Goal: Communication & Community: Participate in discussion

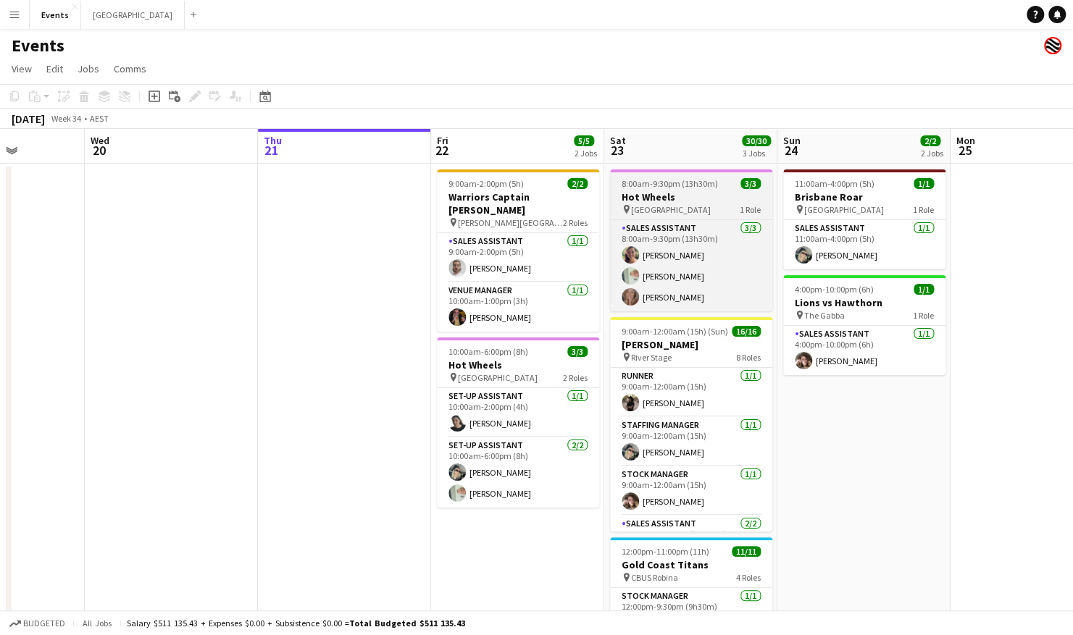
click at [669, 195] on h3 "Hot Wheels" at bounding box center [691, 197] width 162 height 13
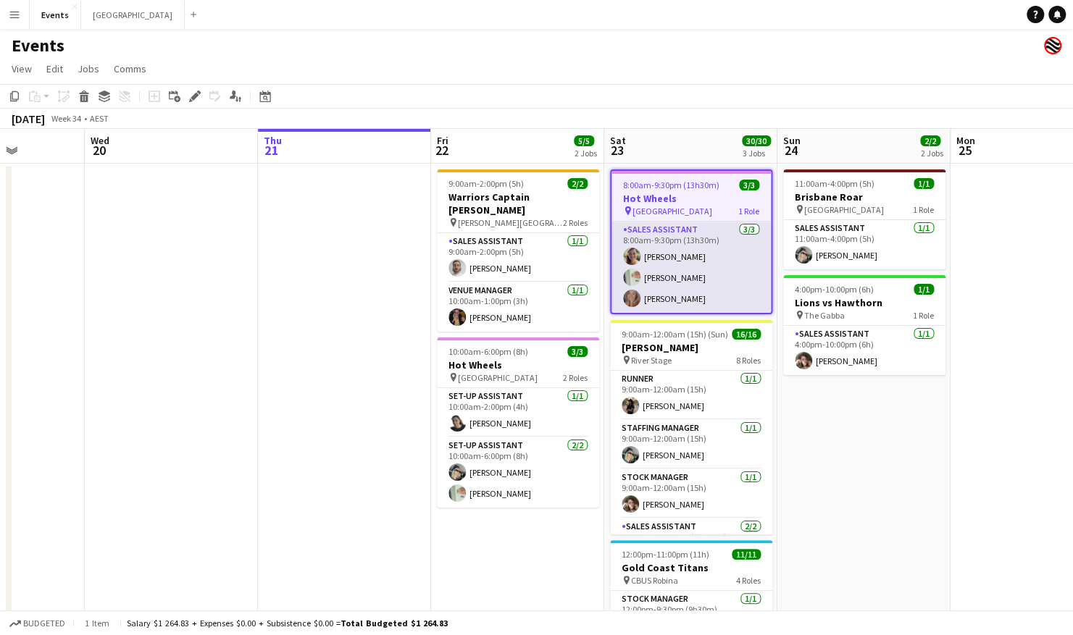
click at [706, 256] on app-card-role "Sales Assistant [DATE] 8:00am-9:30pm (13h30m) [PERSON_NAME] [PERSON_NAME] [PERS…" at bounding box center [690, 267] width 159 height 91
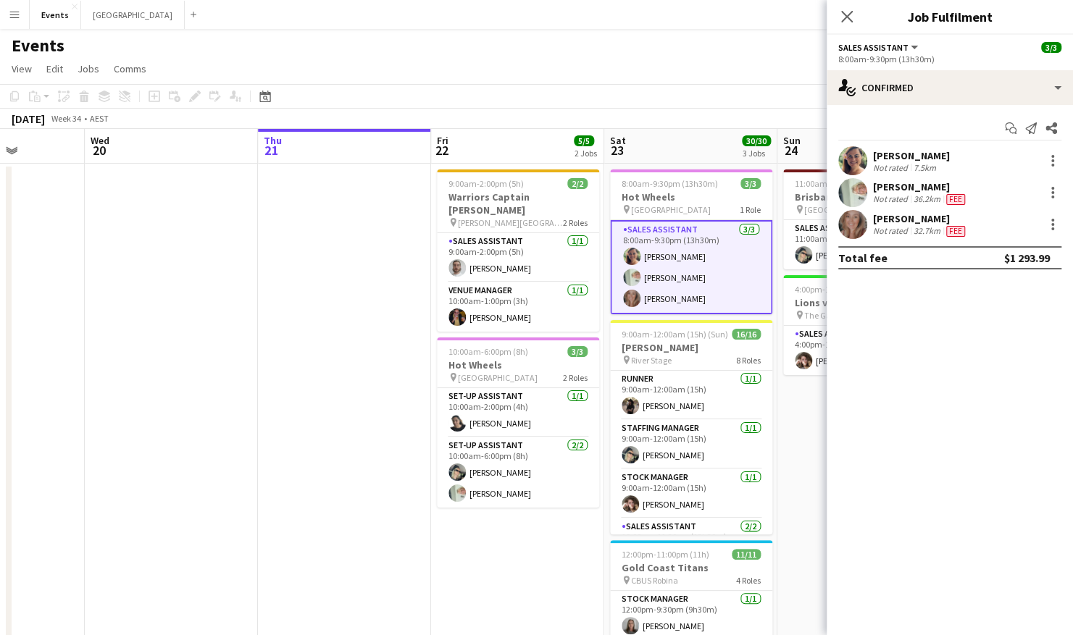
click at [943, 135] on div "Start chat Send notification Share" at bounding box center [949, 129] width 223 height 24
click at [936, 132] on div "Start chat Send notification Share" at bounding box center [949, 129] width 223 height 24
click at [862, 125] on div "Start chat Send notification Share" at bounding box center [949, 129] width 223 height 24
click at [855, 130] on div "Start chat Send notification Share" at bounding box center [949, 129] width 223 height 24
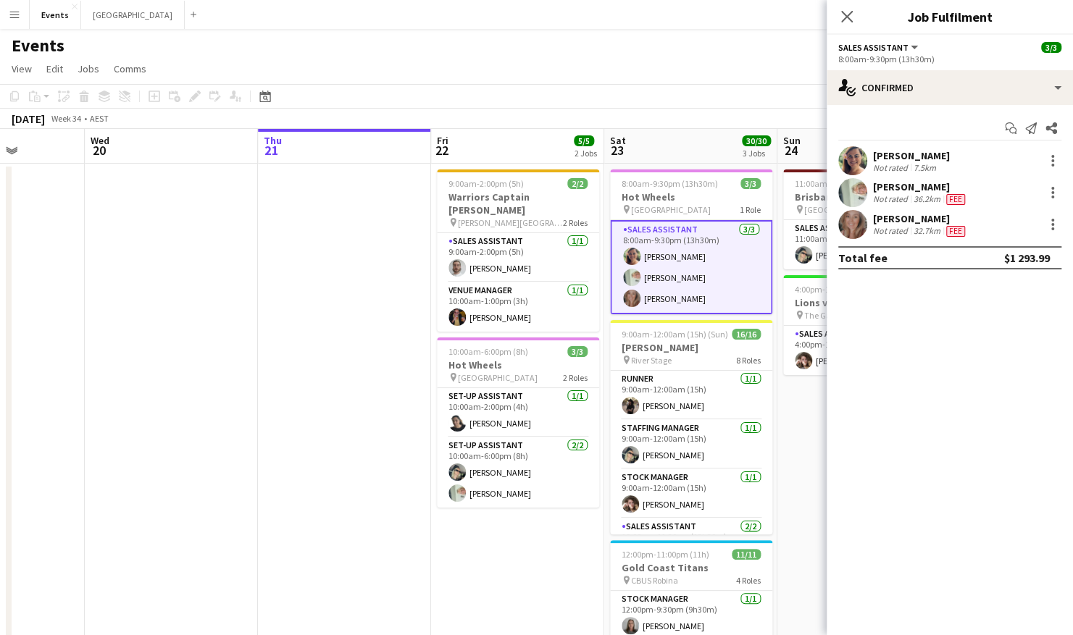
click at [855, 130] on div "Start chat Send notification Share" at bounding box center [949, 129] width 223 height 24
drag, startPoint x: 699, startPoint y: 89, endPoint x: 885, endPoint y: 140, distance: 193.0
click at [700, 89] on app-toolbar "Copy Paste Paste Ctrl+V Paste with crew Ctrl+Shift+V Paste linked Job Delete Gr…" at bounding box center [536, 96] width 1073 height 25
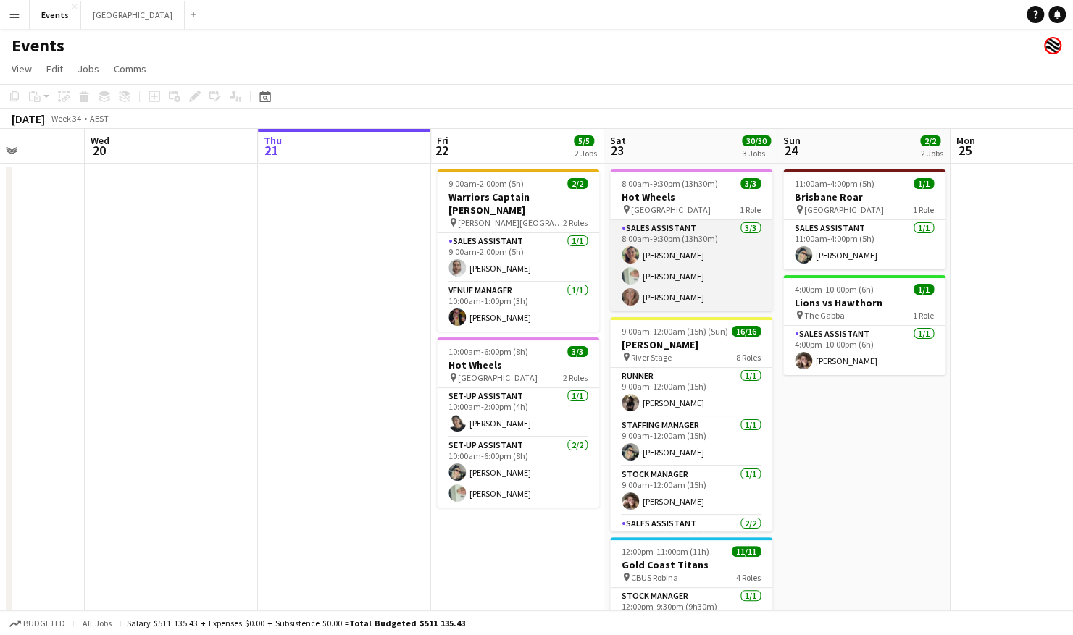
click at [705, 255] on app-card-role "Sales Assistant [DATE] 8:00am-9:30pm (13h30m) [PERSON_NAME] [PERSON_NAME] [PERS…" at bounding box center [691, 265] width 162 height 91
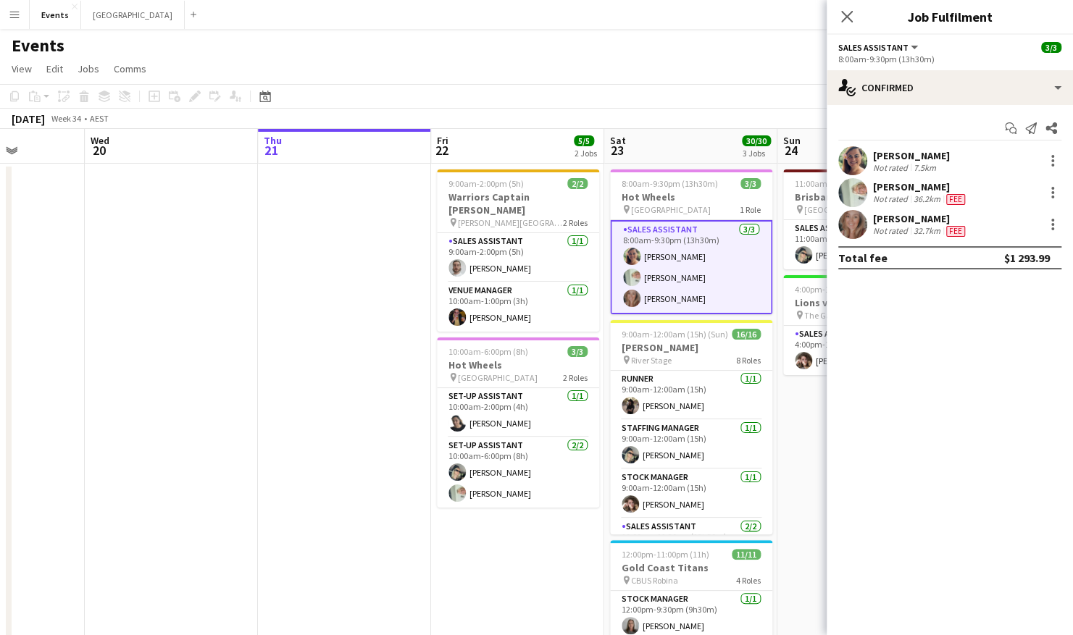
click at [853, 134] on div "Start chat Send notification Share" at bounding box center [949, 129] width 223 height 24
click at [1056, 130] on app-icon "Share" at bounding box center [1051, 128] width 20 height 20
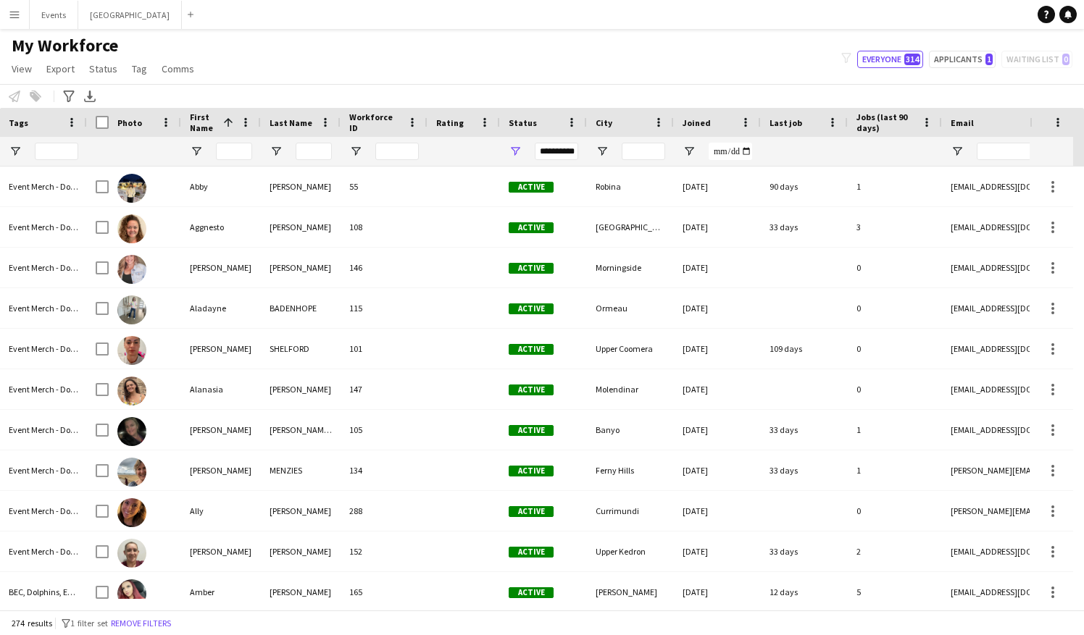
scroll to position [435, 0]
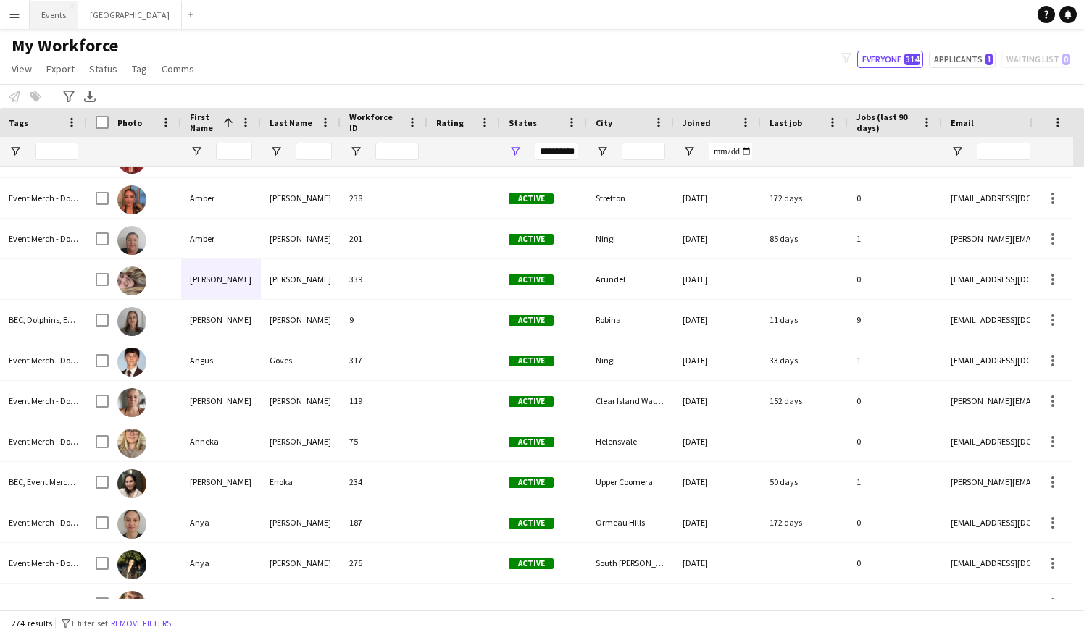
drag, startPoint x: 59, startPoint y: 14, endPoint x: 52, endPoint y: 17, distance: 7.8
click at [59, 14] on button "Events Close" at bounding box center [54, 15] width 49 height 28
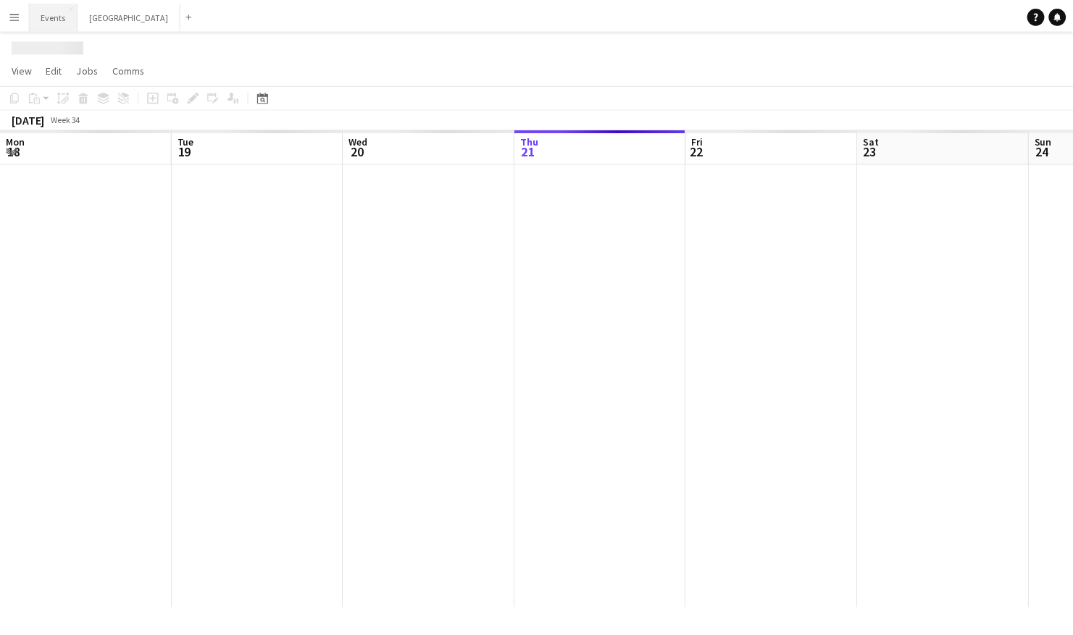
scroll to position [0, 346]
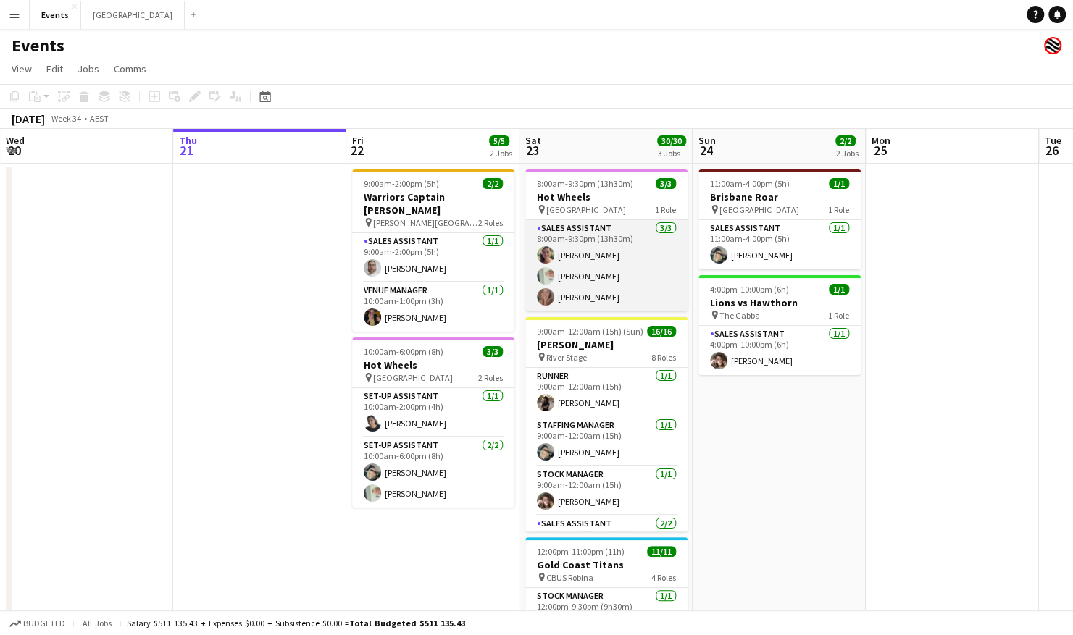
click at [619, 239] on app-card-role "Sales Assistant [DATE] 8:00am-9:30pm (13h30m) [PERSON_NAME] [PERSON_NAME] [PERS…" at bounding box center [606, 265] width 162 height 91
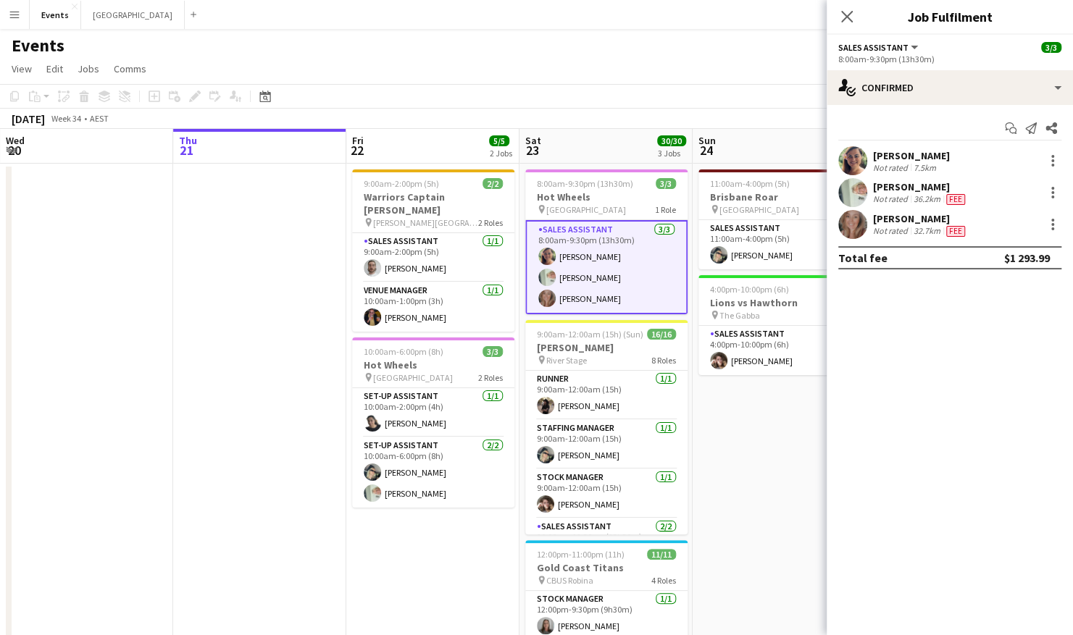
click at [915, 155] on div "[PERSON_NAME]" at bounding box center [911, 155] width 77 height 13
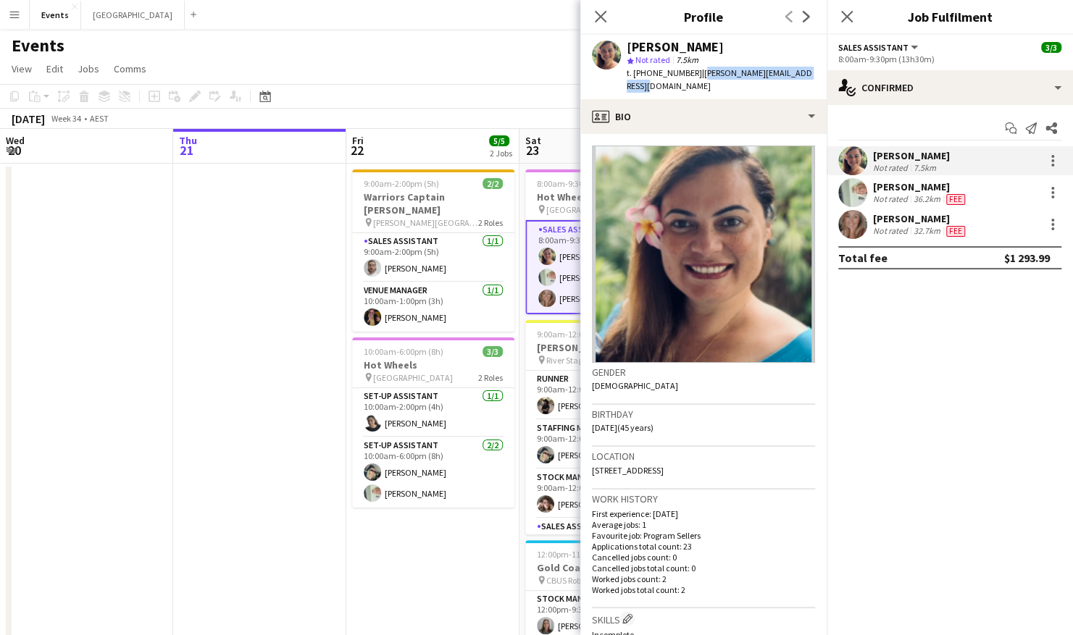
drag, startPoint x: 690, startPoint y: 72, endPoint x: 814, endPoint y: 74, distance: 123.9
click at [814, 74] on div "t. [PHONE_NUMBER] | [PERSON_NAME][EMAIL_ADDRESS][DOMAIN_NAME]" at bounding box center [721, 80] width 188 height 26
copy span "[PERSON_NAME][EMAIL_ADDRESS][DOMAIN_NAME]"
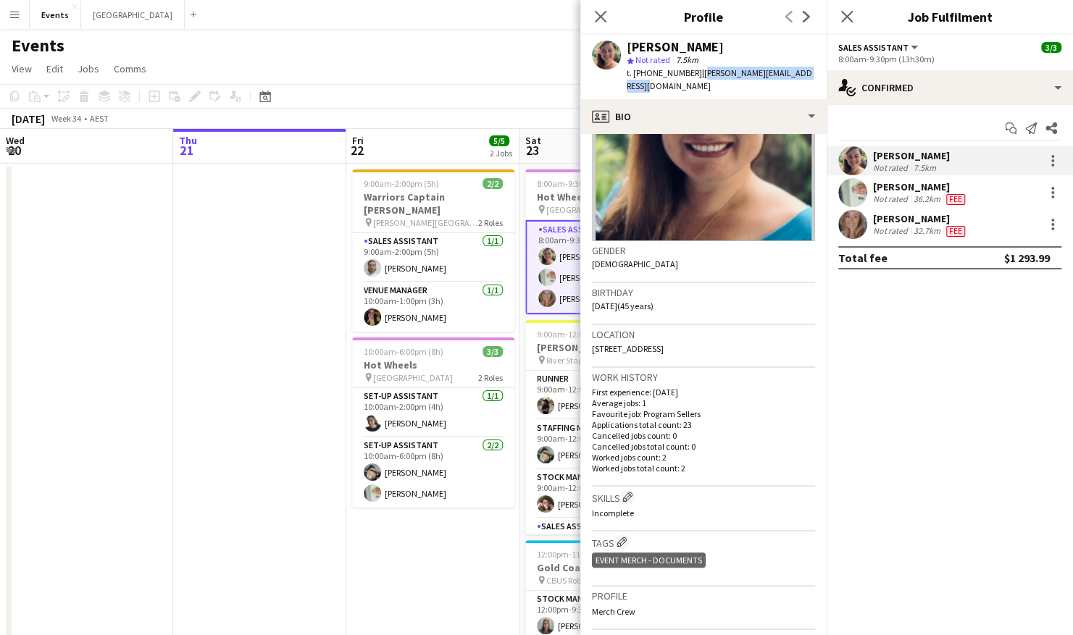
scroll to position [145, 0]
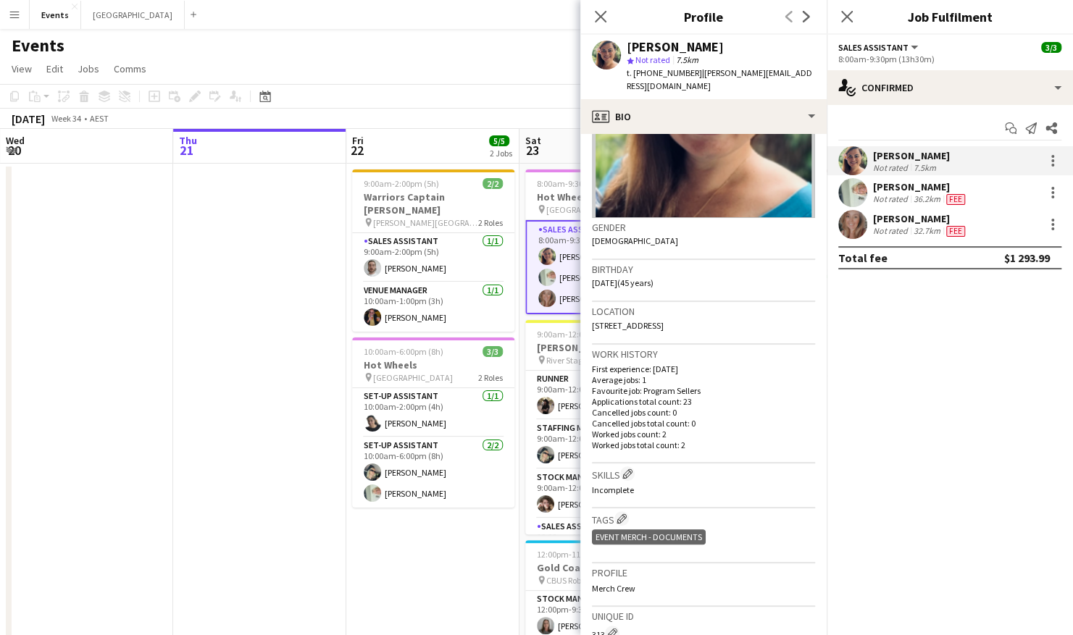
click at [870, 229] on div "[PERSON_NAME] Not rated 32.7km Fee" at bounding box center [950, 224] width 246 height 29
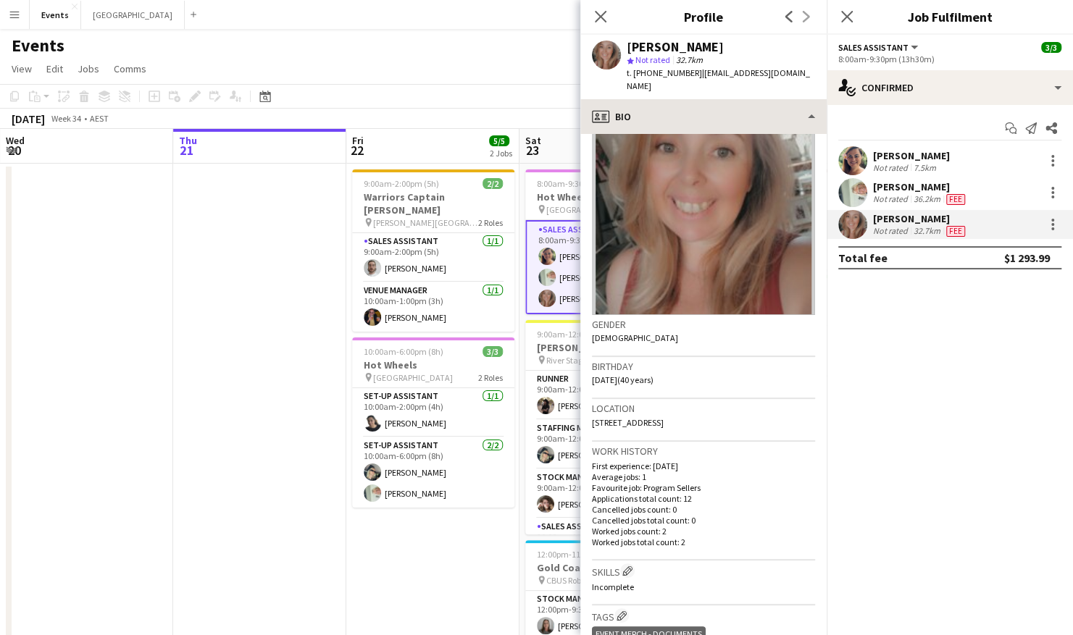
scroll to position [0, 0]
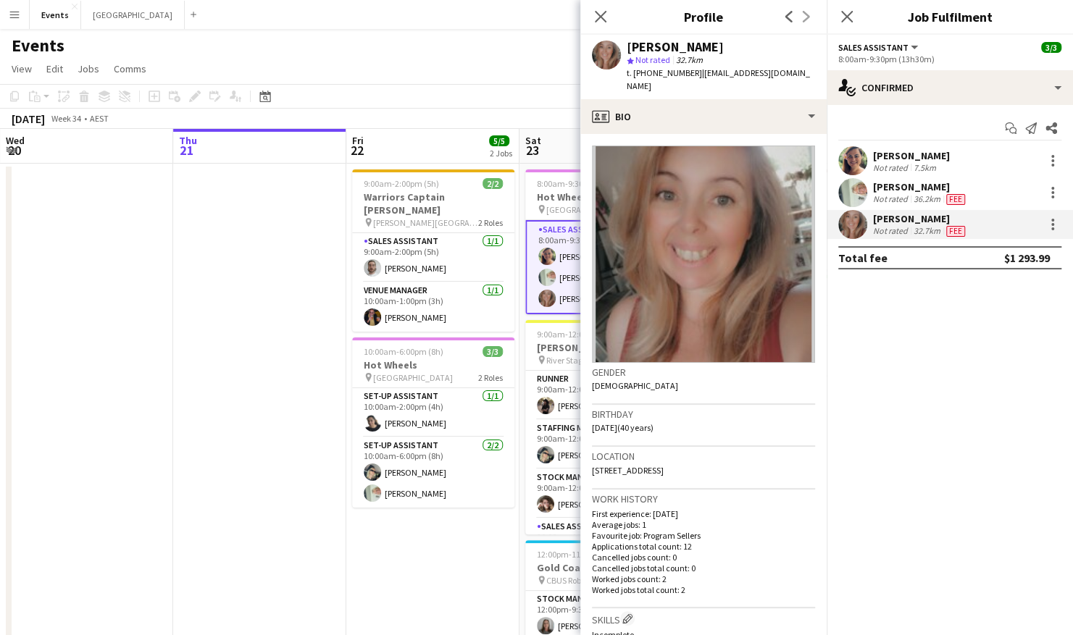
drag, startPoint x: 811, startPoint y: 72, endPoint x: 694, endPoint y: 77, distance: 117.5
click at [694, 77] on div "[PERSON_NAME] star Not rated 32.7km t. [PHONE_NUMBER] | [EMAIL_ADDRESS][DOMAIN_…" at bounding box center [703, 67] width 246 height 64
copy span "[EMAIL_ADDRESS][DOMAIN_NAME]"
click at [124, 367] on app-date-cell at bounding box center [86, 473] width 173 height 619
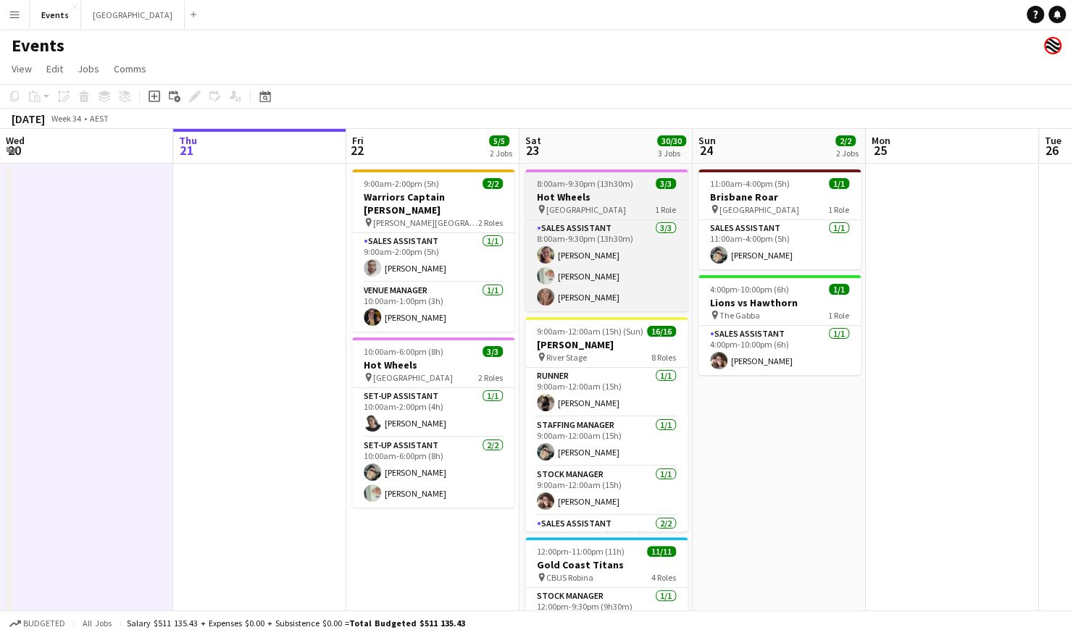
click at [640, 198] on h3 "Hot Wheels" at bounding box center [606, 197] width 162 height 13
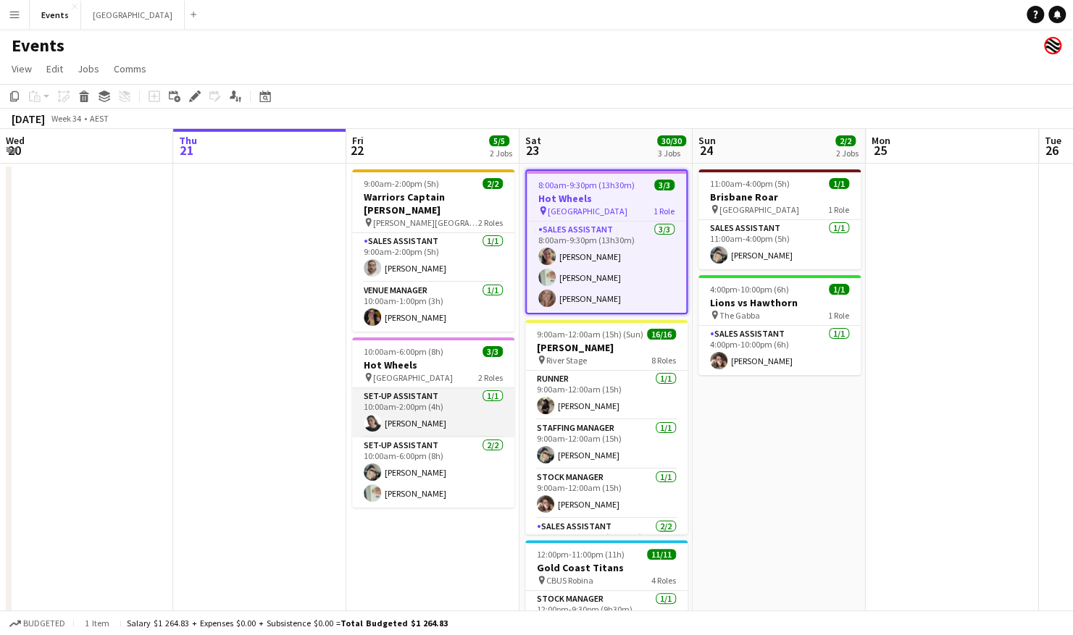
click at [420, 416] on app-card-role "Set-up Assistant [DATE] 10:00am-2:00pm (4h) [PERSON_NAME]" at bounding box center [433, 412] width 162 height 49
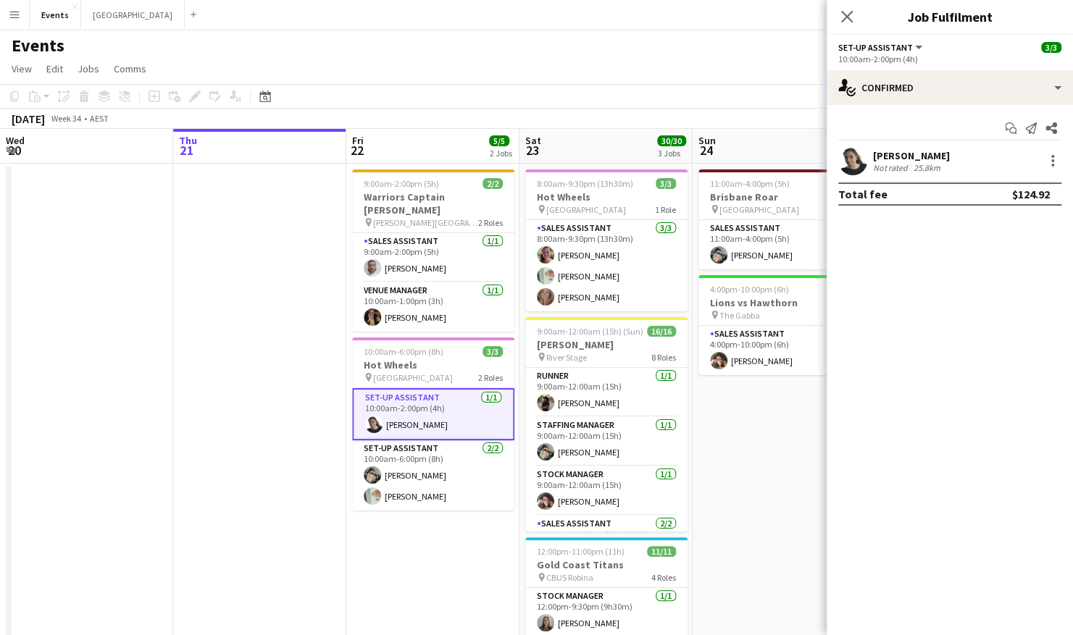
click at [950, 161] on div "[PERSON_NAME]" at bounding box center [911, 155] width 77 height 13
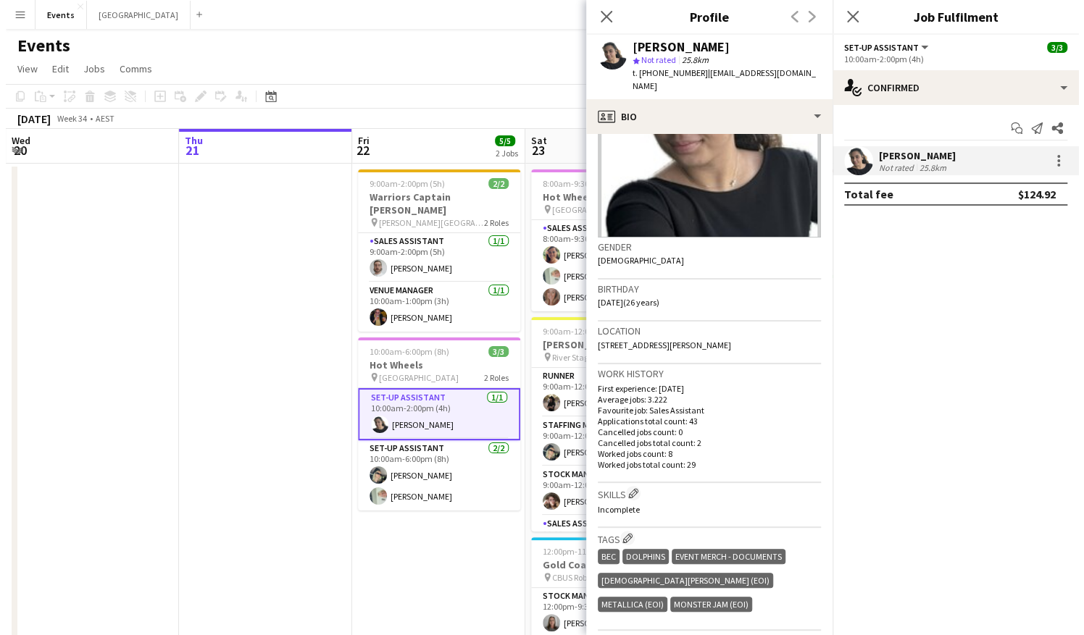
scroll to position [145, 0]
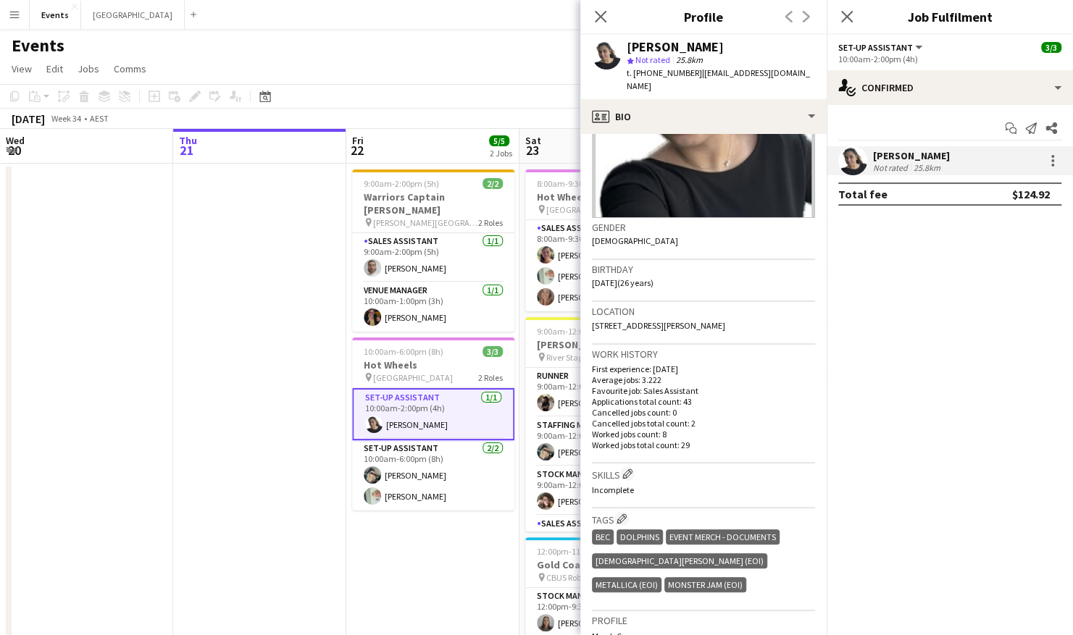
click at [270, 530] on app-date-cell at bounding box center [259, 473] width 173 height 619
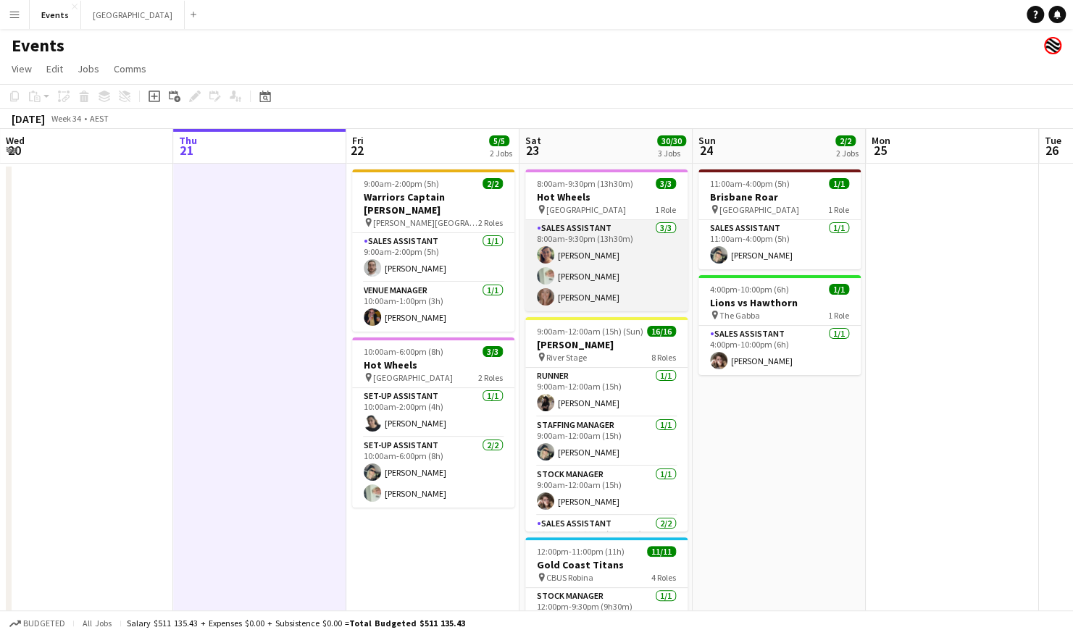
click at [597, 256] on app-card-role "Sales Assistant [DATE] 8:00am-9:30pm (13h30m) [PERSON_NAME] [PERSON_NAME] [PERS…" at bounding box center [606, 265] width 162 height 91
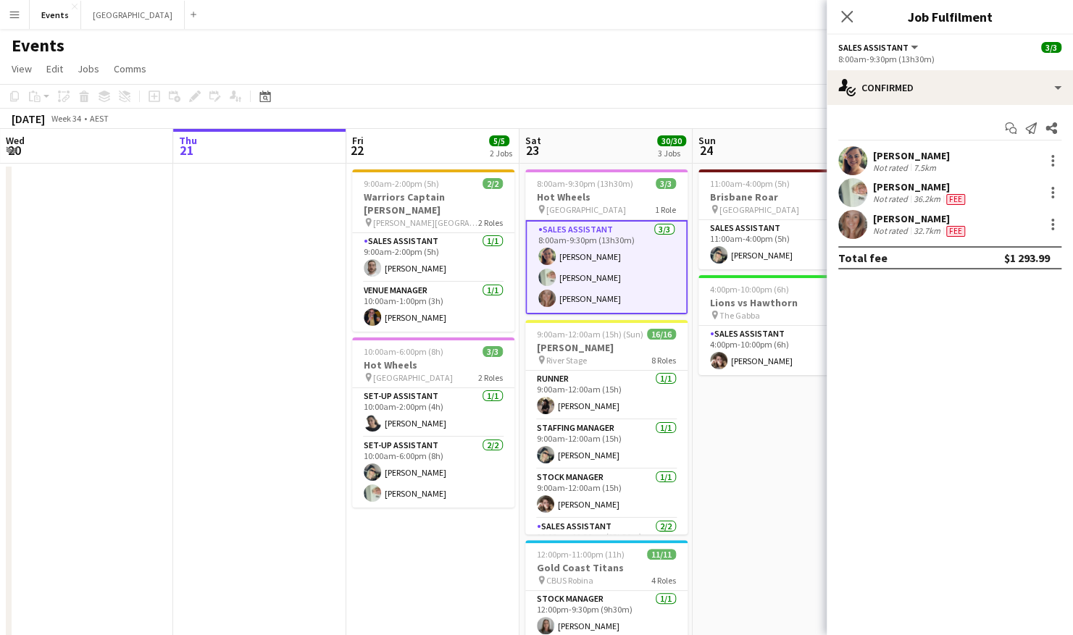
click at [230, 60] on app-page-menu "View Day view expanded Day view collapsed Month view Date picker Jump to [DATE]…" at bounding box center [536, 71] width 1073 height 28
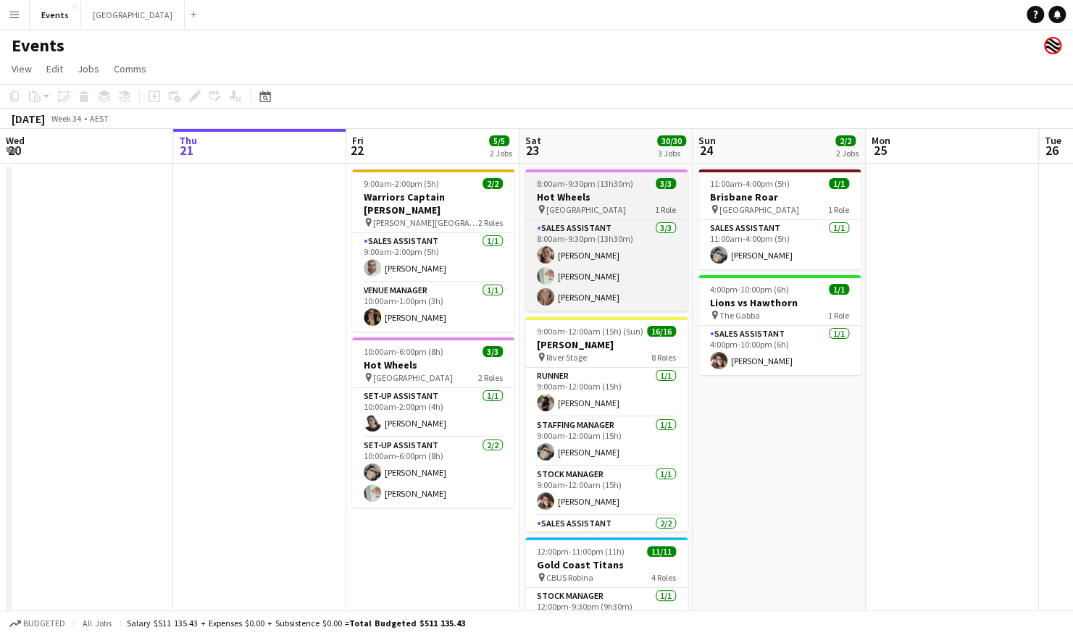
click at [596, 193] on h3 "Hot Wheels" at bounding box center [606, 197] width 162 height 13
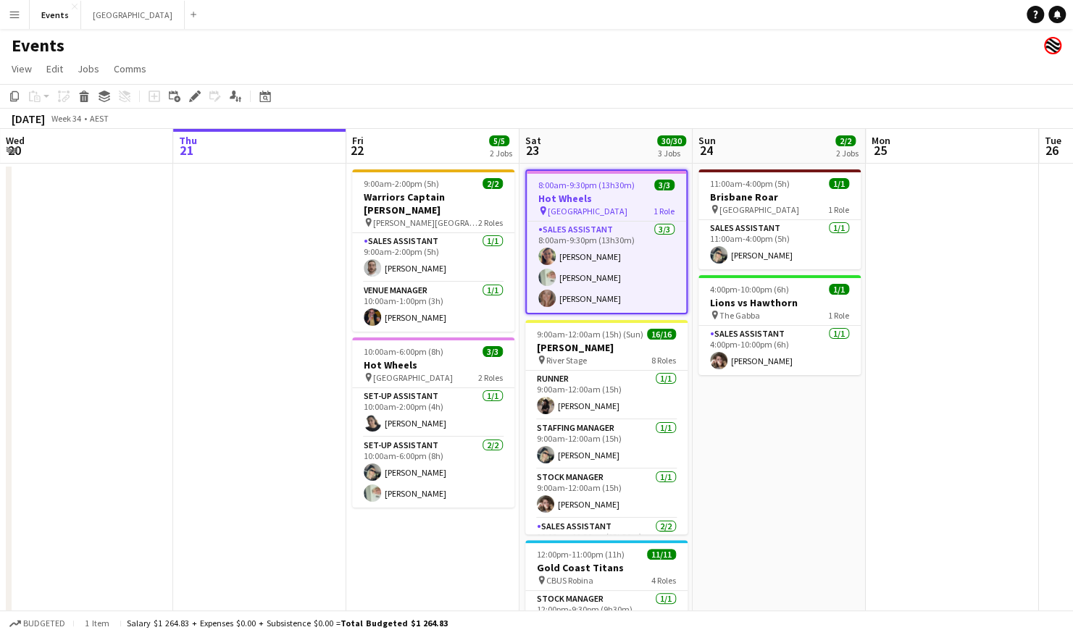
click at [143, 70] on span "Comms" at bounding box center [130, 68] width 33 height 13
click at [157, 129] on span "Create chat" at bounding box center [144, 130] width 51 height 13
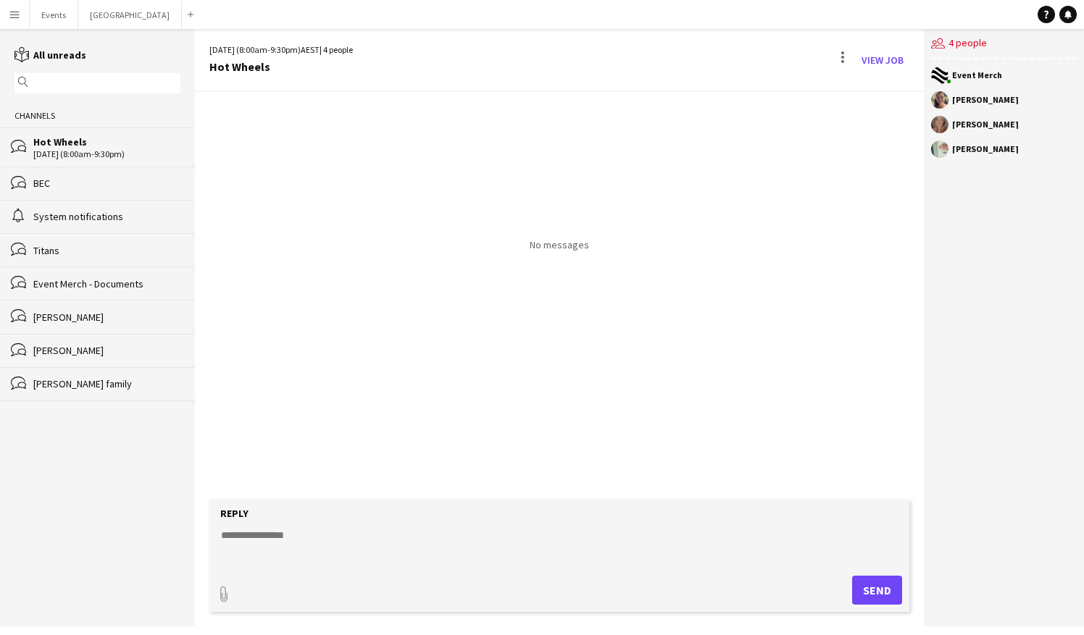
click at [249, 535] on textarea at bounding box center [562, 547] width 685 height 38
click at [343, 540] on textarea at bounding box center [562, 547] width 685 height 38
paste textarea "**********"
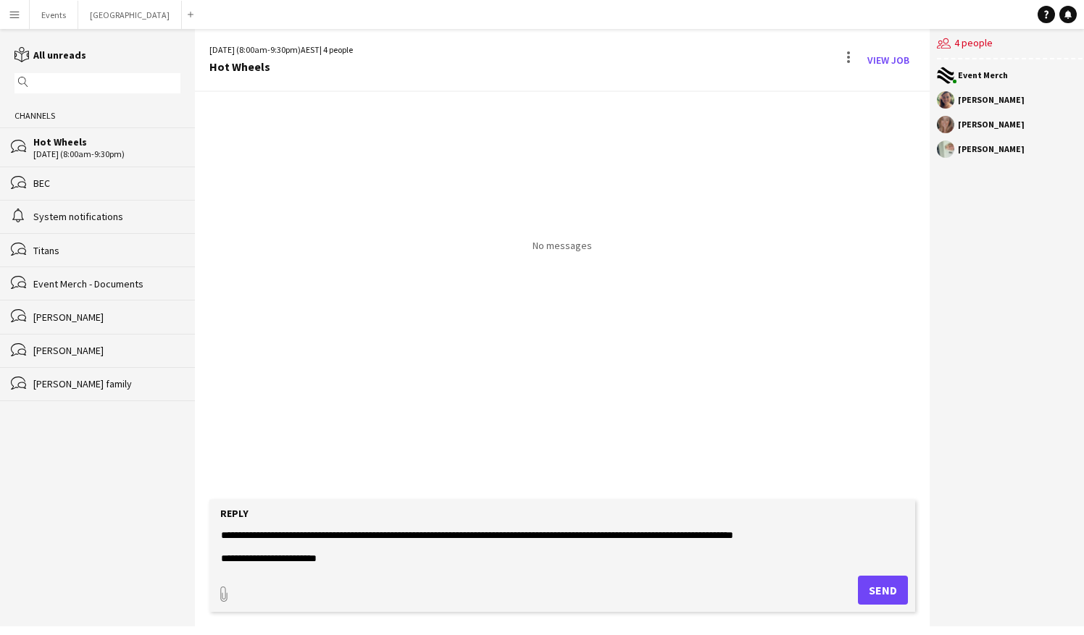
click at [222, 532] on textarea "**********" at bounding box center [562, 547] width 685 height 38
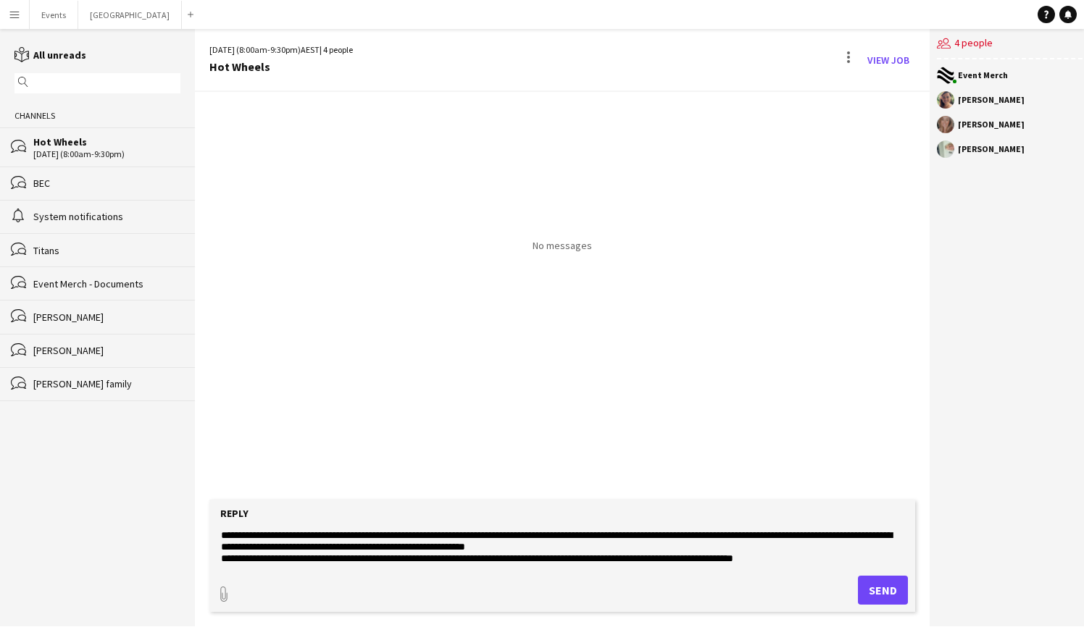
click at [632, 548] on textarea at bounding box center [562, 547] width 685 height 38
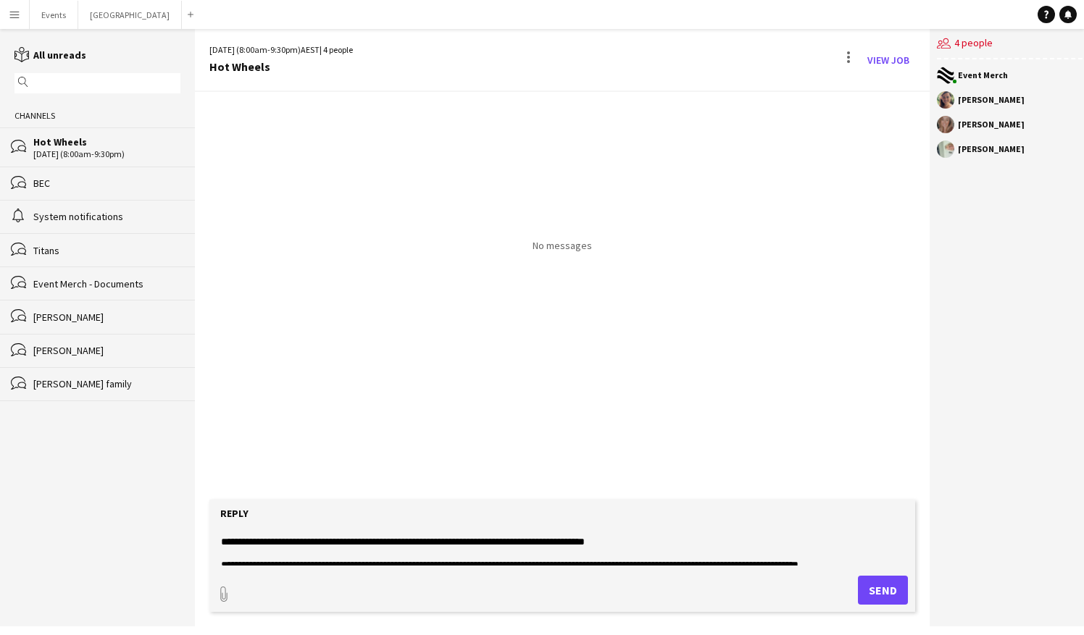
scroll to position [217, 0]
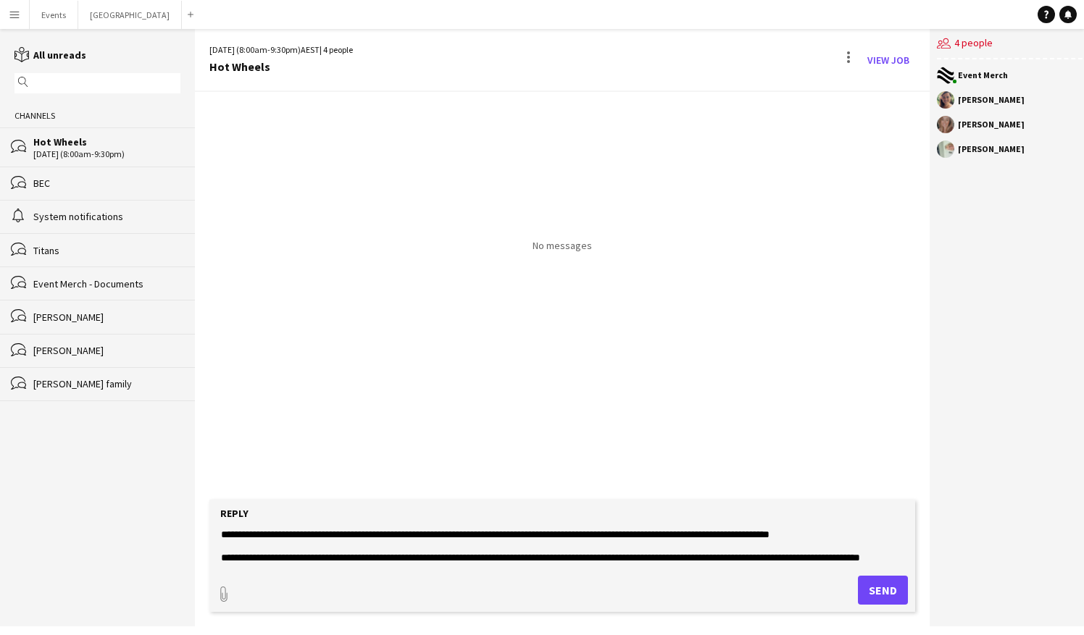
drag, startPoint x: 435, startPoint y: 546, endPoint x: 322, endPoint y: 562, distance: 114.1
click at [322, 562] on textarea at bounding box center [562, 547] width 685 height 38
drag, startPoint x: 303, startPoint y: 551, endPoint x: 297, endPoint y: 561, distance: 11.7
click at [303, 552] on textarea at bounding box center [562, 547] width 685 height 38
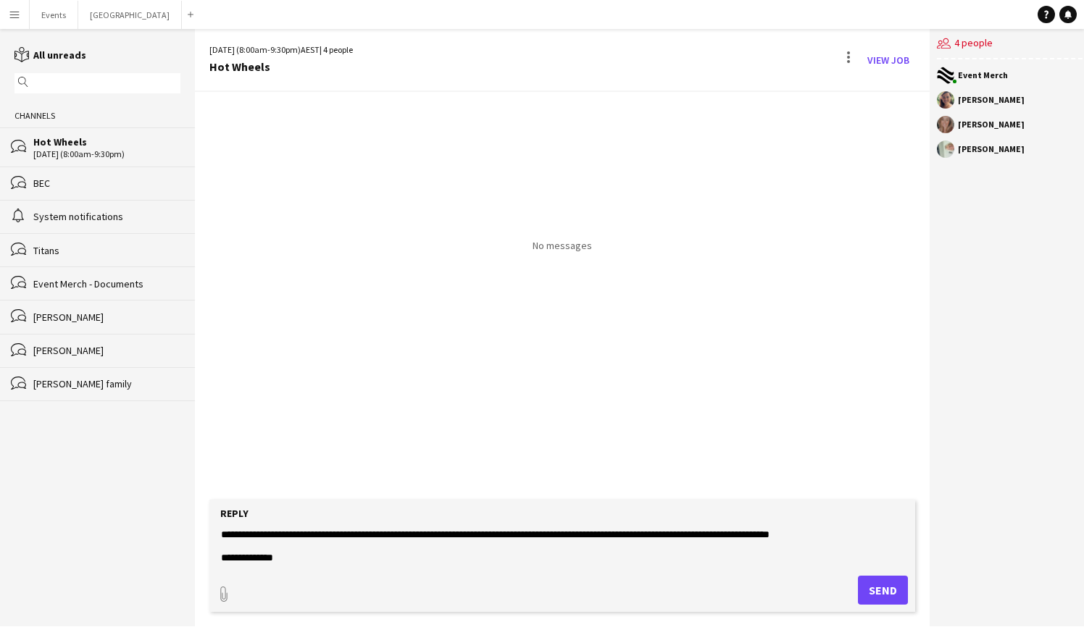
scroll to position [222, 0]
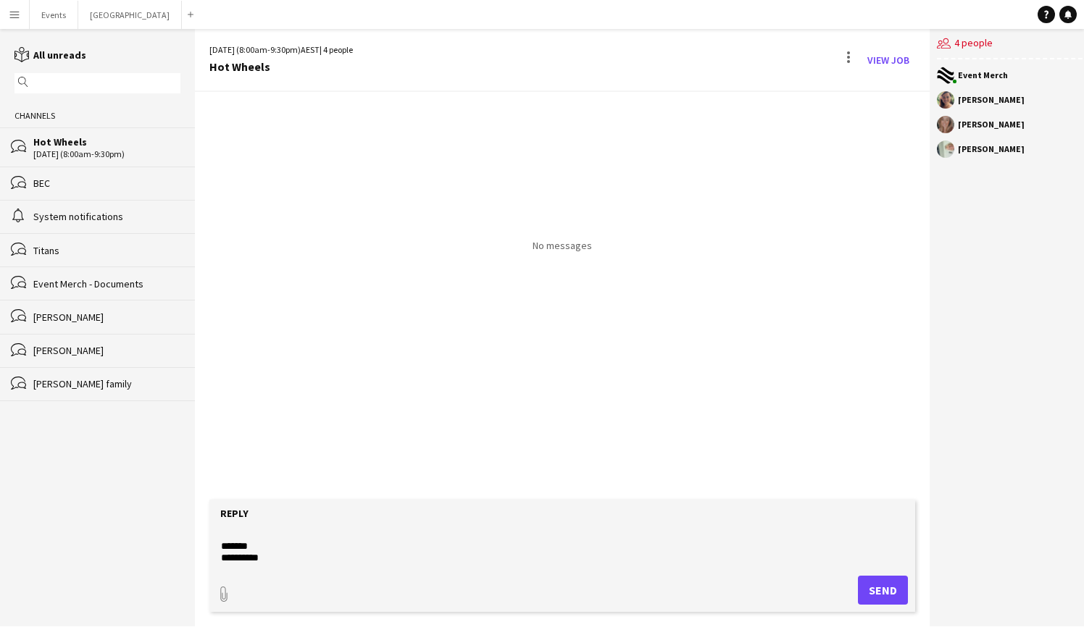
type textarea "**********"
click at [872, 598] on button "Send" at bounding box center [883, 590] width 50 height 29
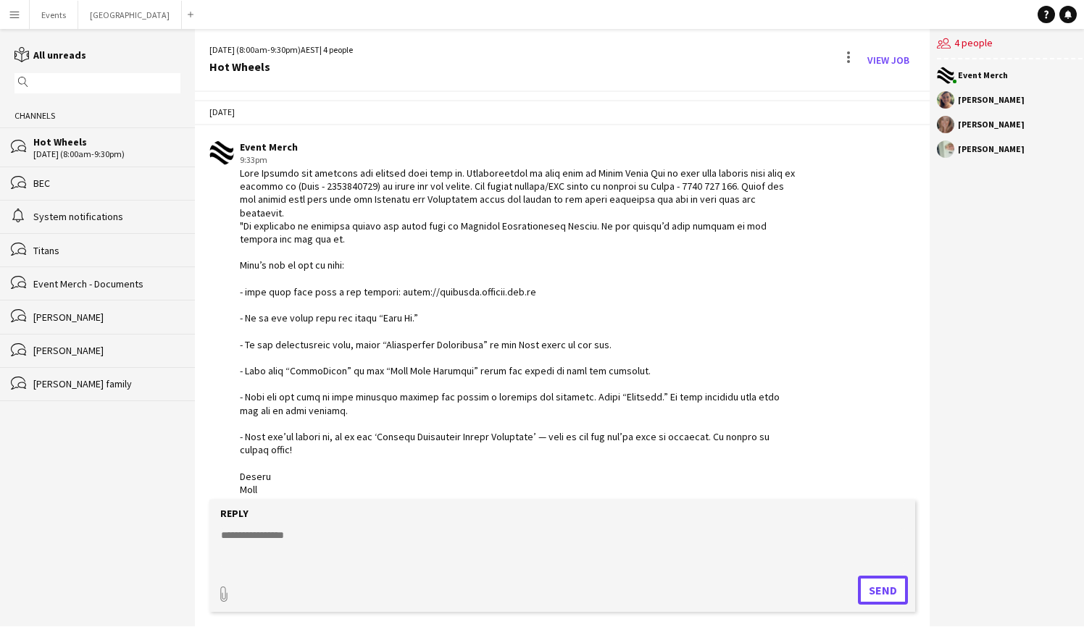
scroll to position [0, 0]
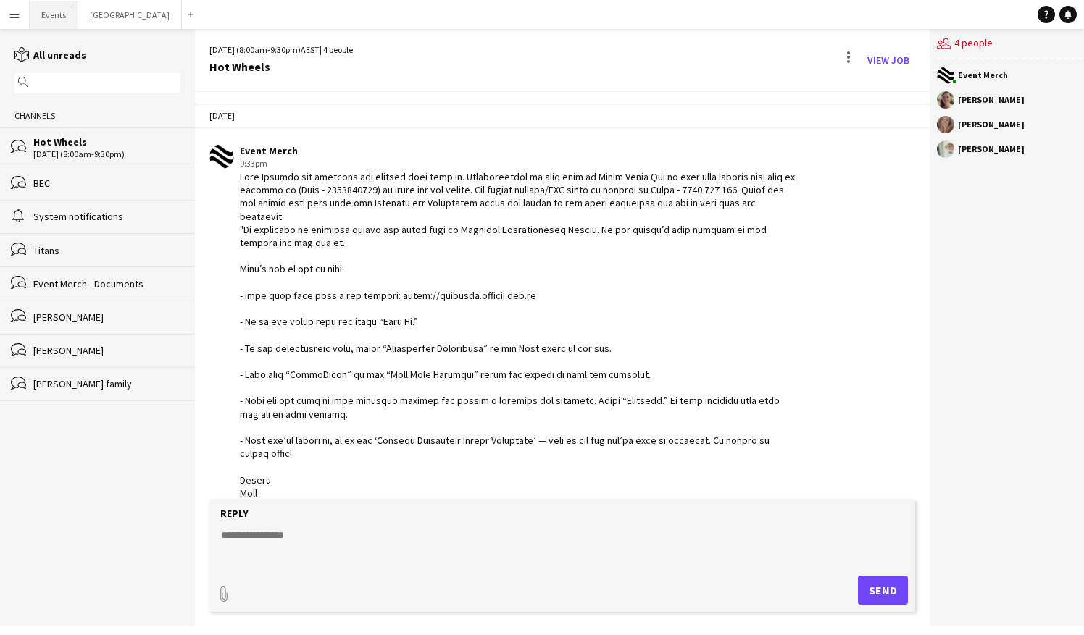
click at [53, 17] on button "Events Close" at bounding box center [54, 15] width 49 height 28
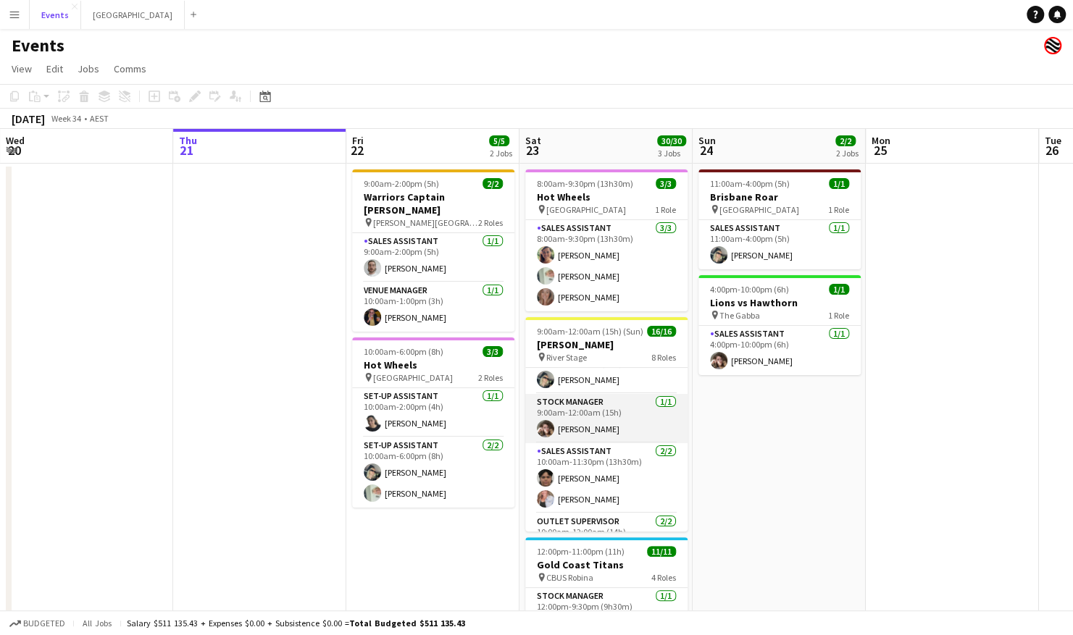
scroll to position [145, 0]
click at [598, 385] on app-card-role "Sales Assistant [DATE] 10:00am-11:30pm (13h30m) [PERSON_NAME] [PERSON_NAME]" at bounding box center [606, 406] width 162 height 70
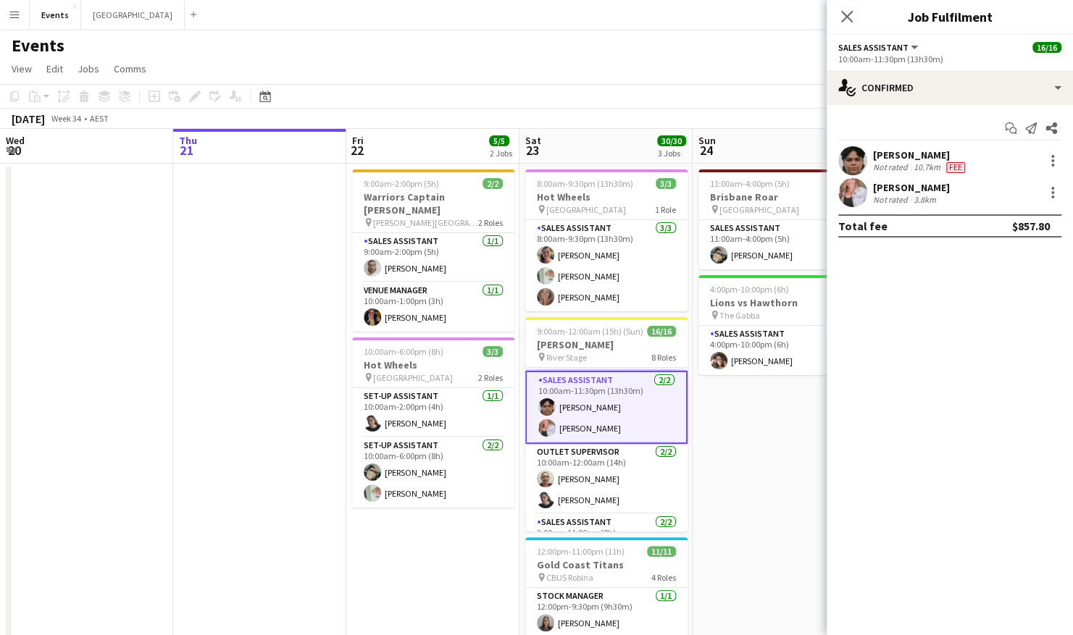
scroll to position [0, 0]
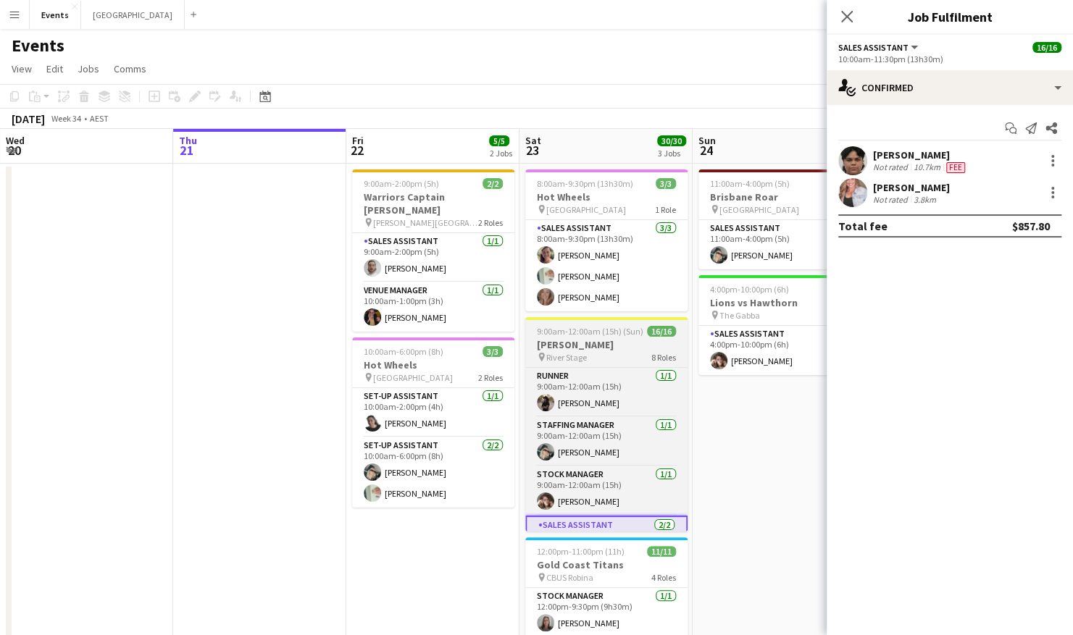
click at [585, 354] on span "River Stage" at bounding box center [566, 357] width 41 height 11
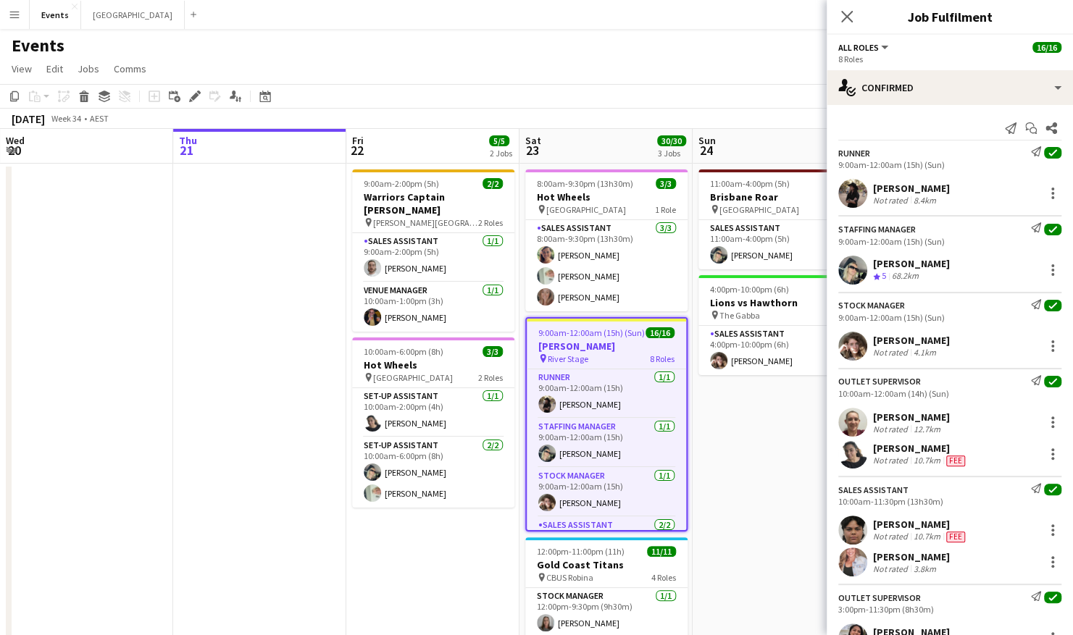
click at [597, 348] on h3 "[PERSON_NAME]" at bounding box center [606, 346] width 159 height 13
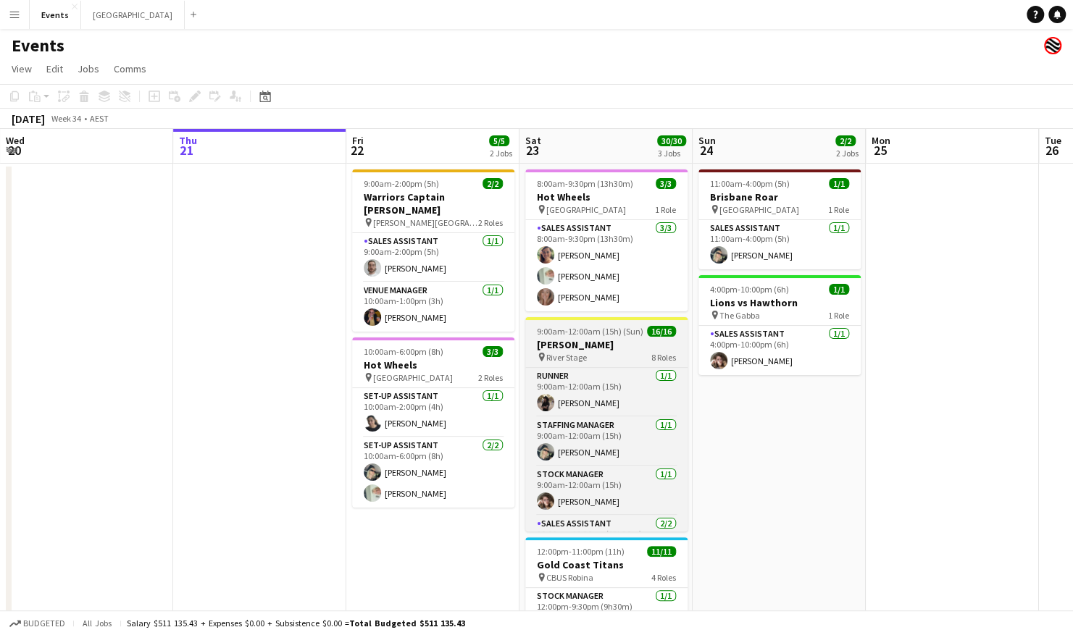
click at [596, 348] on h3 "[PERSON_NAME]" at bounding box center [606, 344] width 162 height 13
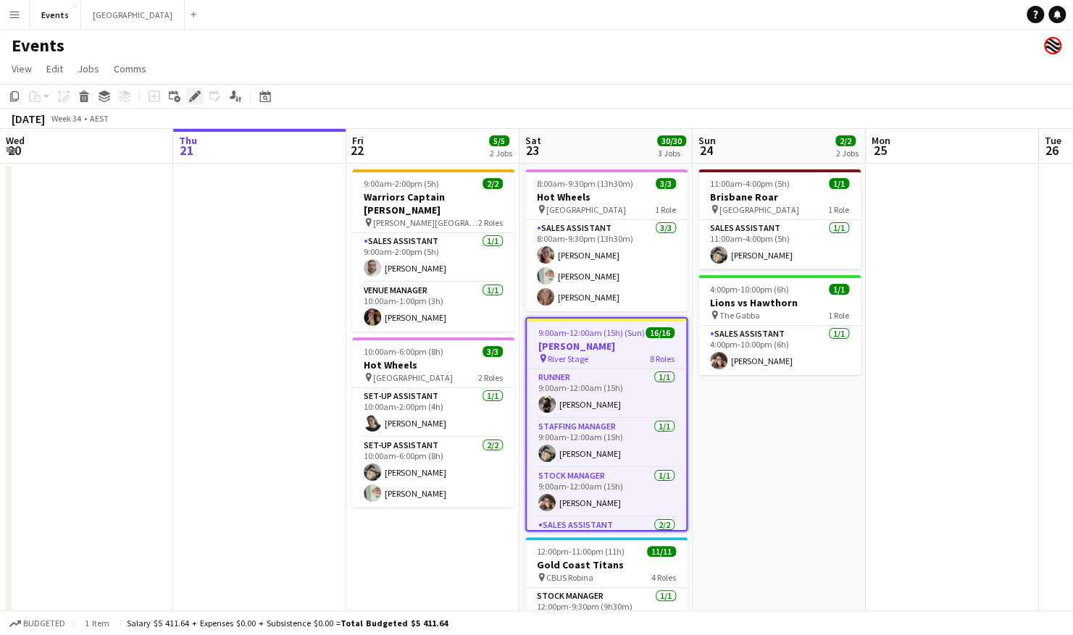
click at [195, 101] on icon "Edit" at bounding box center [195, 97] width 12 height 12
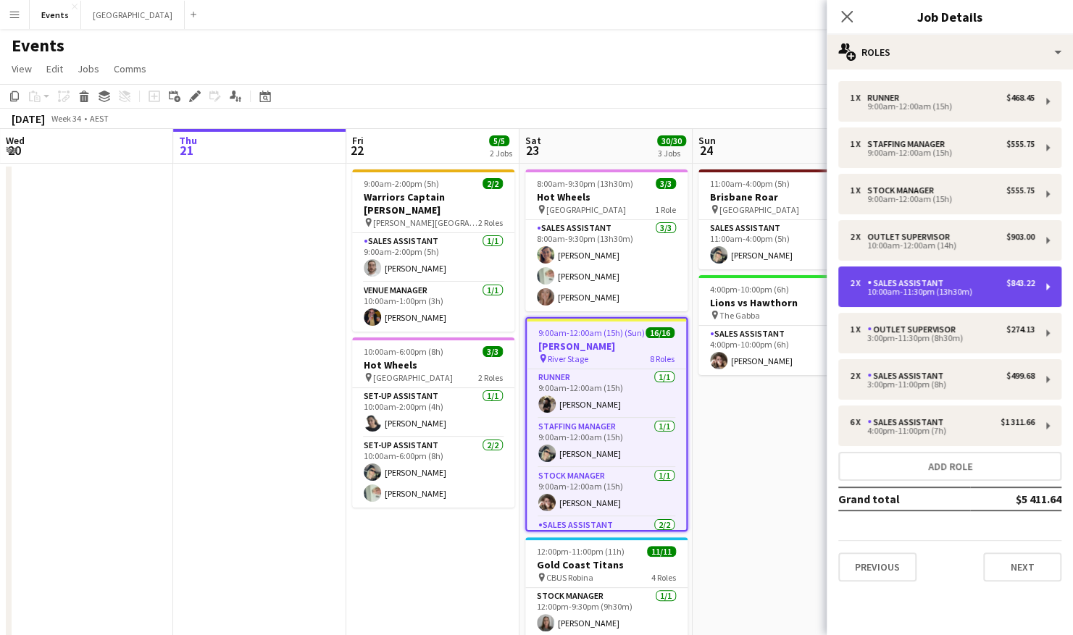
click at [982, 290] on div "10:00am-11:30pm (13h30m)" at bounding box center [942, 291] width 185 height 7
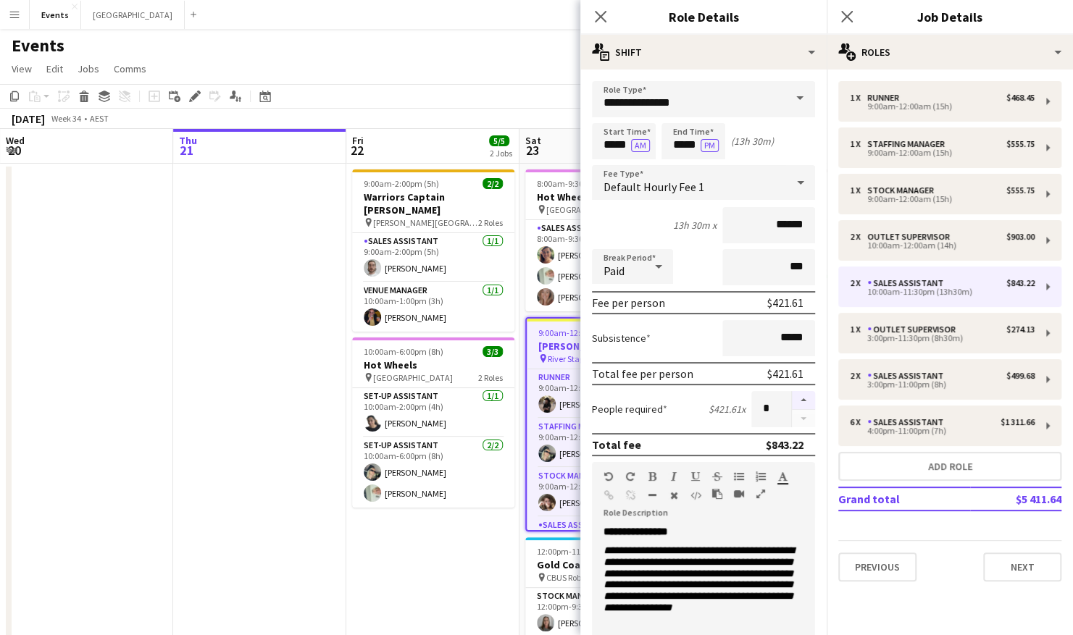
click at [792, 400] on button "button" at bounding box center [803, 400] width 23 height 19
type input "*"
click at [448, 539] on app-date-cell "9:00am-2:00pm (5h) 2/2 Warriors Captain Run pin [PERSON_NAME][GEOGRAPHIC_DATA] …" at bounding box center [432, 473] width 173 height 619
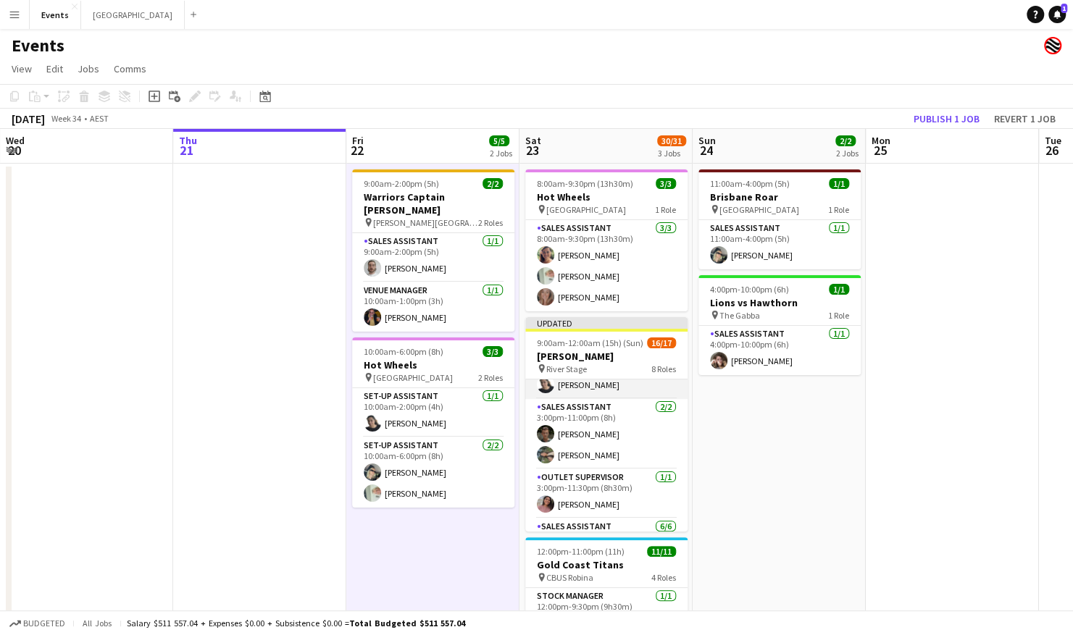
scroll to position [285, 0]
click at [622, 431] on app-card-role "Sales Assistant [DATE] 3:00pm-11:00pm (8h) [PERSON_NAME]" at bounding box center [606, 439] width 162 height 70
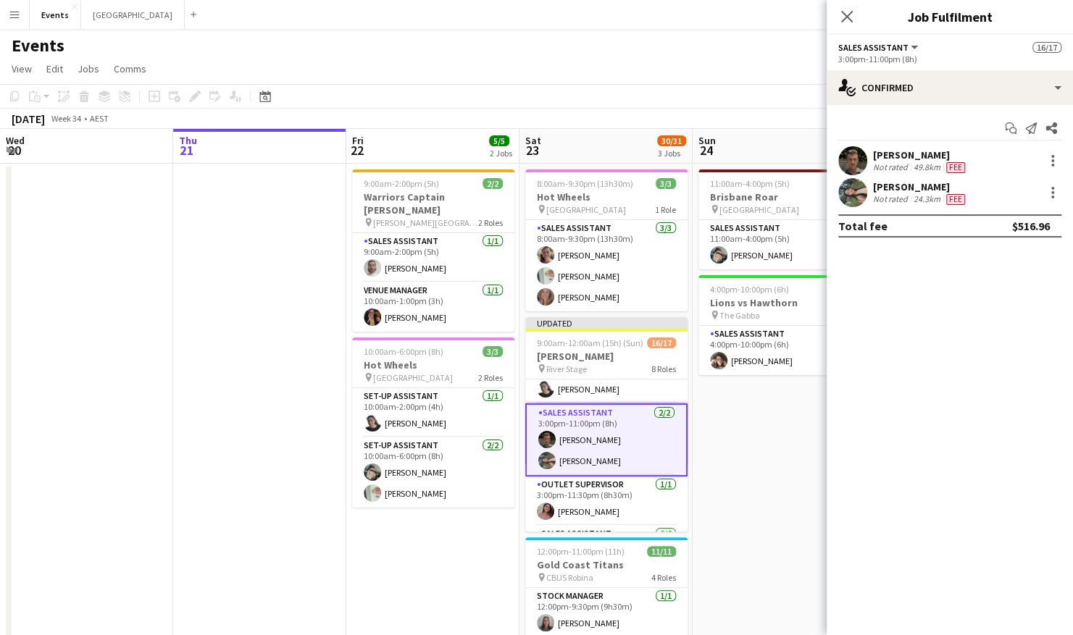
click at [873, 154] on div "[PERSON_NAME]" at bounding box center [920, 155] width 95 height 13
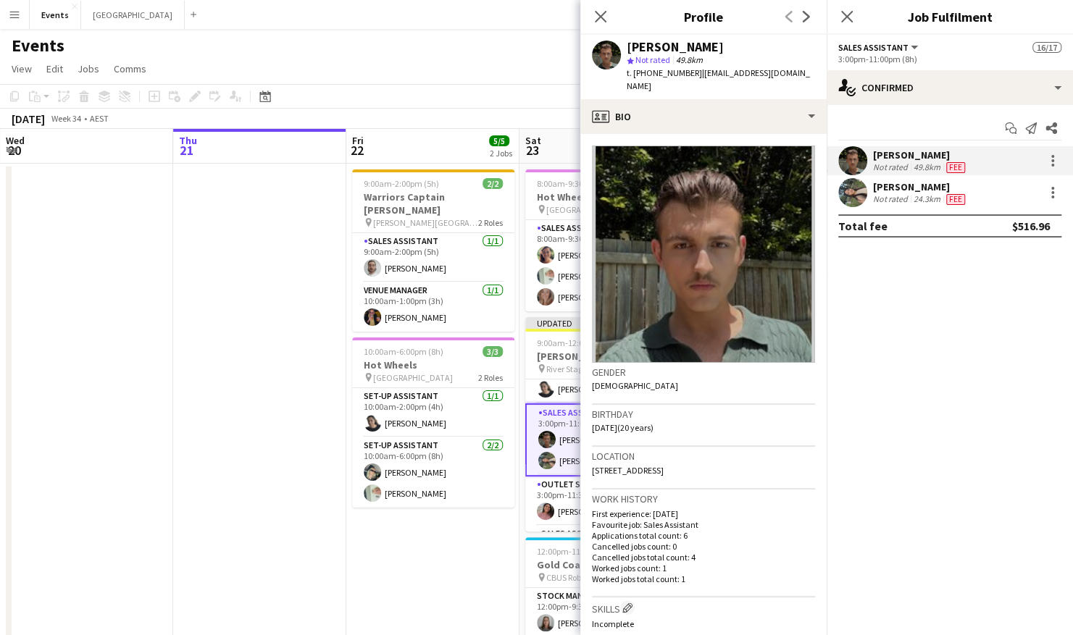
click at [285, 295] on app-date-cell at bounding box center [259, 473] width 173 height 619
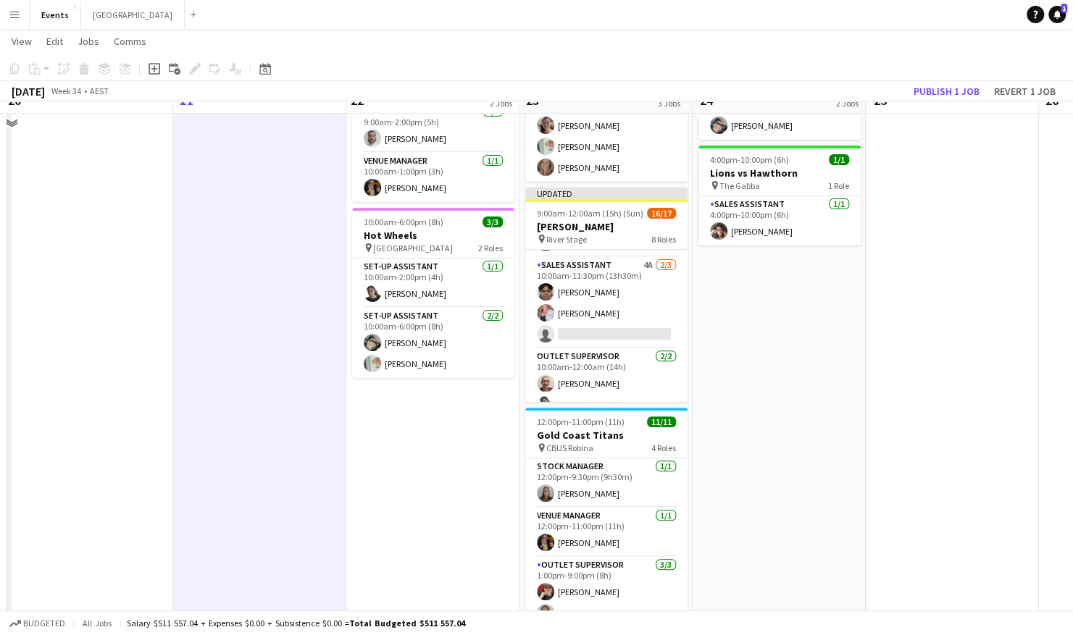
scroll to position [145, 0]
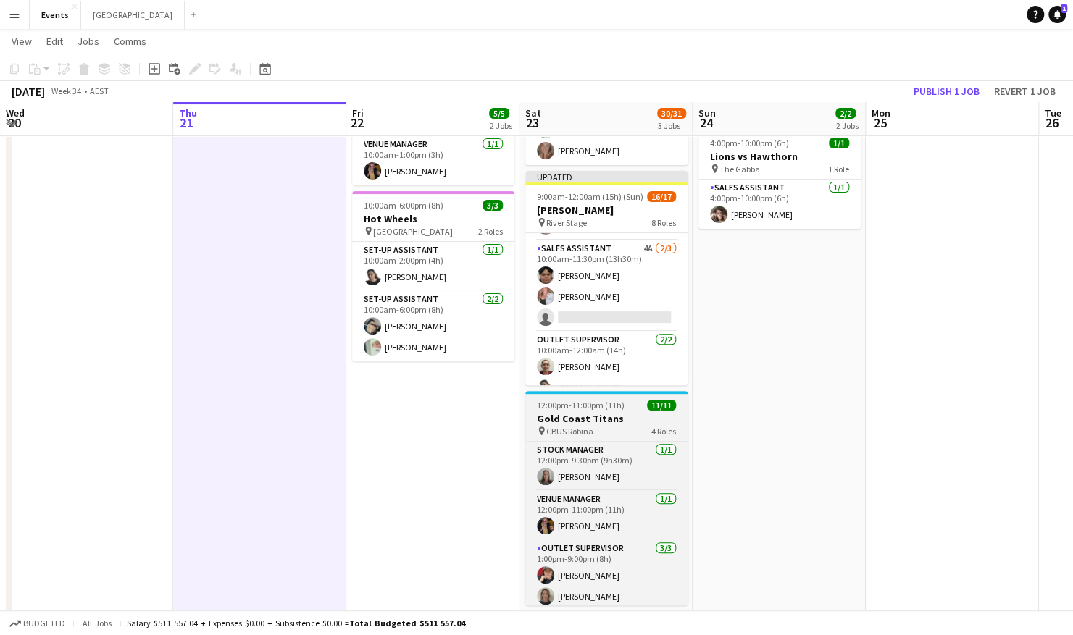
click at [601, 414] on h3 "Gold Coast Titans" at bounding box center [606, 418] width 162 height 13
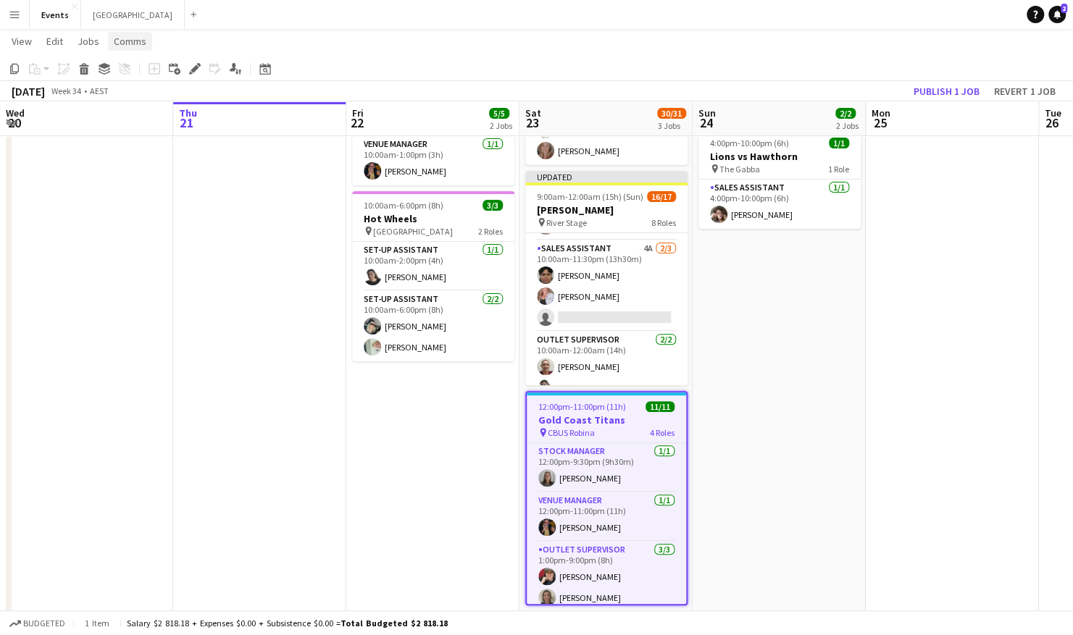
click at [134, 45] on span "Comms" at bounding box center [130, 41] width 33 height 13
click at [159, 100] on span "Create chat" at bounding box center [144, 102] width 51 height 13
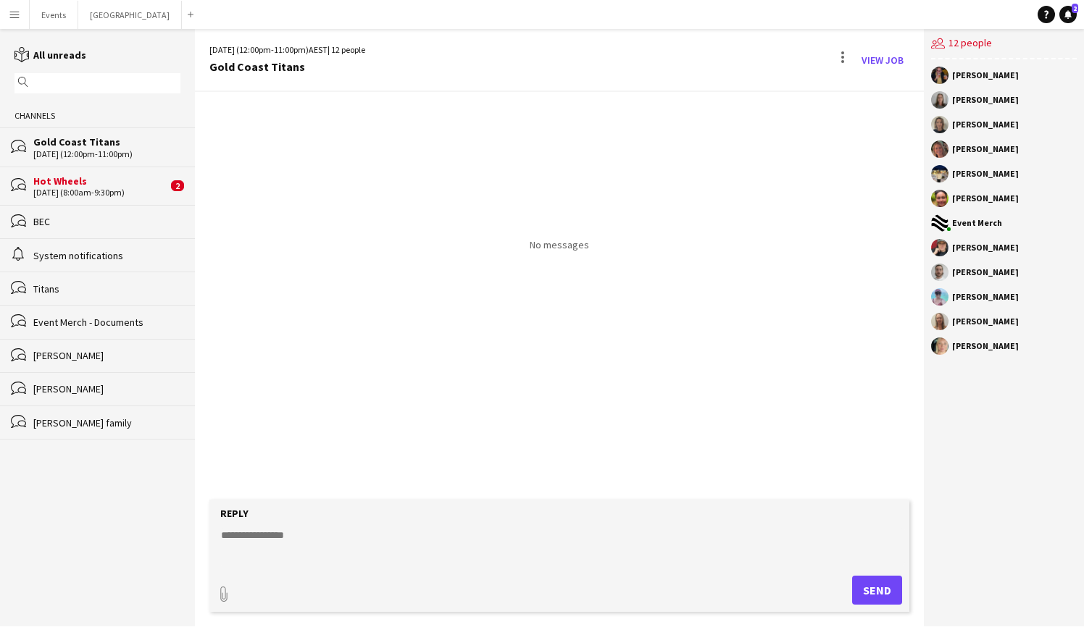
drag, startPoint x: 115, startPoint y: 142, endPoint x: 572, endPoint y: 42, distance: 467.9
click at [572, 42] on div "[DATE] (12:00pm-11:00pm) AEST | 12 people Gold Coast Titans View Job" at bounding box center [559, 60] width 729 height 63
click at [833, 57] on div "View Job" at bounding box center [870, 60] width 78 height 23
click at [838, 59] on div at bounding box center [842, 60] width 17 height 23
click at [349, 312] on div at bounding box center [542, 317] width 1084 height 635
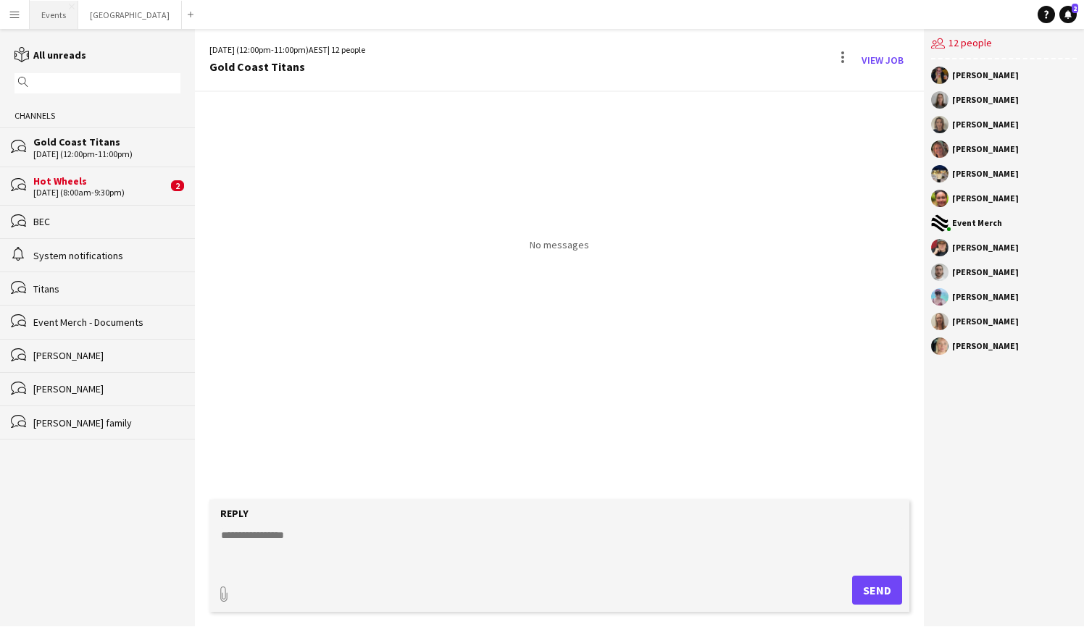
click at [41, 16] on button "Events Close" at bounding box center [54, 15] width 49 height 28
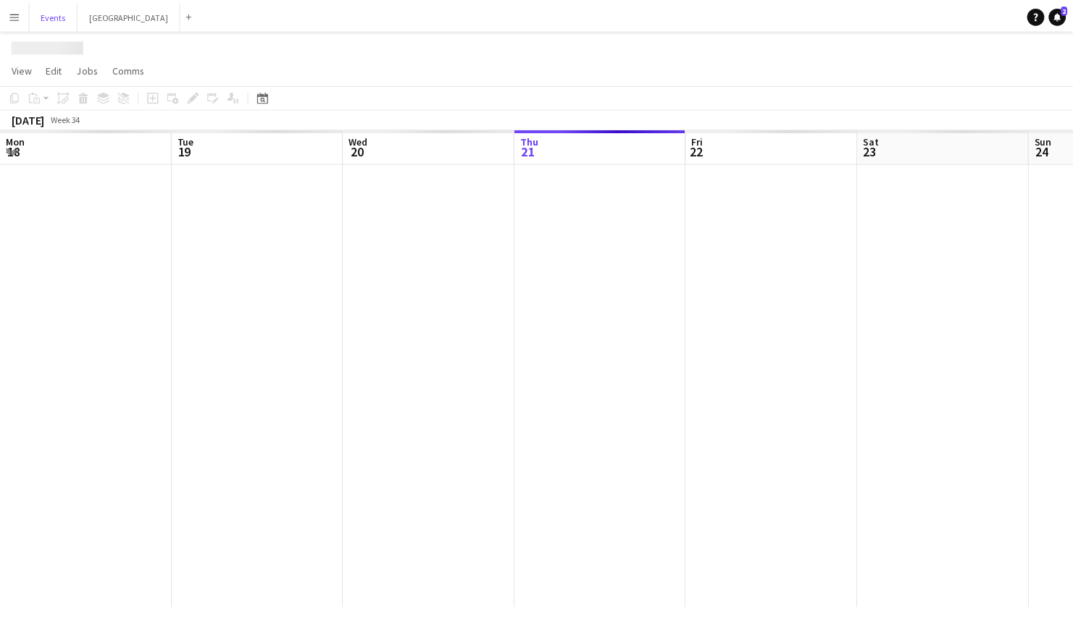
scroll to position [0, 346]
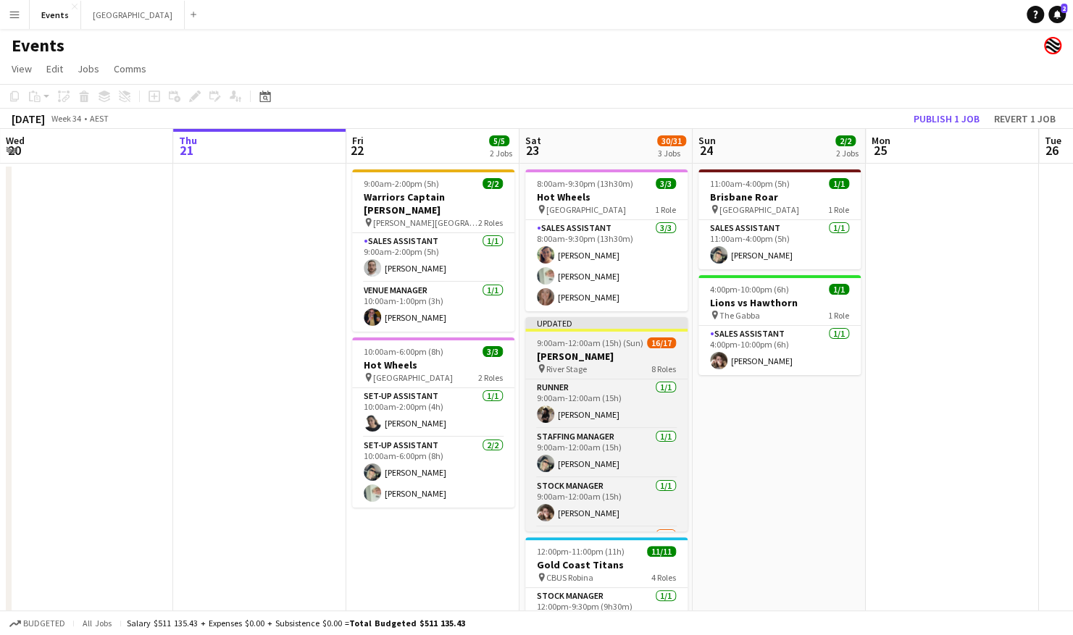
click at [598, 338] on span "9:00am-12:00am (15h) (Sun)" at bounding box center [590, 343] width 106 height 11
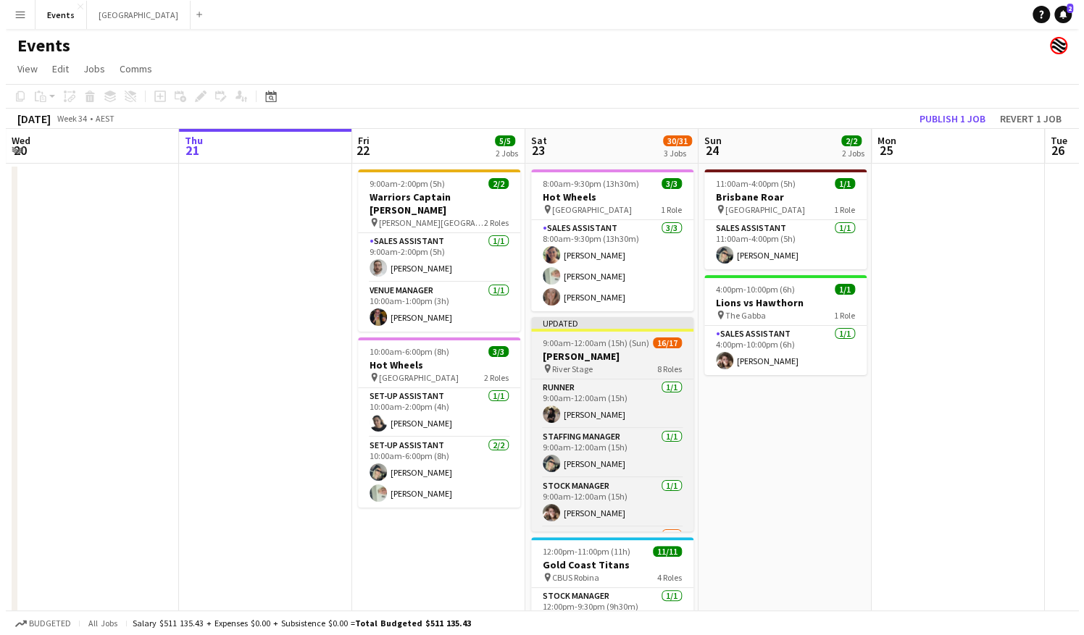
scroll to position [0, 346]
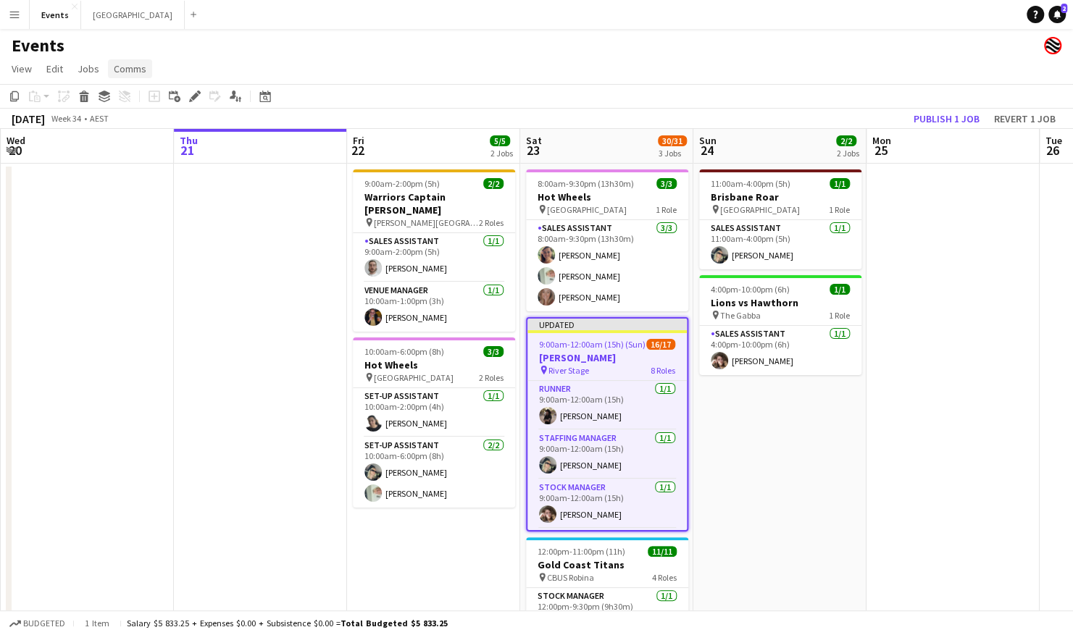
click at [137, 70] on span "Comms" at bounding box center [130, 68] width 33 height 13
click at [187, 125] on link "Create chat" at bounding box center [167, 130] width 120 height 30
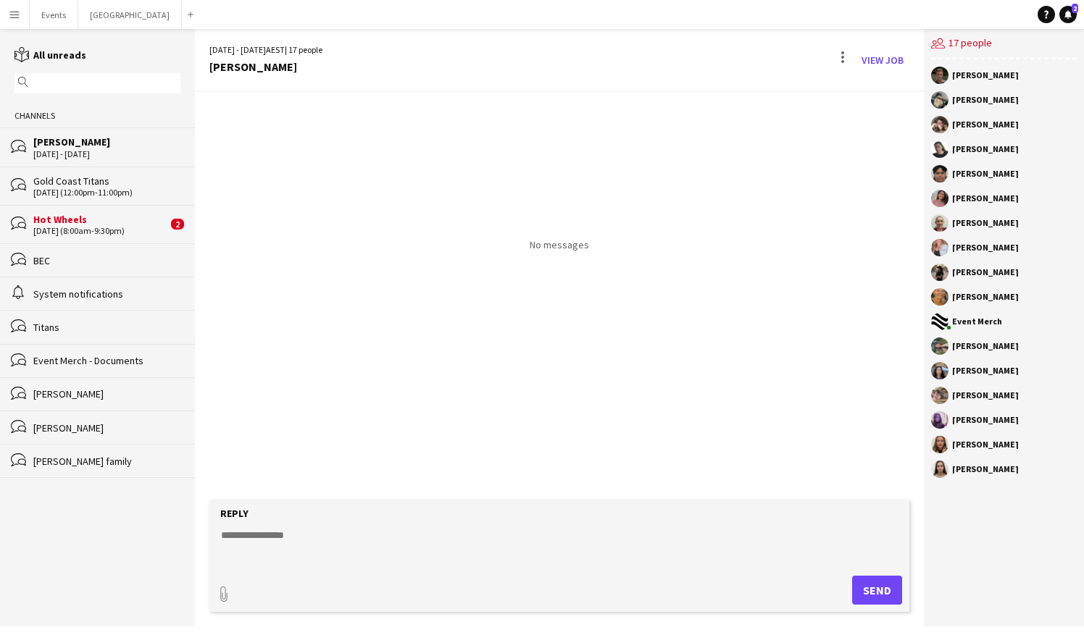
click at [301, 546] on textarea at bounding box center [562, 547] width 685 height 38
click at [580, 551] on textarea "**********" at bounding box center [562, 547] width 685 height 38
click at [572, 564] on textarea "**********" at bounding box center [562, 547] width 685 height 38
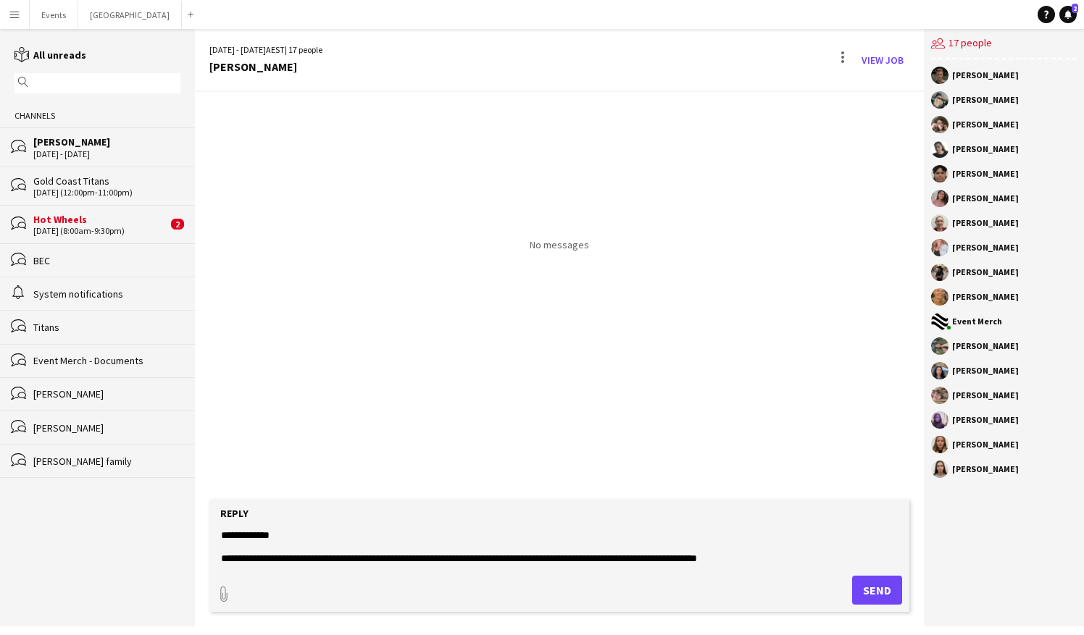
click at [724, 559] on textarea "**********" at bounding box center [562, 547] width 685 height 38
click at [740, 559] on textarea "**********" at bounding box center [562, 547] width 685 height 38
click at [778, 556] on textarea "**********" at bounding box center [562, 547] width 685 height 38
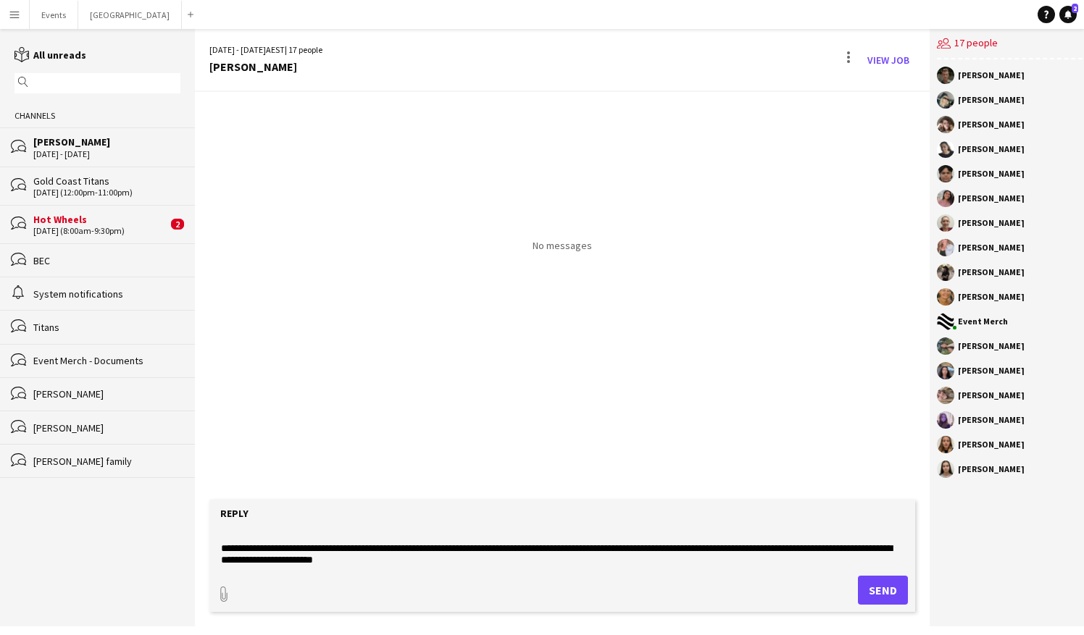
click at [431, 565] on textarea "**********" at bounding box center [562, 547] width 685 height 38
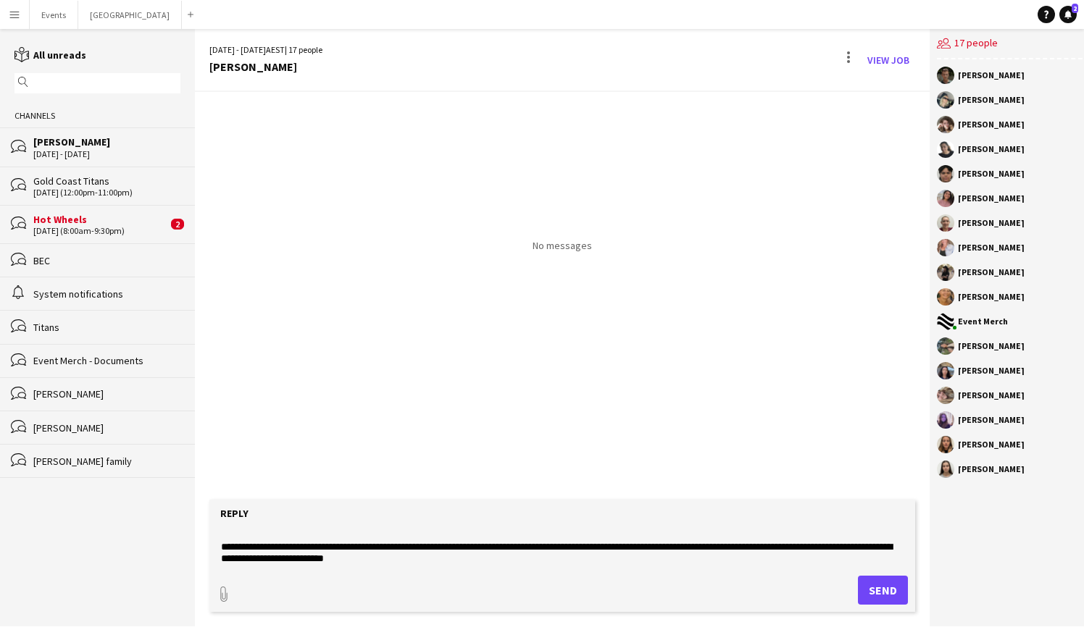
scroll to position [33, 0]
paste textarea "**********"
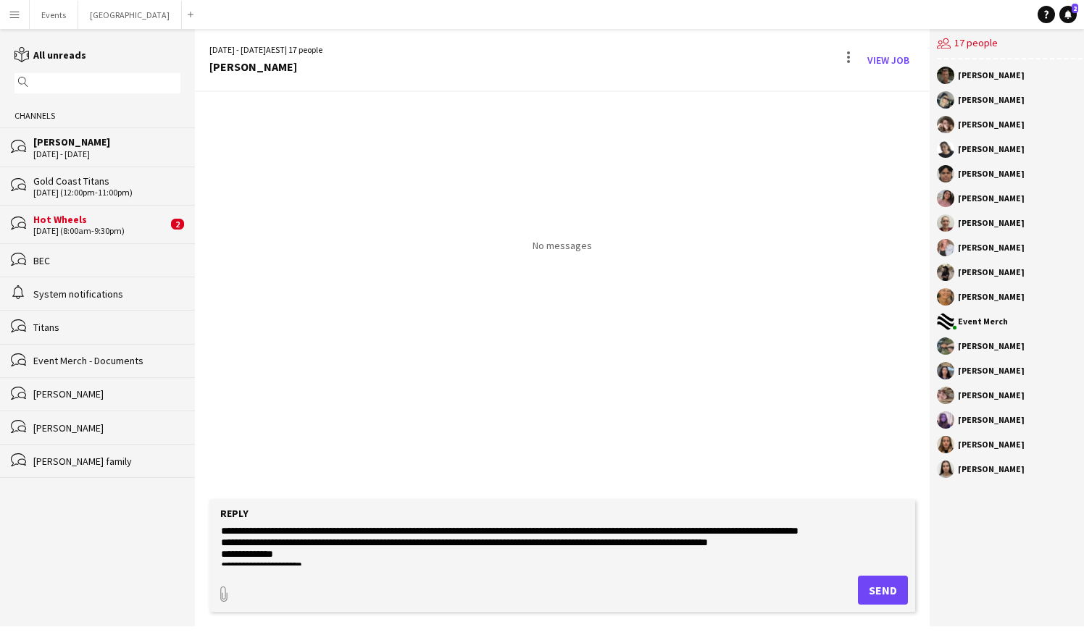
scroll to position [106, 0]
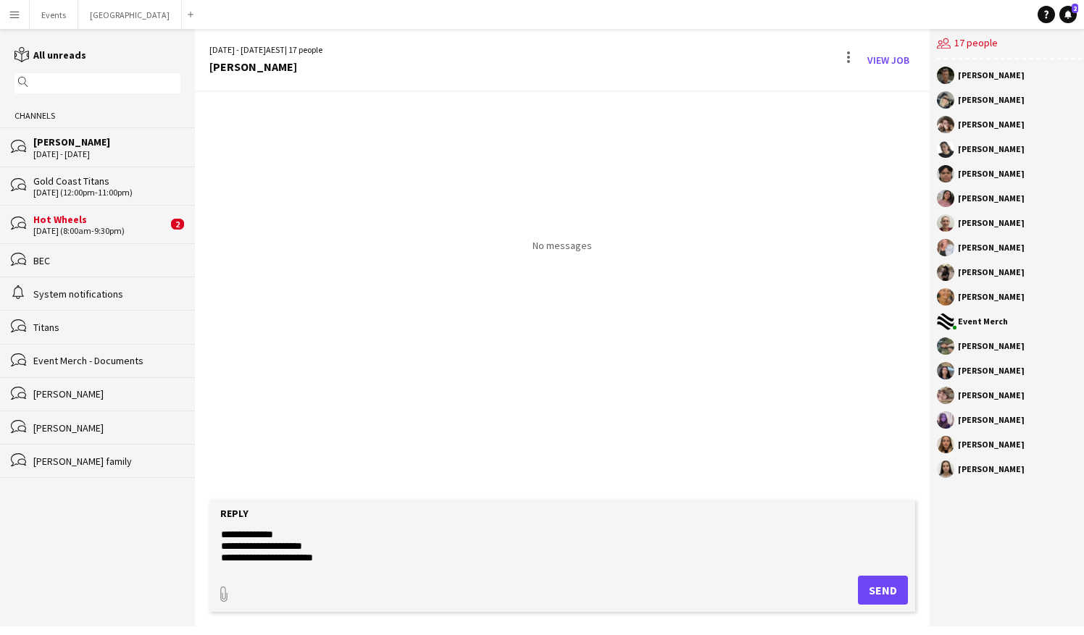
drag, startPoint x: 352, startPoint y: 550, endPoint x: 540, endPoint y: 398, distance: 241.6
click at [352, 549] on textarea "**********" at bounding box center [562, 547] width 685 height 38
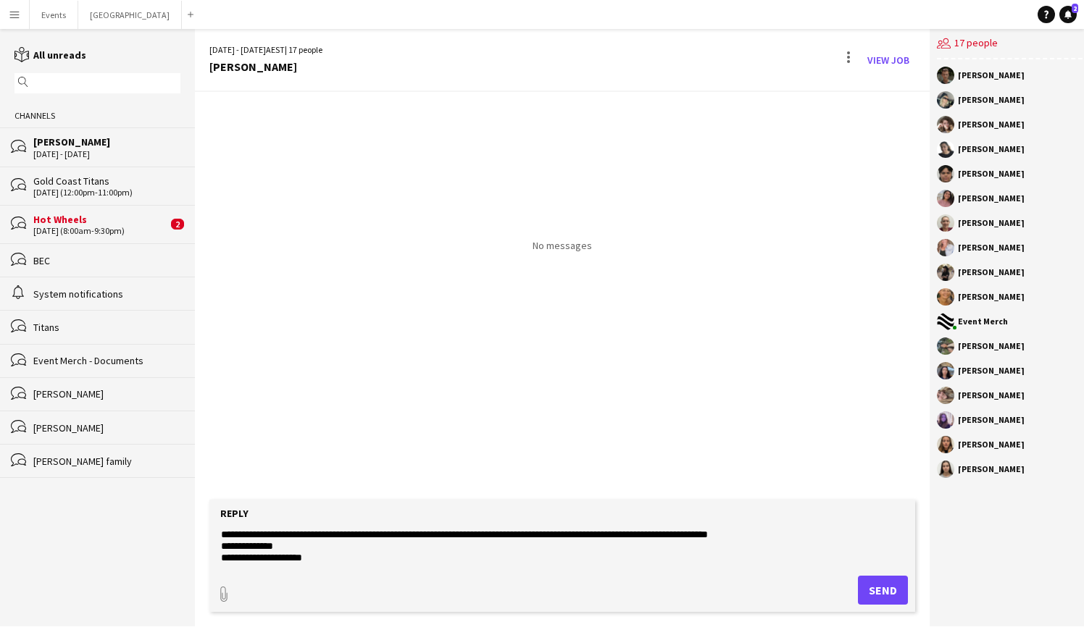
click at [790, 548] on textarea "**********" at bounding box center [562, 547] width 685 height 38
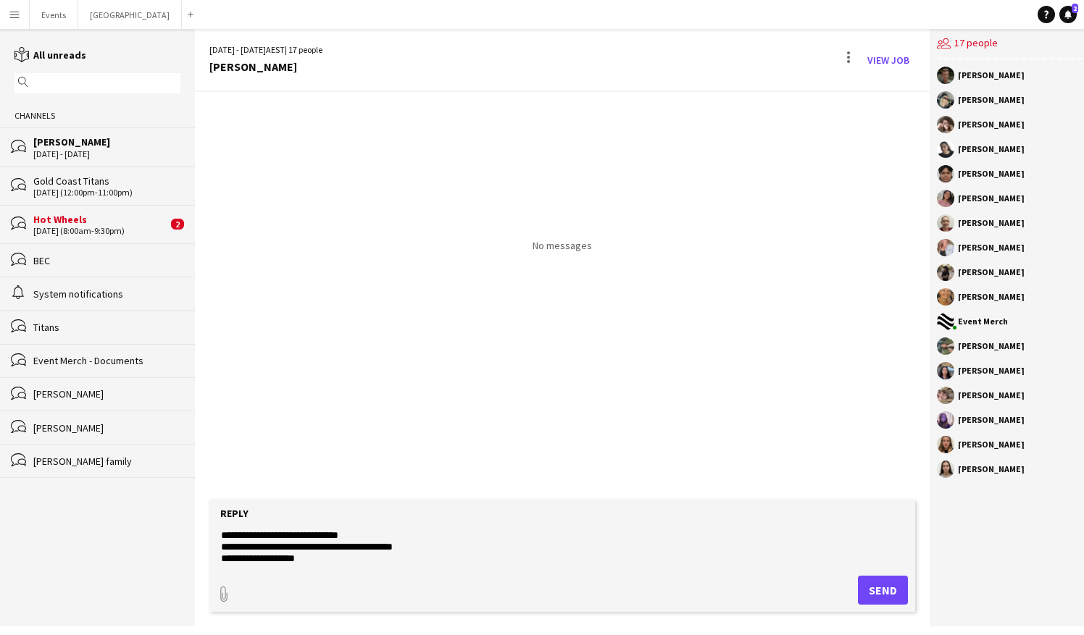
scroll to position [0, 0]
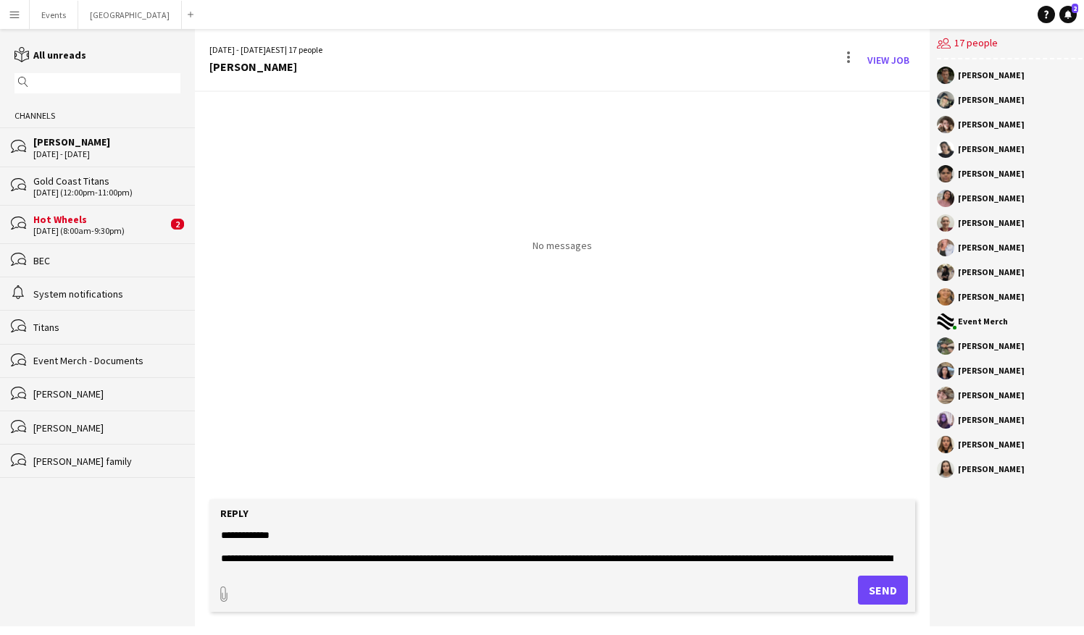
click at [646, 556] on textarea "**********" at bounding box center [562, 547] width 685 height 38
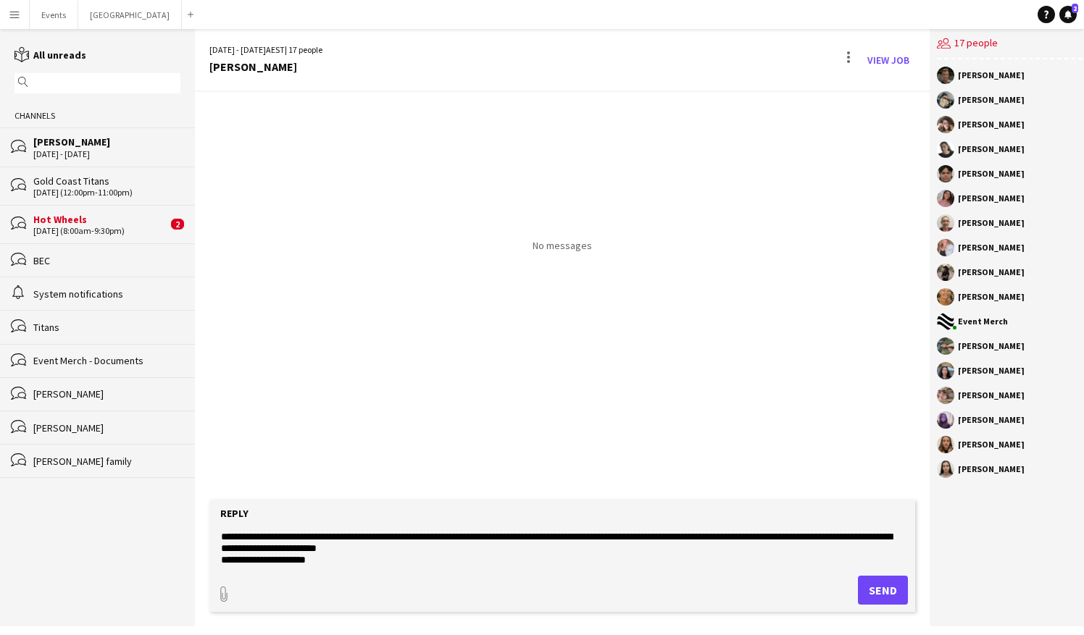
scroll to position [33, 0]
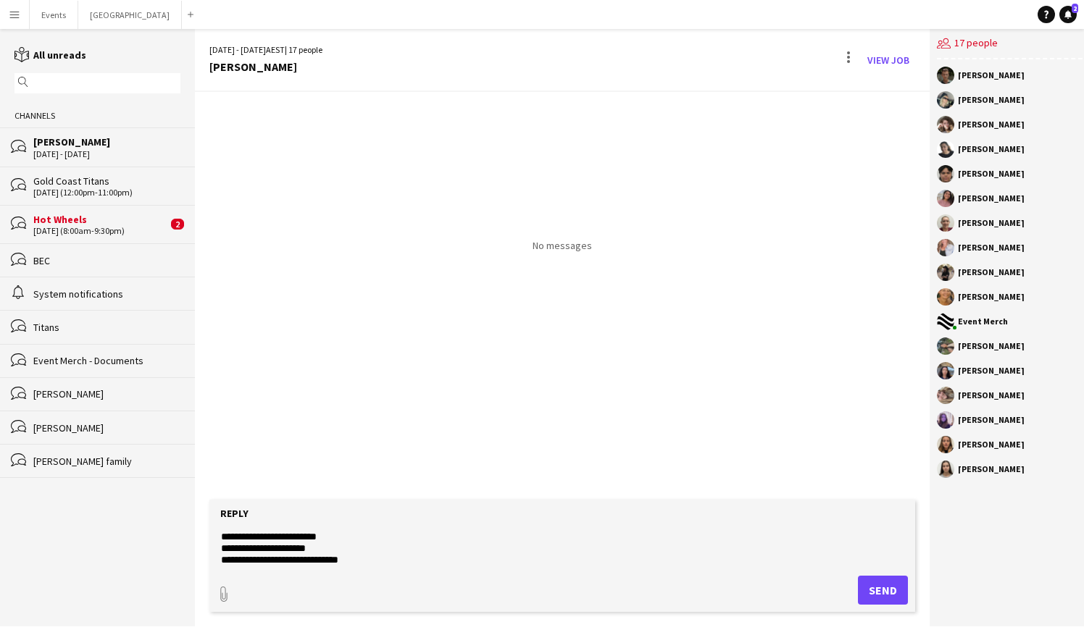
click at [436, 540] on textarea "**********" at bounding box center [562, 547] width 685 height 38
click at [320, 562] on textarea "**********" at bounding box center [562, 547] width 685 height 38
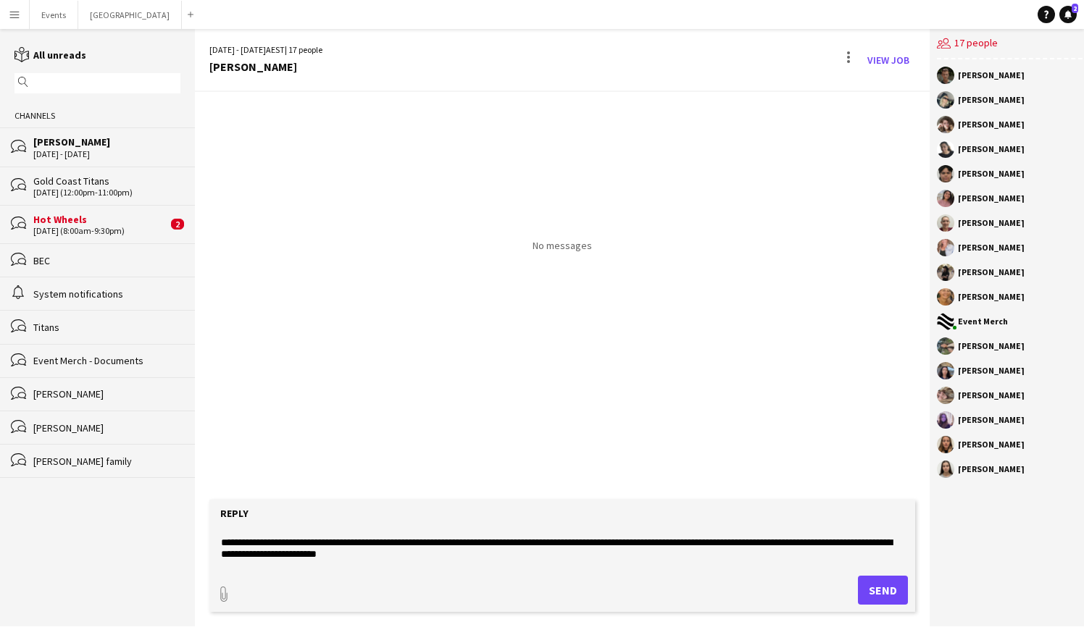
scroll to position [29, 0]
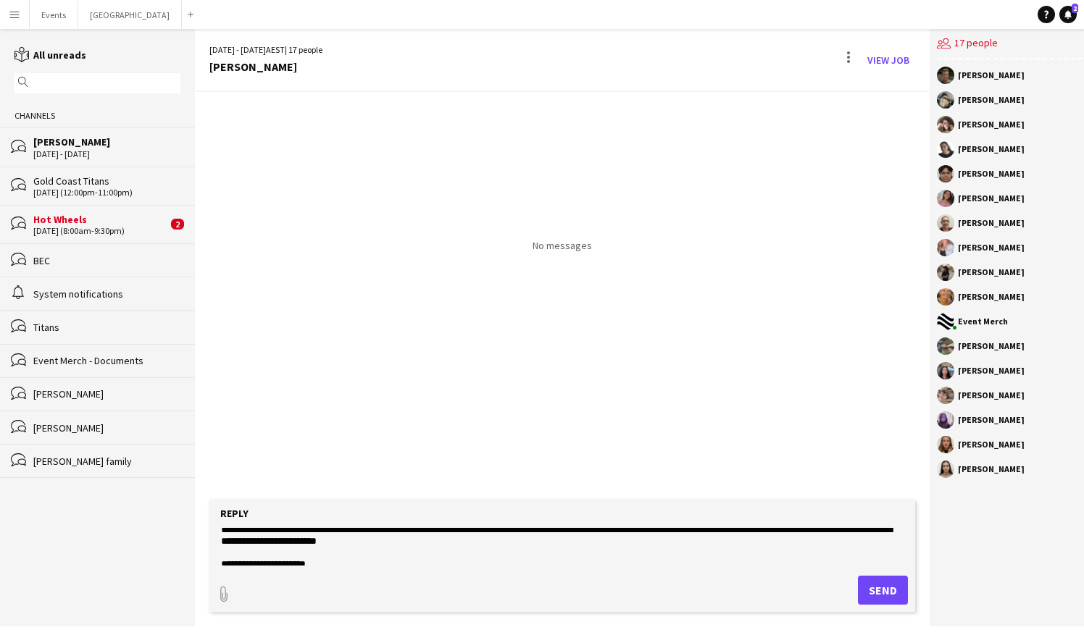
click at [478, 542] on textarea "**********" at bounding box center [562, 547] width 685 height 38
type textarea "**********"
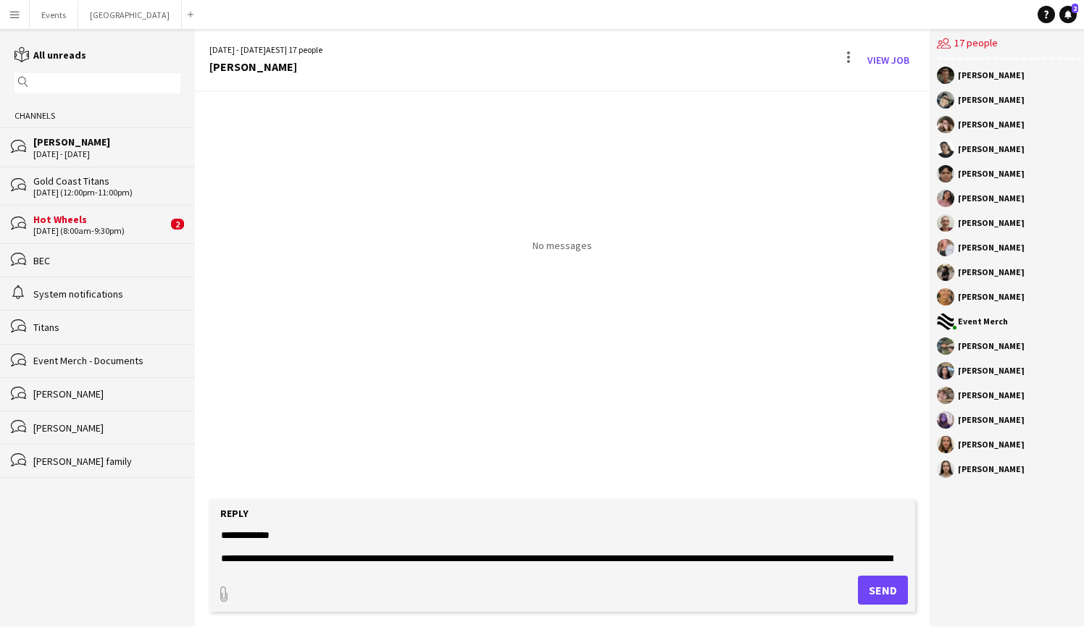
scroll to position [128, 0]
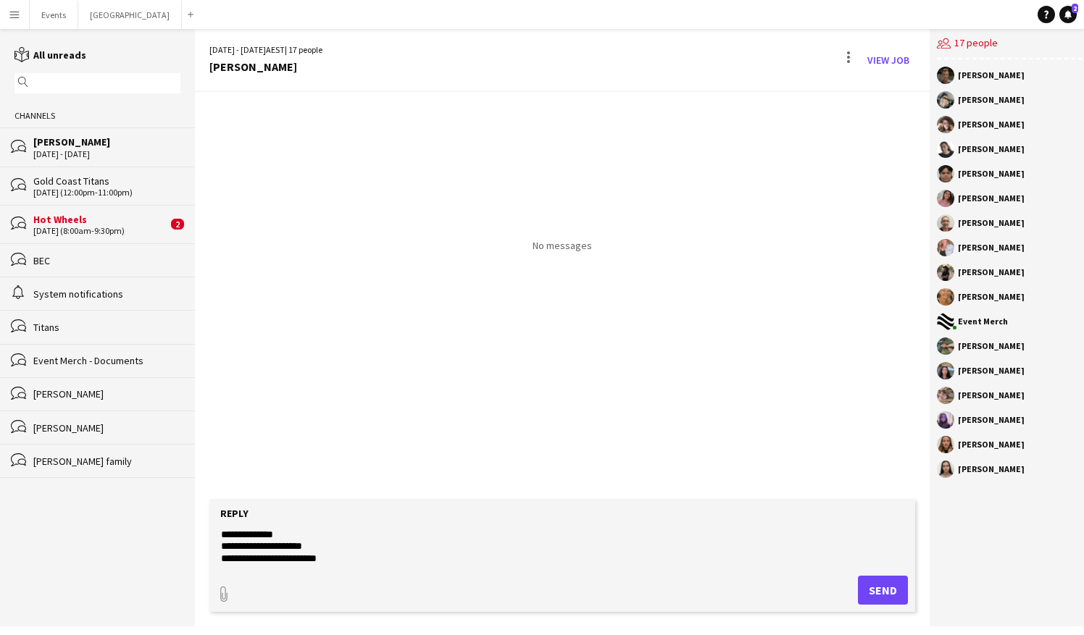
drag, startPoint x: 220, startPoint y: 536, endPoint x: 458, endPoint y: 561, distance: 239.6
click at [458, 561] on textarea "**********" at bounding box center [562, 547] width 685 height 38
click at [300, 532] on textarea at bounding box center [562, 547] width 685 height 38
paste textarea "**********"
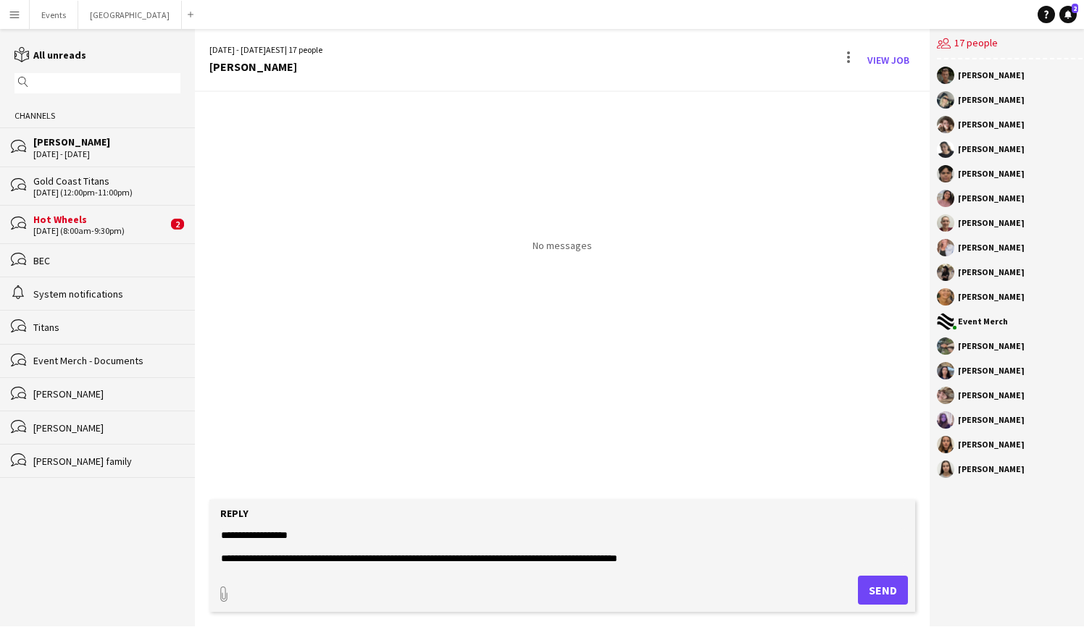
scroll to position [22, 0]
drag, startPoint x: 640, startPoint y: 574, endPoint x: 614, endPoint y: 575, distance: 26.8
click at [640, 574] on form "**********" at bounding box center [562, 556] width 706 height 112
click at [242, 563] on textarea "**********" at bounding box center [562, 547] width 685 height 38
paste textarea "**********"
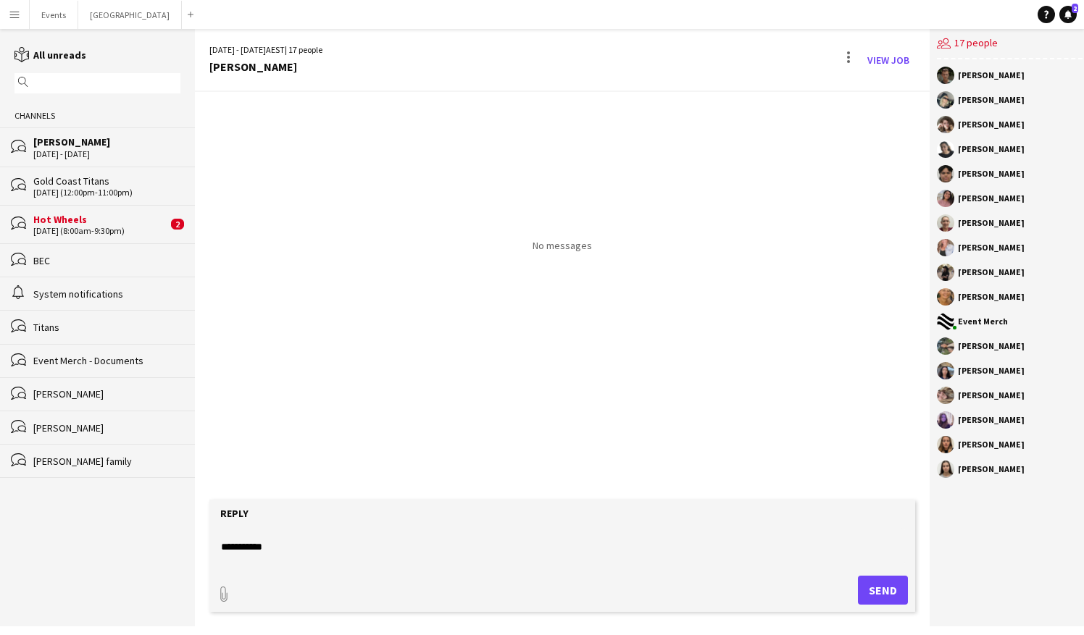
scroll to position [70, 0]
click at [338, 532] on textarea "**********" at bounding box center [562, 547] width 685 height 38
click at [349, 548] on textarea "**********" at bounding box center [562, 547] width 685 height 38
click at [297, 548] on textarea "**********" at bounding box center [562, 547] width 685 height 38
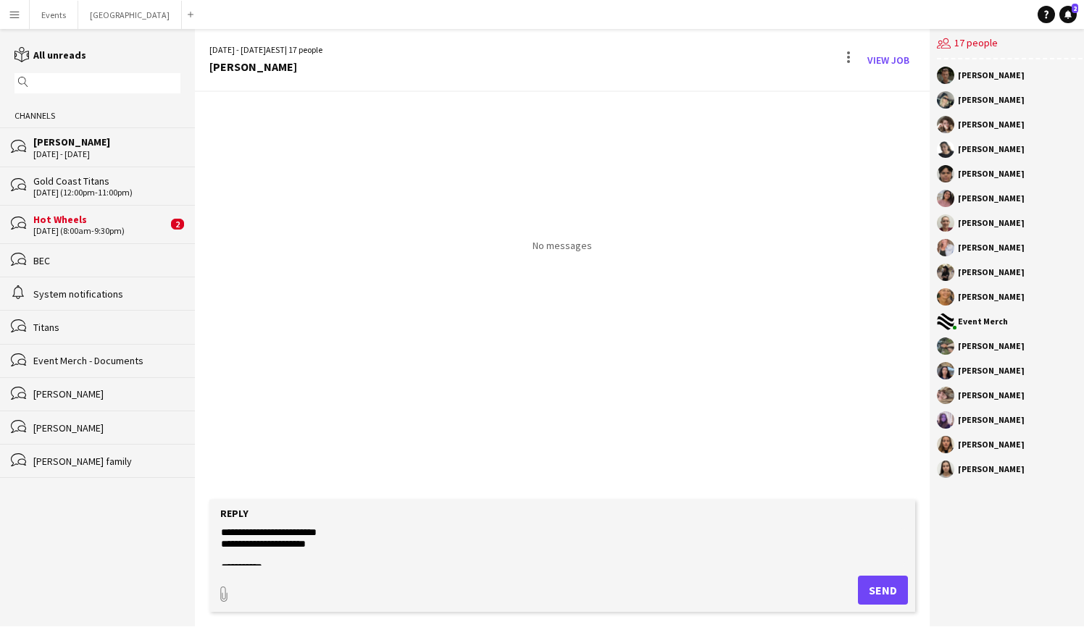
scroll to position [145, 0]
type textarea "**********"
click at [878, 598] on button "Send" at bounding box center [883, 590] width 50 height 29
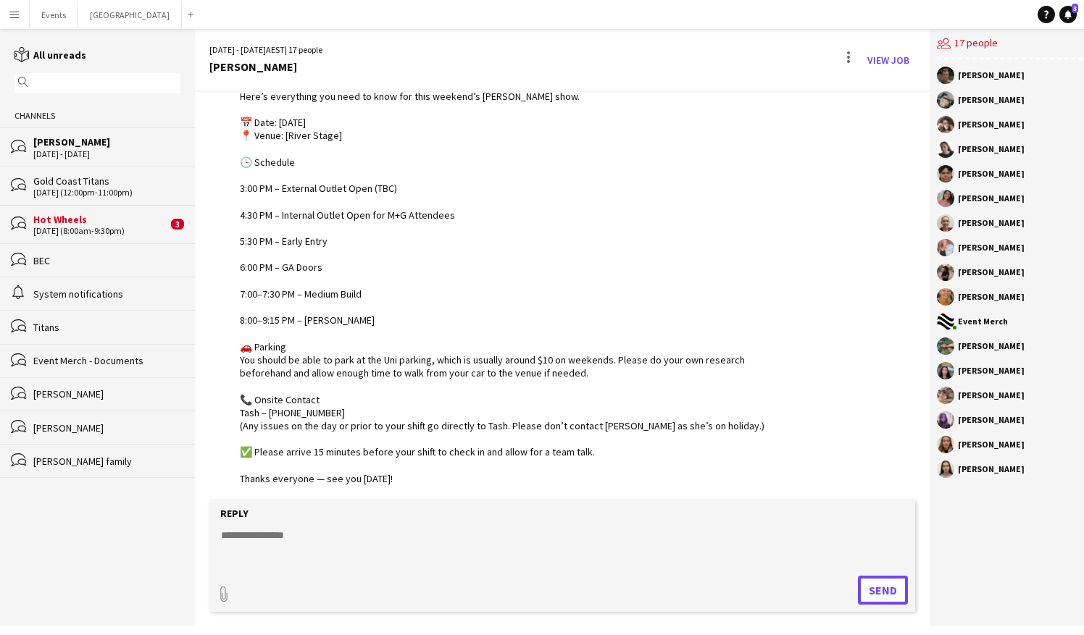
scroll to position [136, 0]
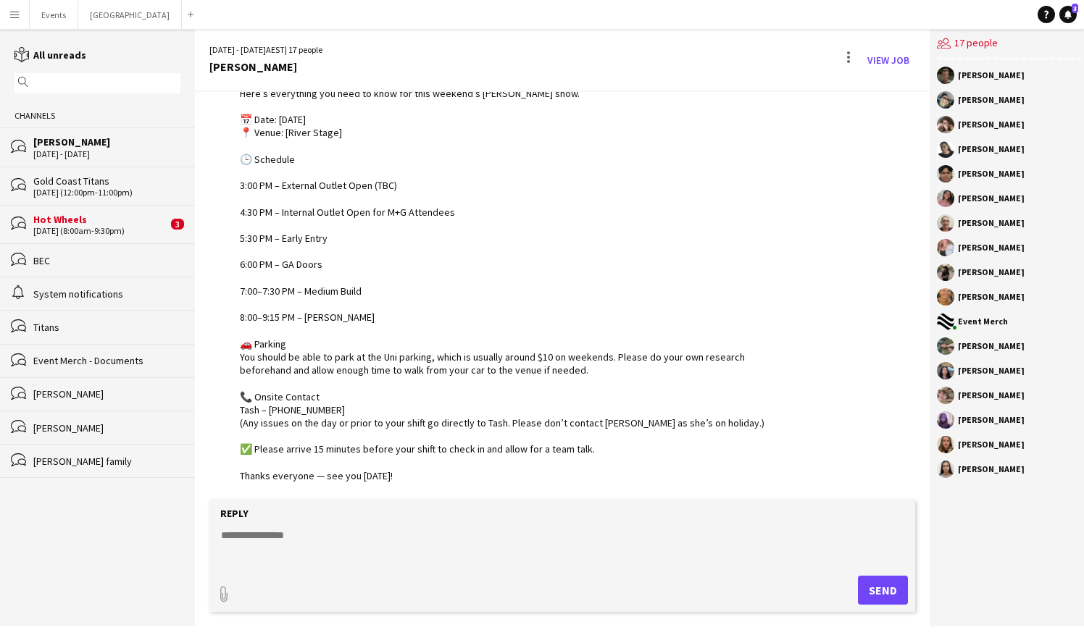
click at [314, 536] on textarea at bounding box center [562, 547] width 685 height 38
drag, startPoint x: 239, startPoint y: 529, endPoint x: 245, endPoint y: 538, distance: 10.4
click at [247, 536] on textarea at bounding box center [562, 547] width 685 height 38
click at [107, 229] on div "[DATE] (8:00am-9:30pm)" at bounding box center [100, 231] width 134 height 10
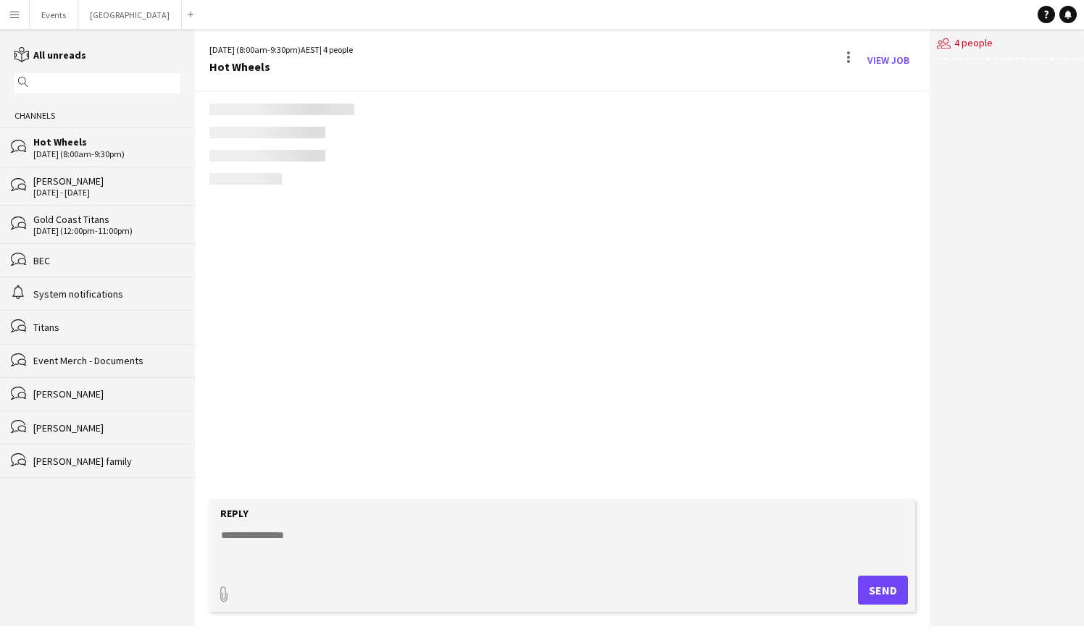
scroll to position [202, 0]
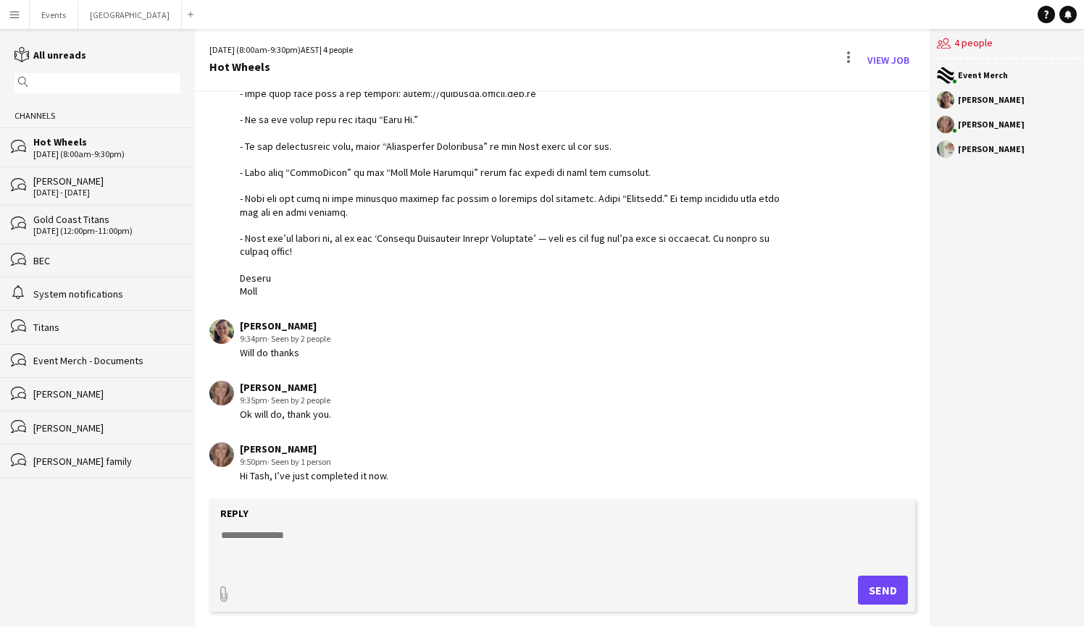
click at [340, 536] on textarea at bounding box center [562, 547] width 685 height 38
type textarea "**********"
click at [890, 594] on button "Send" at bounding box center [883, 590] width 50 height 29
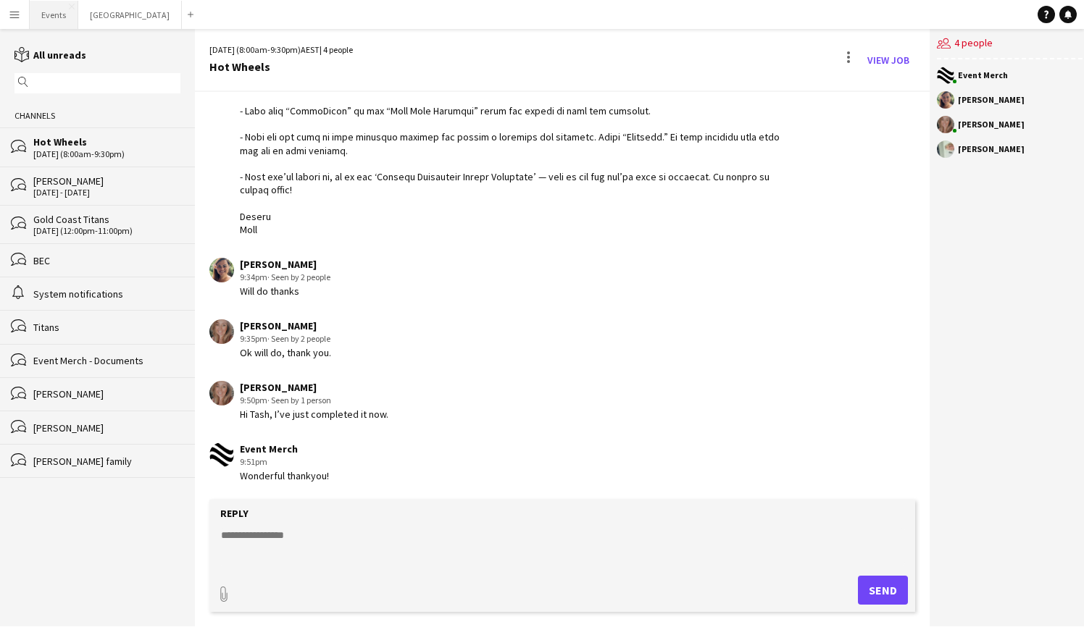
click at [51, 12] on button "Events Close" at bounding box center [54, 15] width 49 height 28
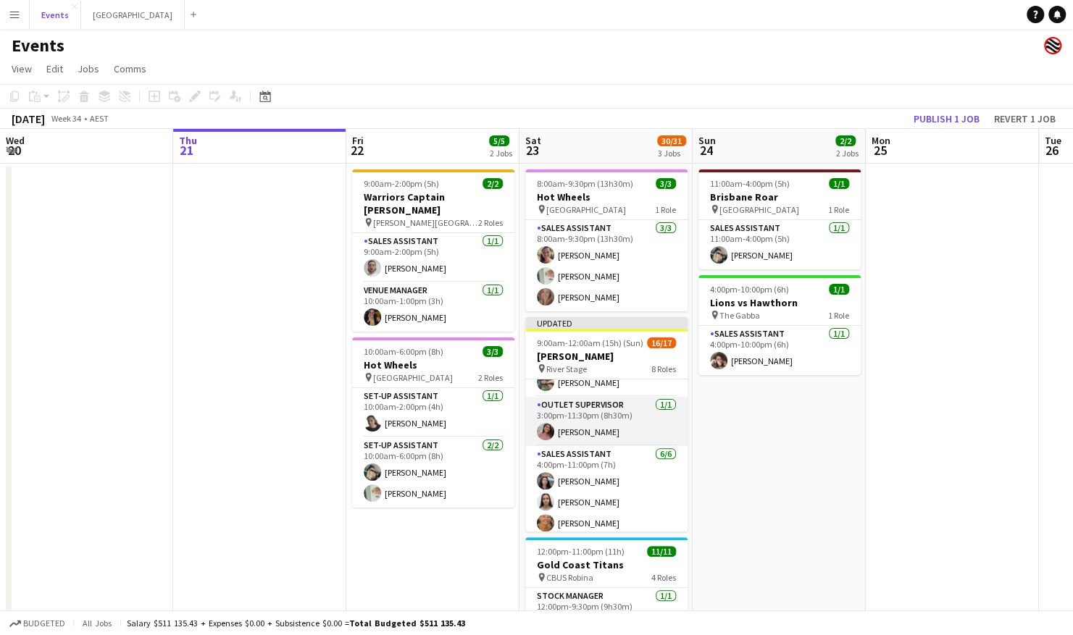
scroll to position [290, 0]
click at [604, 445] on app-card-role "Sales Assistant [DATE] 3:00pm-11:00pm (8h) [PERSON_NAME]" at bounding box center [606, 434] width 162 height 70
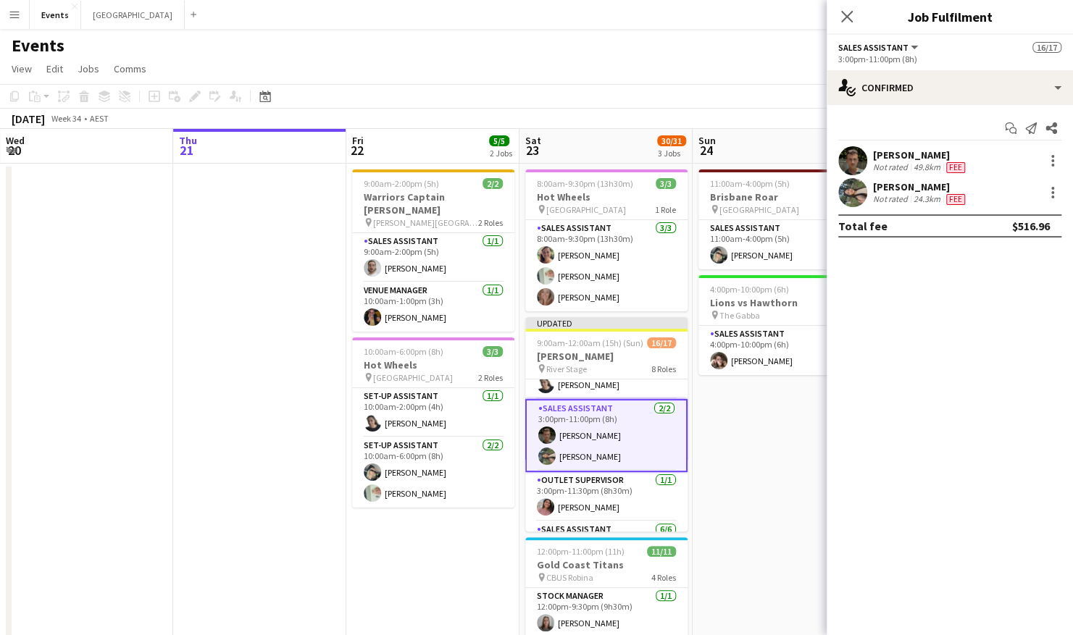
click at [851, 195] on app-user-avatar at bounding box center [852, 192] width 29 height 29
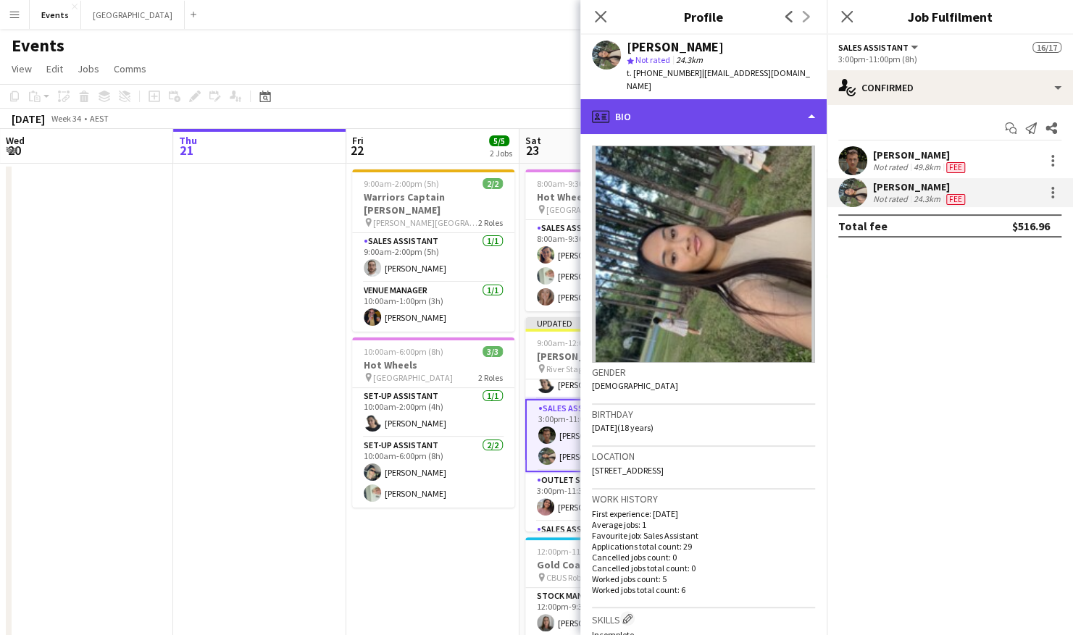
drag, startPoint x: 753, startPoint y: 94, endPoint x: 751, endPoint y: 109, distance: 14.8
click at [753, 99] on div "profile Bio" at bounding box center [703, 116] width 246 height 35
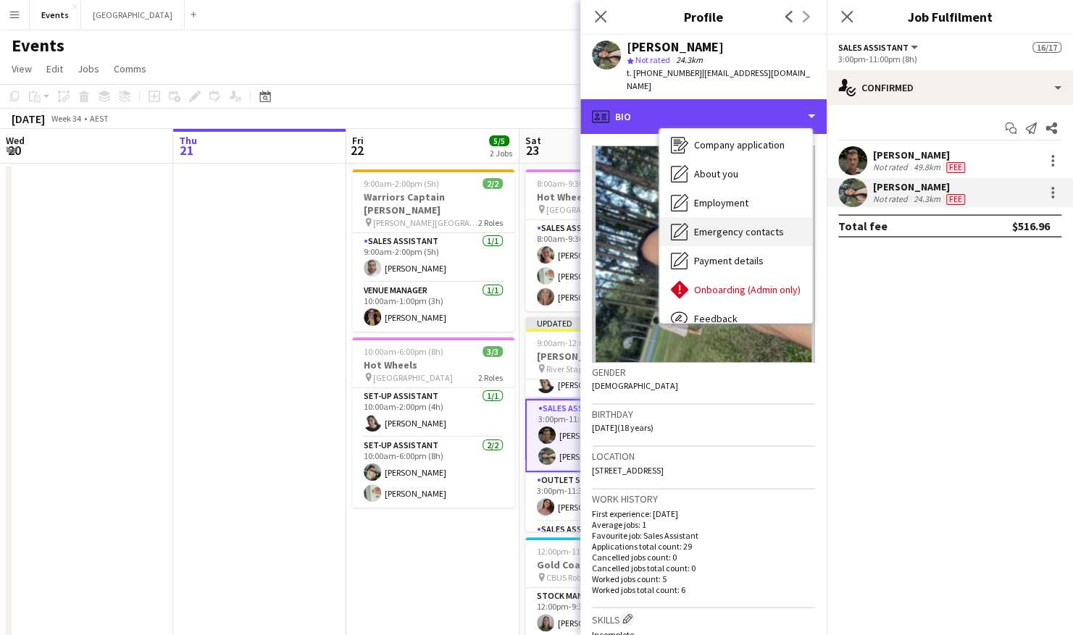
scroll to position [78, 0]
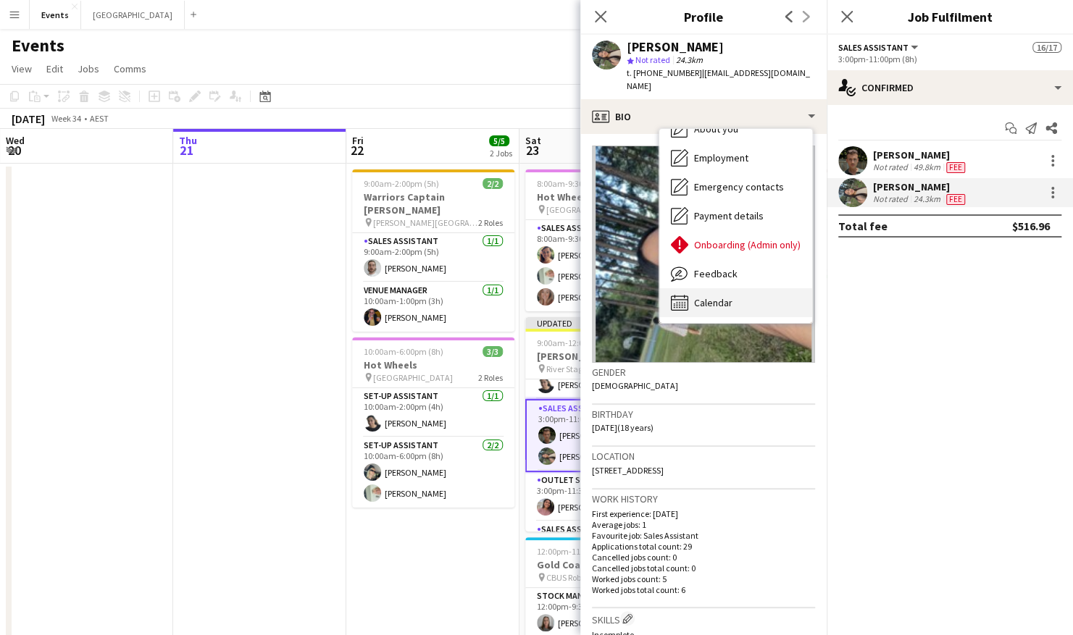
click at [727, 296] on span "Calendar" at bounding box center [713, 302] width 38 height 13
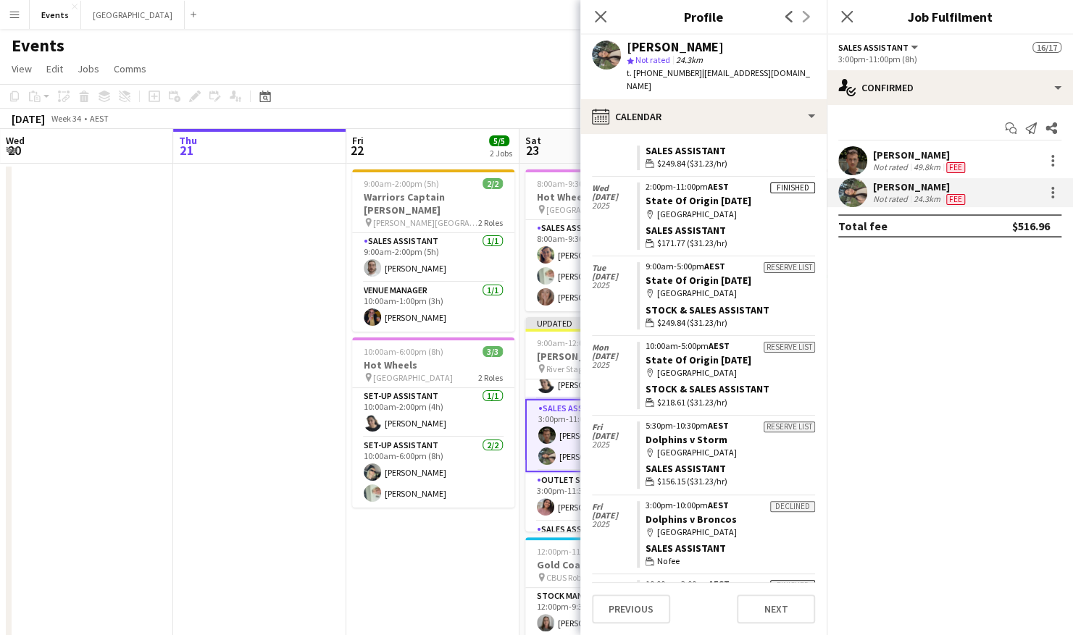
scroll to position [1823, 0]
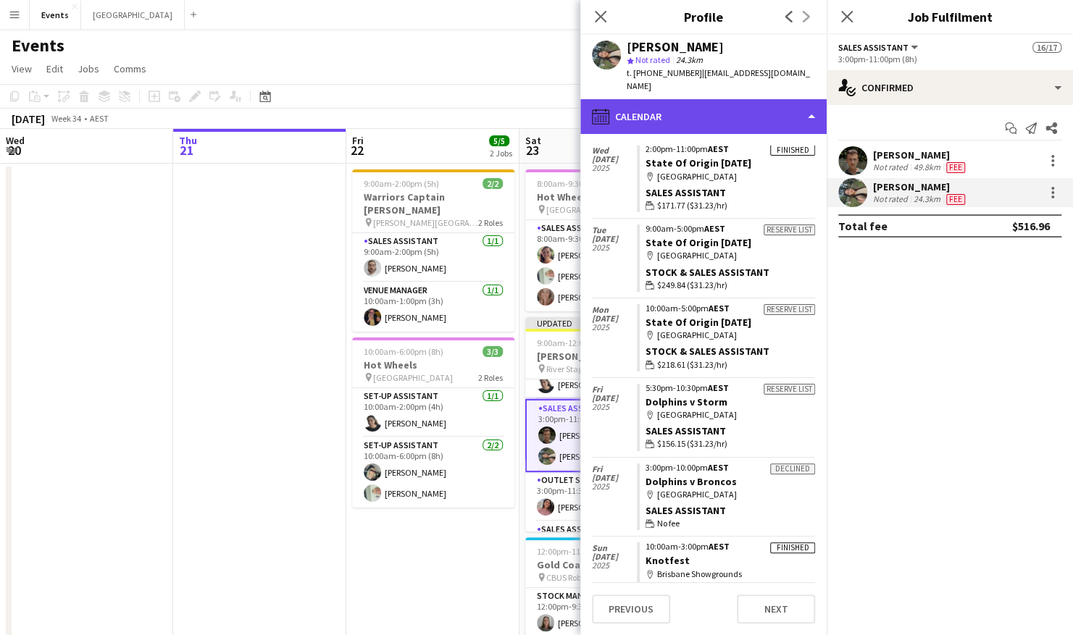
click at [763, 116] on div "calendar-full Calendar" at bounding box center [703, 116] width 246 height 35
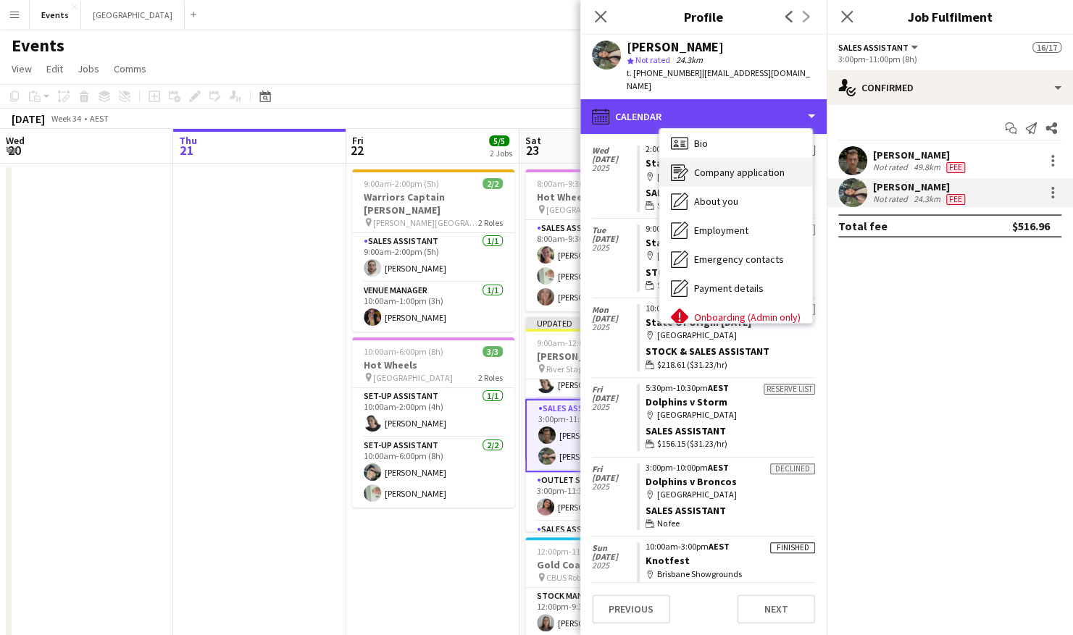
scroll to position [0, 0]
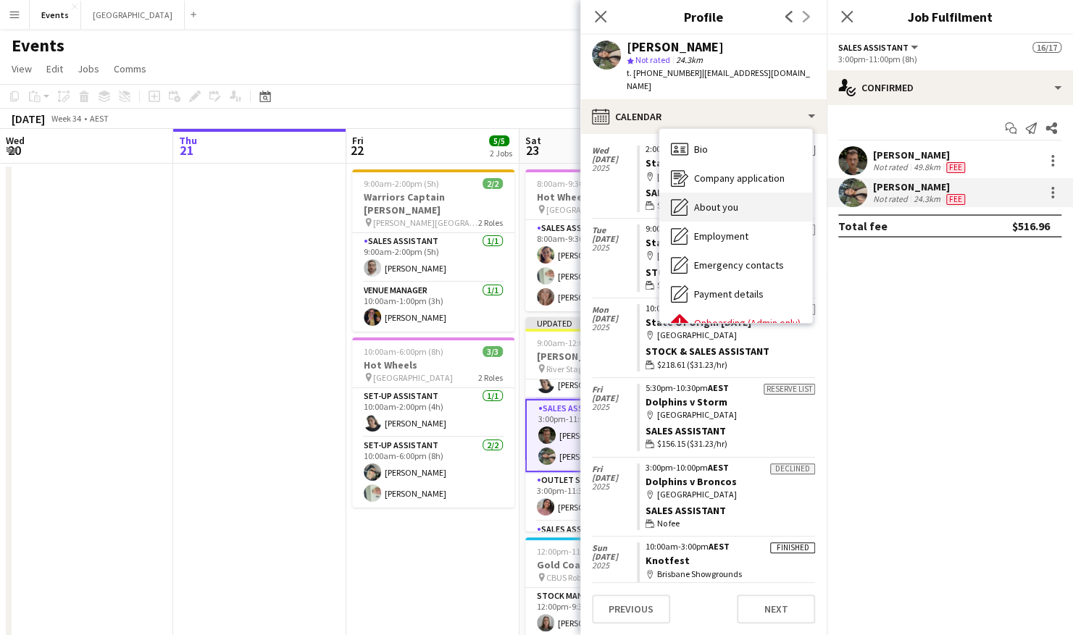
click at [724, 201] on span "About you" at bounding box center [716, 207] width 44 height 13
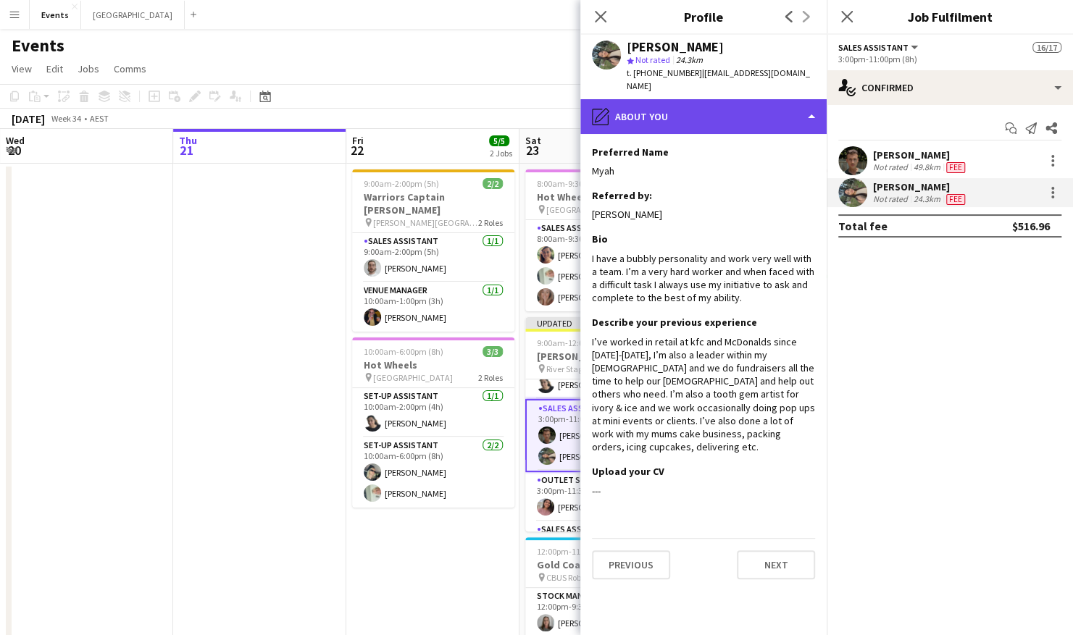
click at [706, 112] on div "pencil4 About you" at bounding box center [703, 116] width 246 height 35
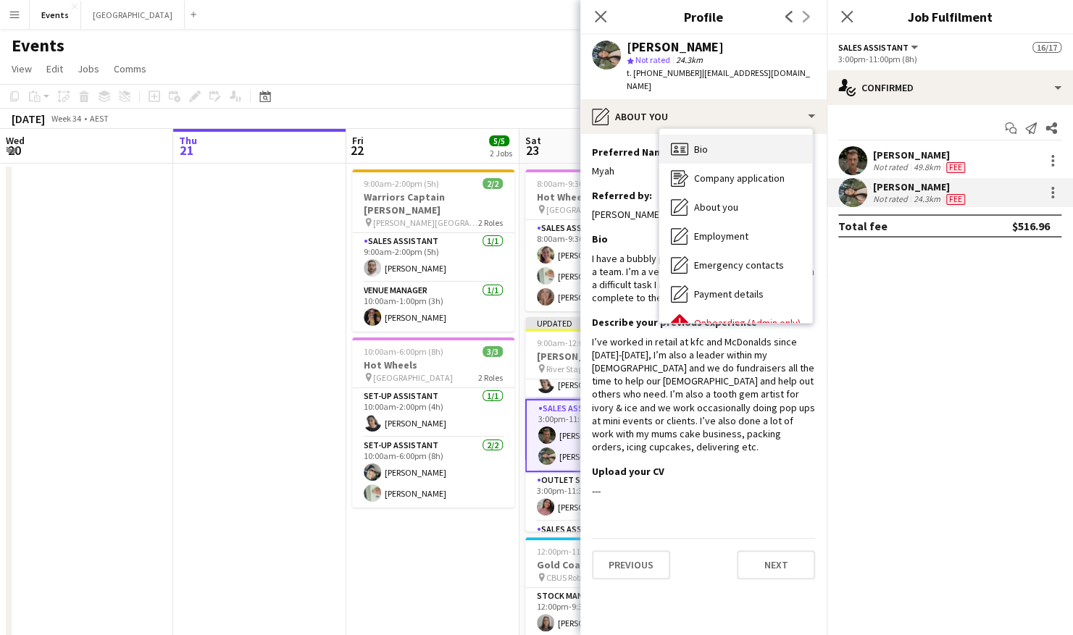
click at [719, 138] on div "Bio Bio" at bounding box center [735, 149] width 153 height 29
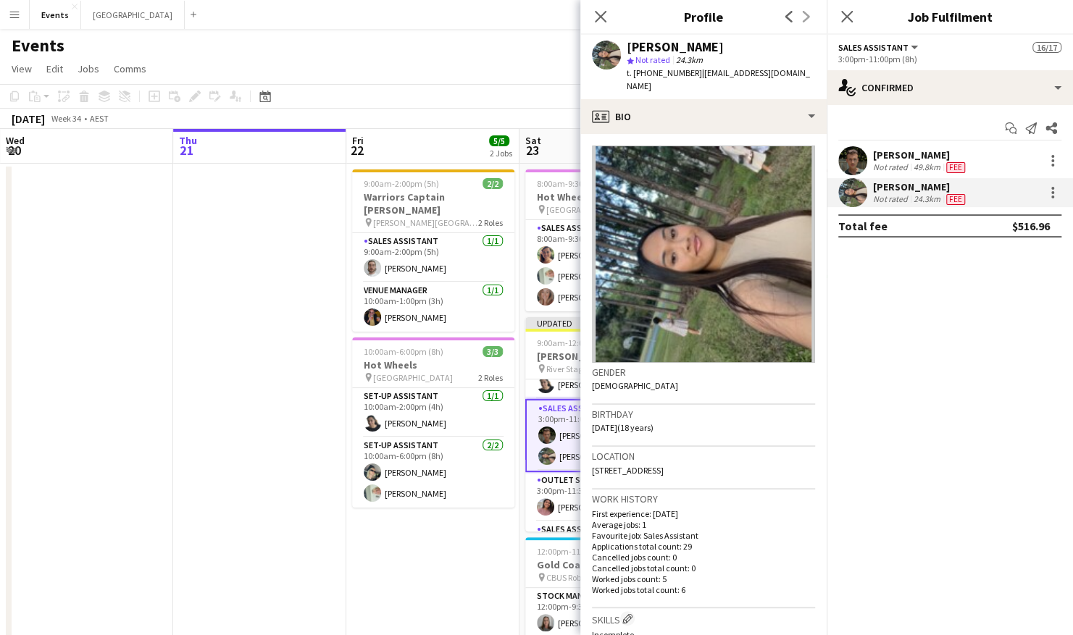
click at [442, 553] on app-date-cell "9:00am-2:00pm (5h) 2/2 Warriors Captain Run pin [PERSON_NAME][GEOGRAPHIC_DATA] …" at bounding box center [432, 473] width 173 height 619
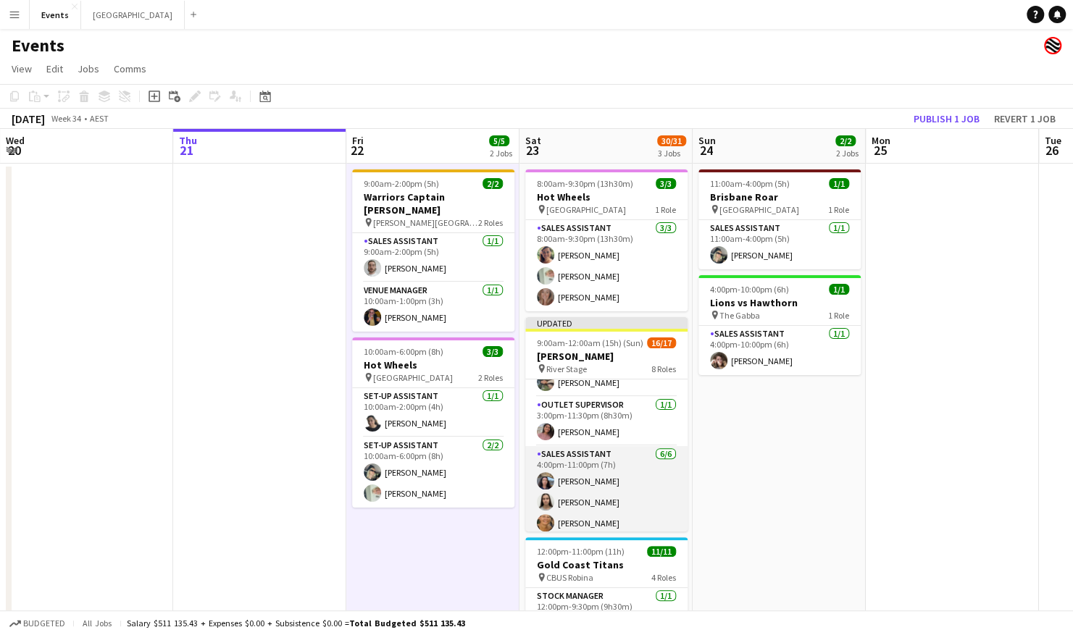
scroll to position [430, 0]
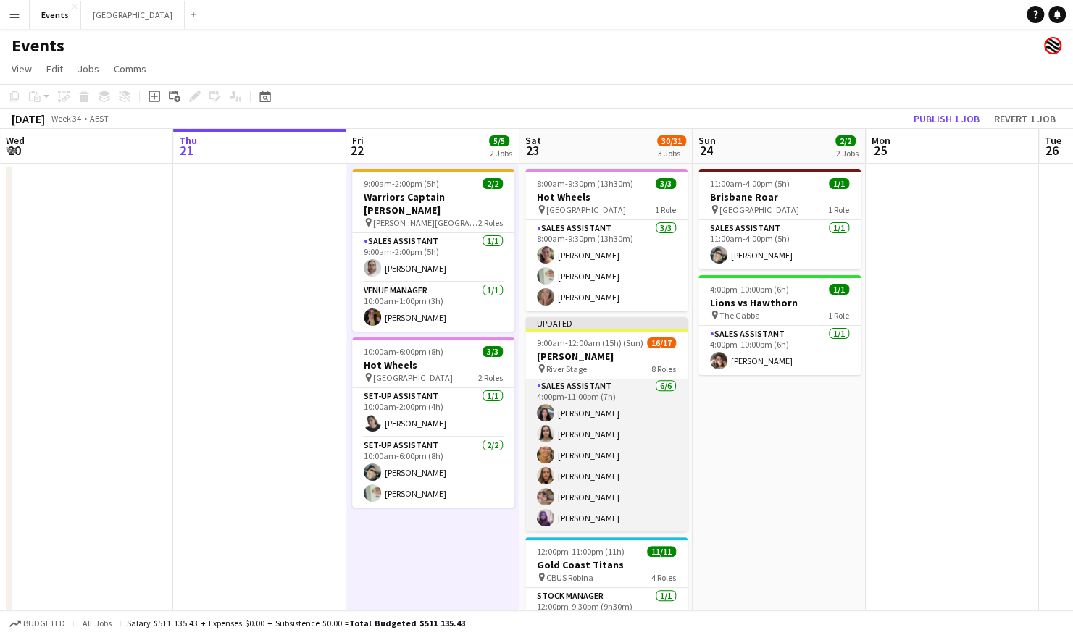
click at [604, 511] on app-card-role "Sales Assistant [DATE] 4:00pm-11:00pm (7h) [PERSON_NAME] [PERSON_NAME] [PERSON_…" at bounding box center [606, 455] width 162 height 154
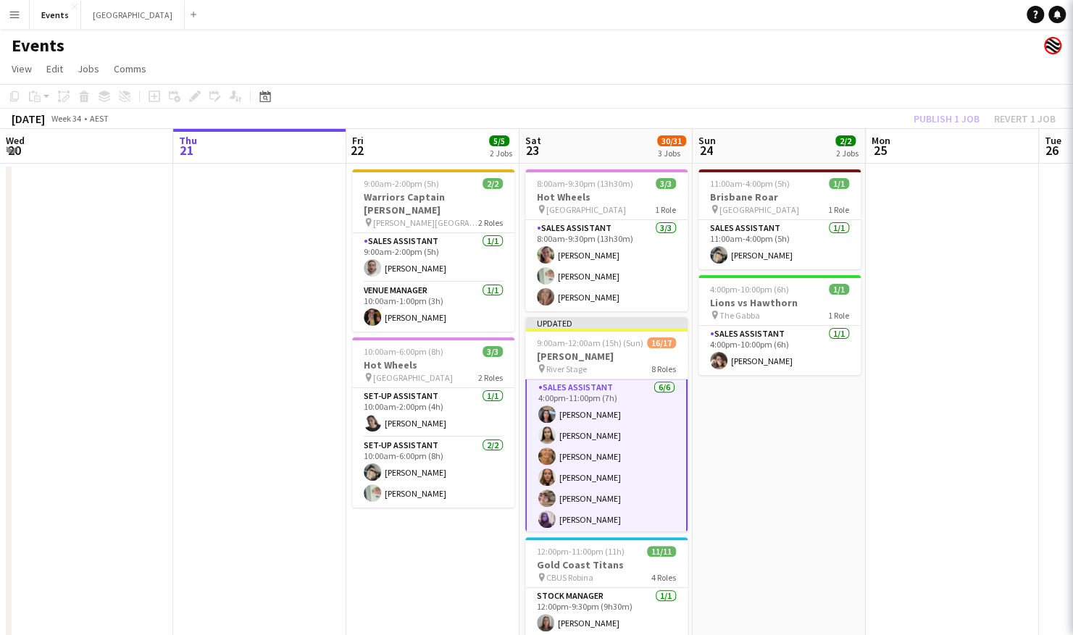
scroll to position [432, 0]
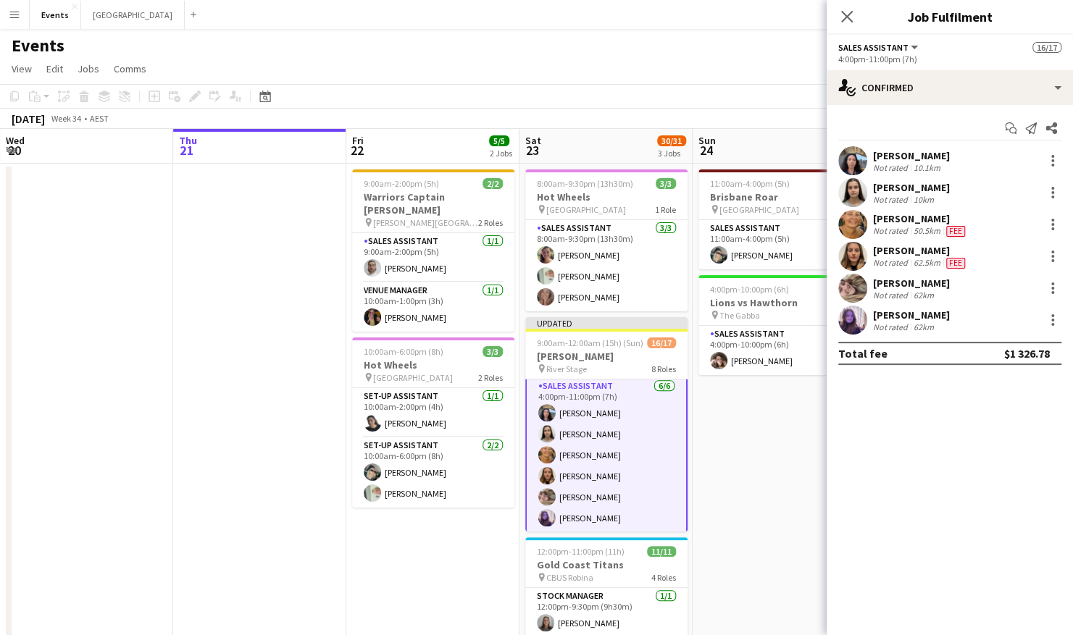
click at [916, 291] on div "62km" at bounding box center [924, 295] width 26 height 11
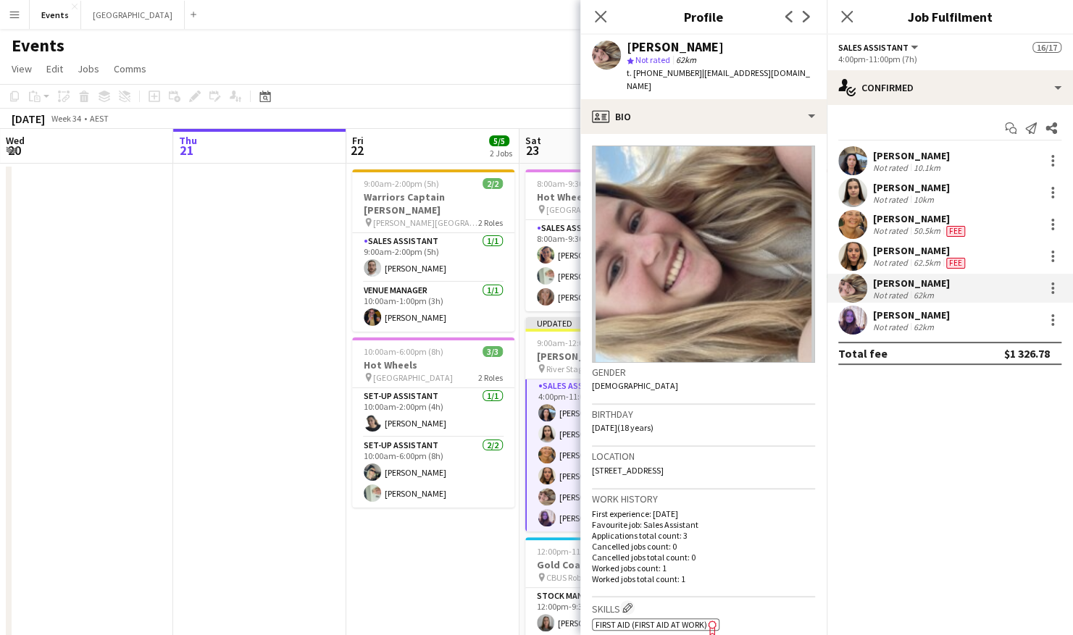
click at [855, 320] on app-user-avatar at bounding box center [852, 320] width 29 height 29
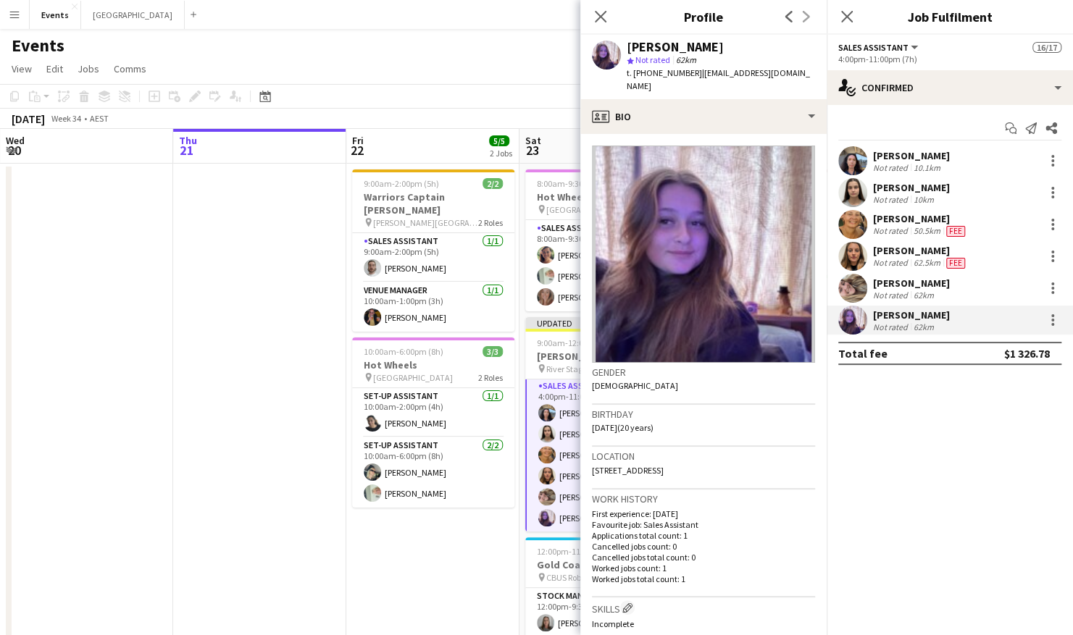
click at [469, 68] on app-page-menu "View Day view expanded Day view collapsed Month view Date picker Jump to [DATE]…" at bounding box center [536, 71] width 1073 height 28
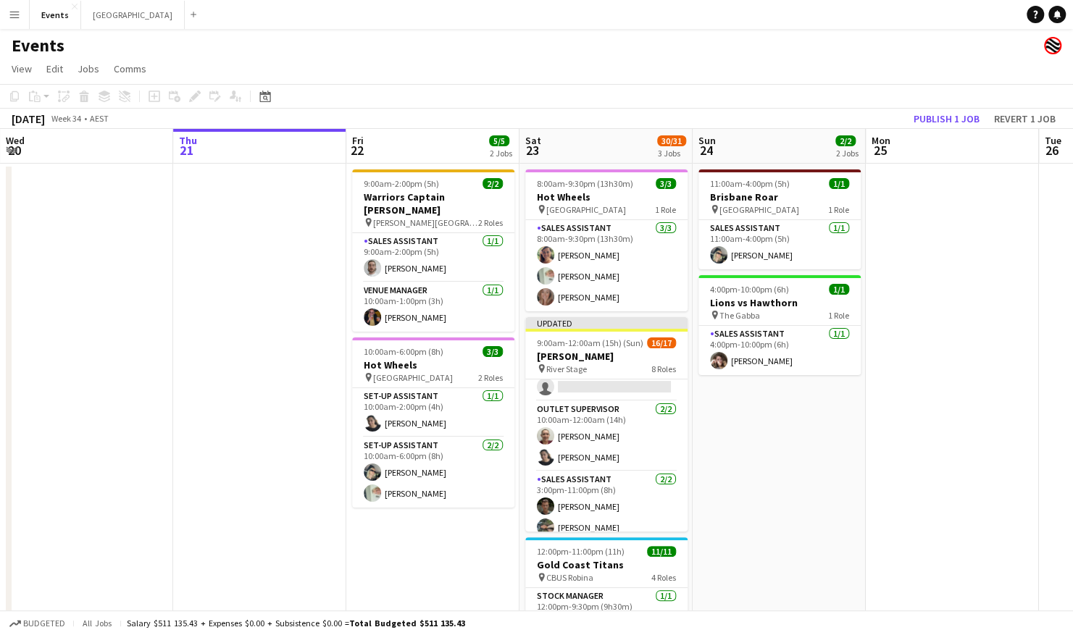
scroll to position [290, 0]
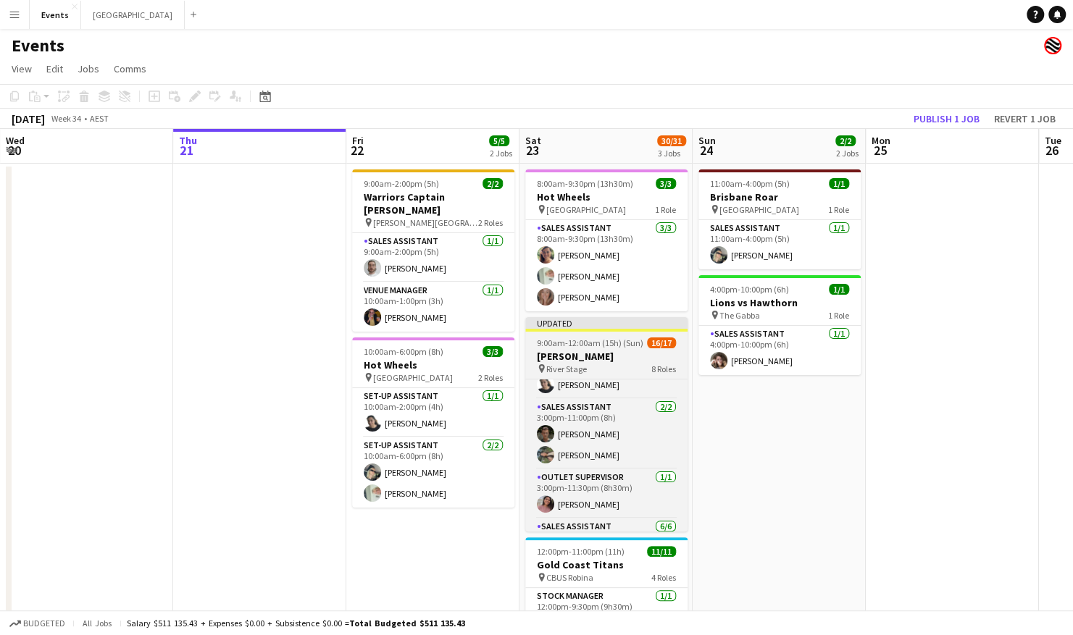
click at [600, 359] on h3 "[PERSON_NAME]" at bounding box center [606, 356] width 162 height 13
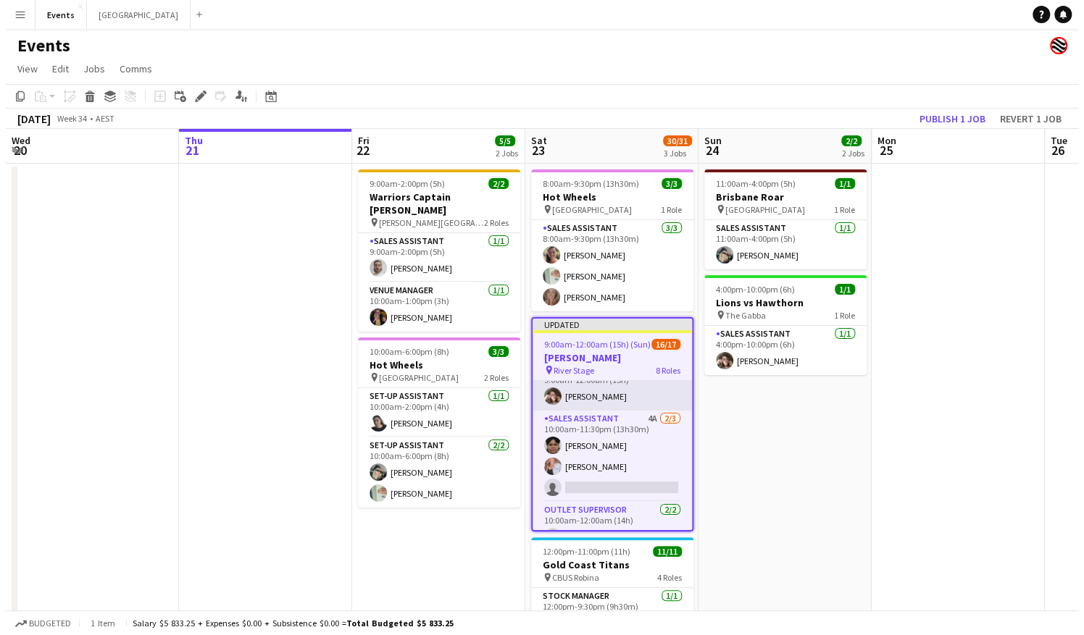
scroll to position [75, 0]
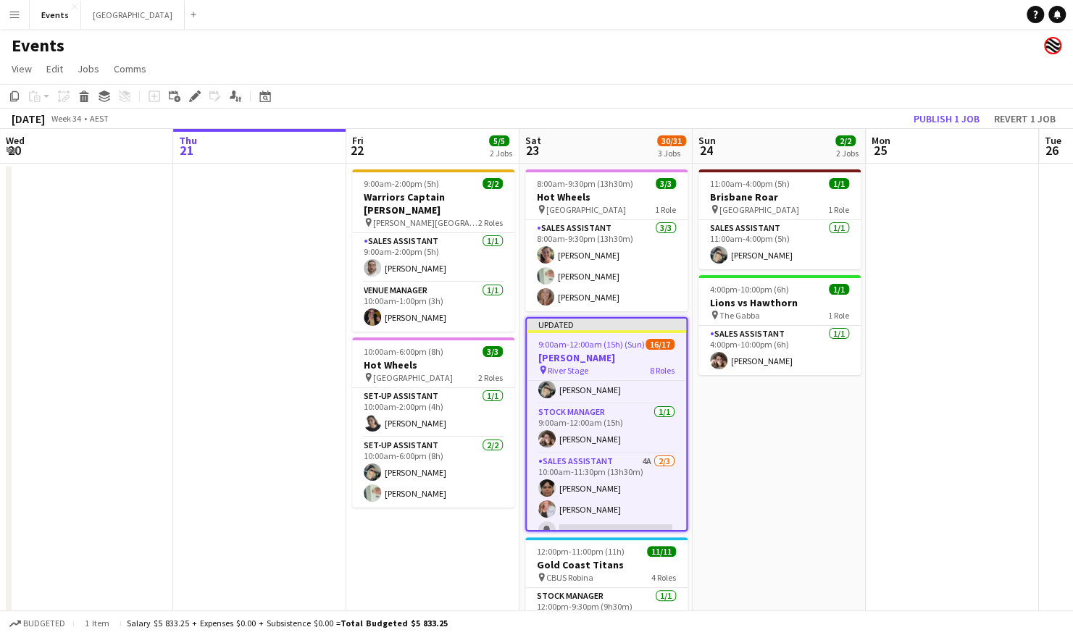
click at [14, 12] on app-icon "Menu" at bounding box center [15, 15] width 12 height 12
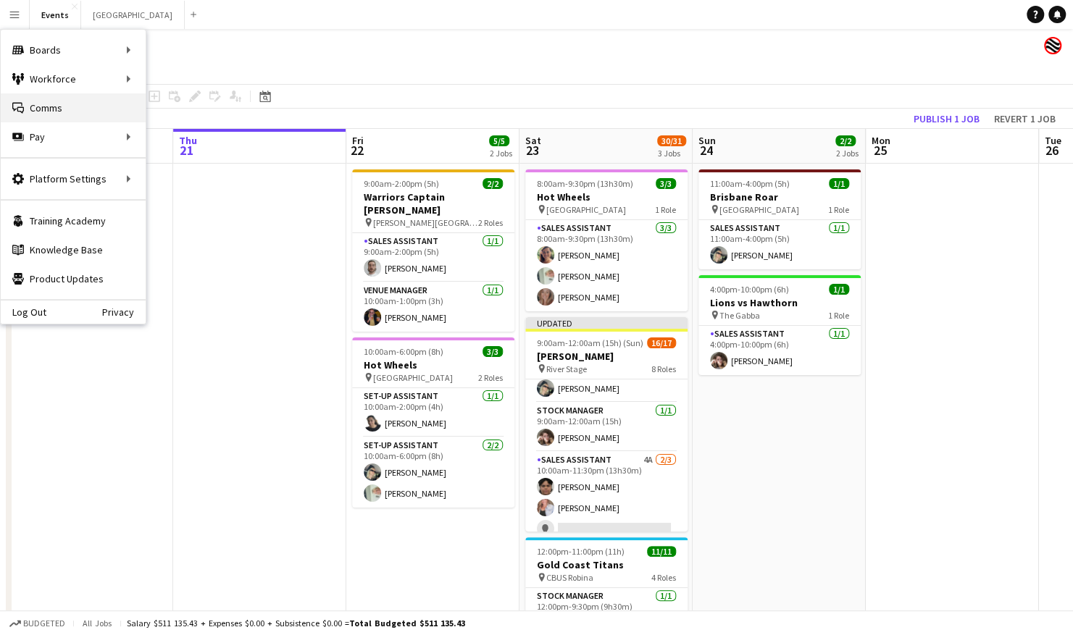
click at [68, 107] on link "Comms Comms" at bounding box center [73, 107] width 145 height 29
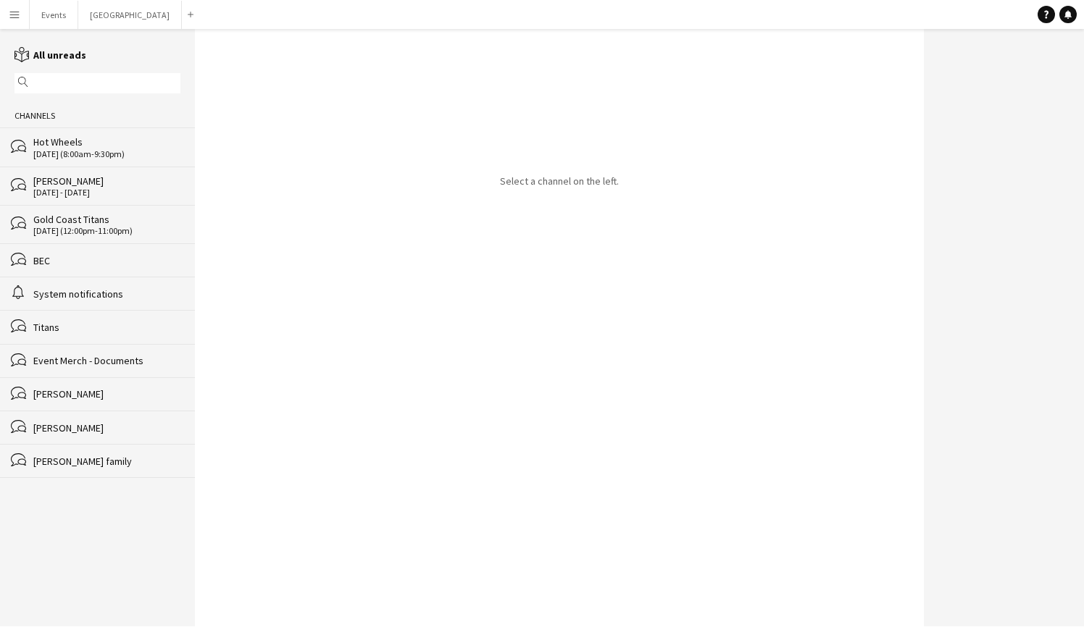
click at [88, 179] on div "[PERSON_NAME]" at bounding box center [106, 181] width 147 height 13
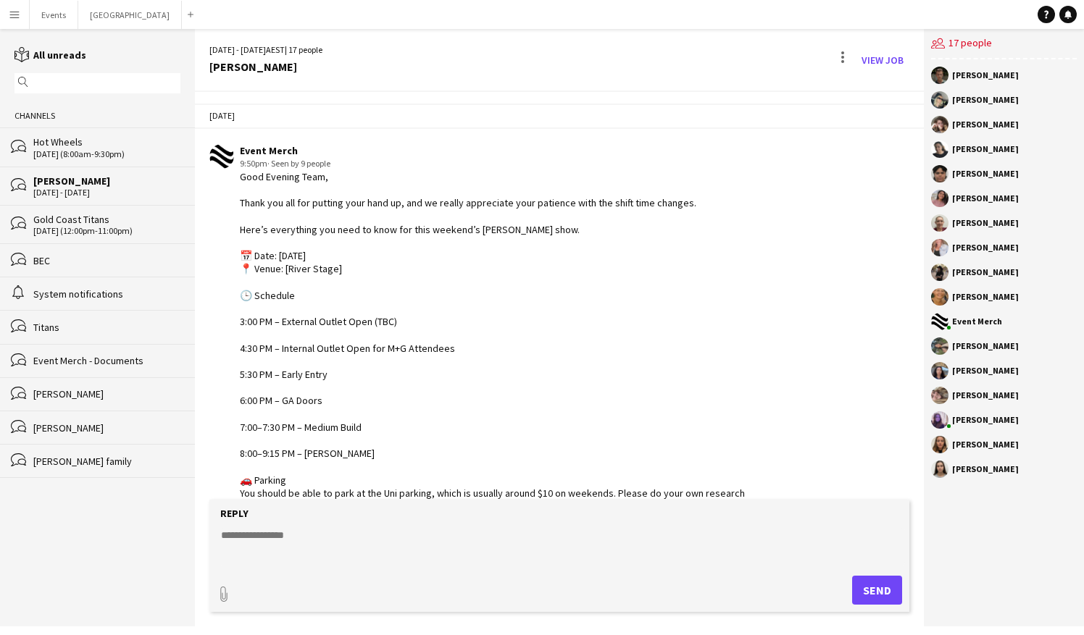
scroll to position [136, 0]
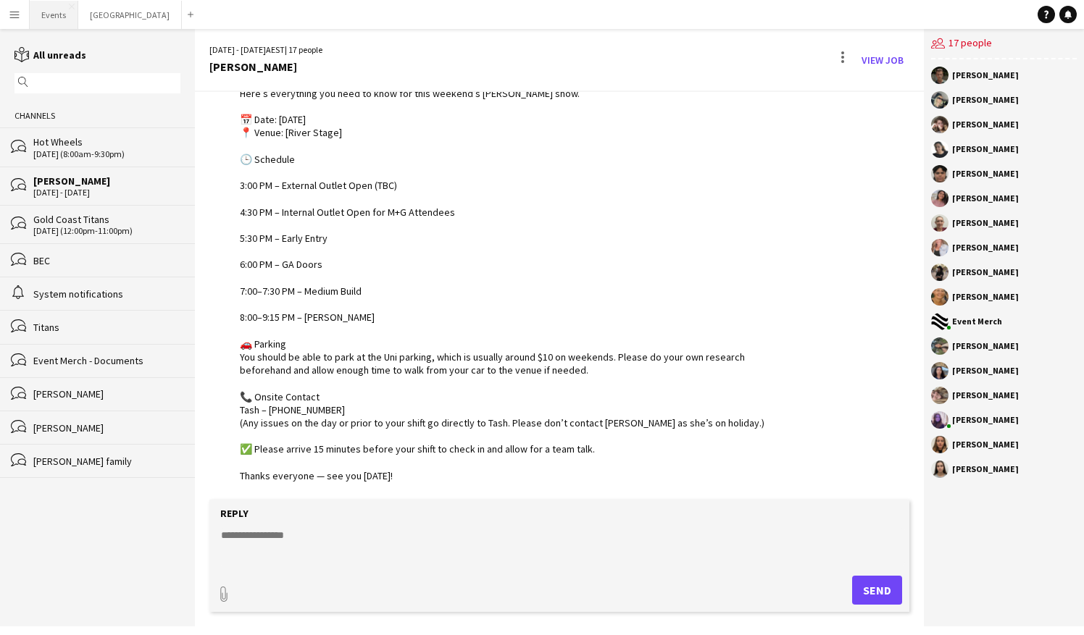
click at [55, 13] on button "Events Close" at bounding box center [54, 15] width 49 height 28
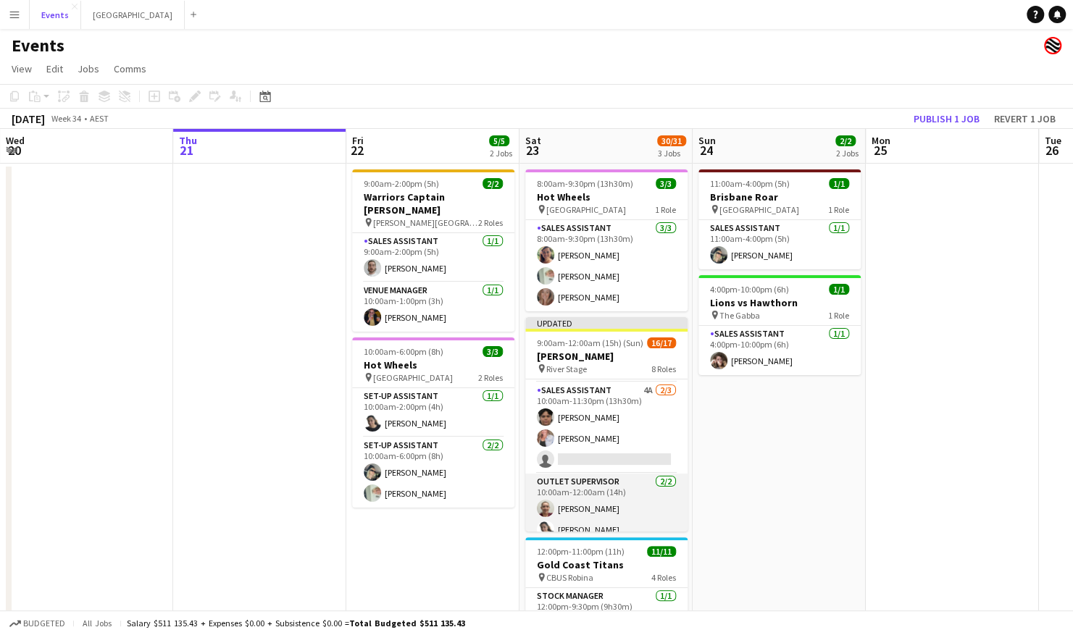
scroll to position [217, 0]
click at [588, 505] on app-card-role "Sales Assistant [DATE] 3:00pm-11:00pm (8h) [PERSON_NAME]" at bounding box center [606, 507] width 162 height 70
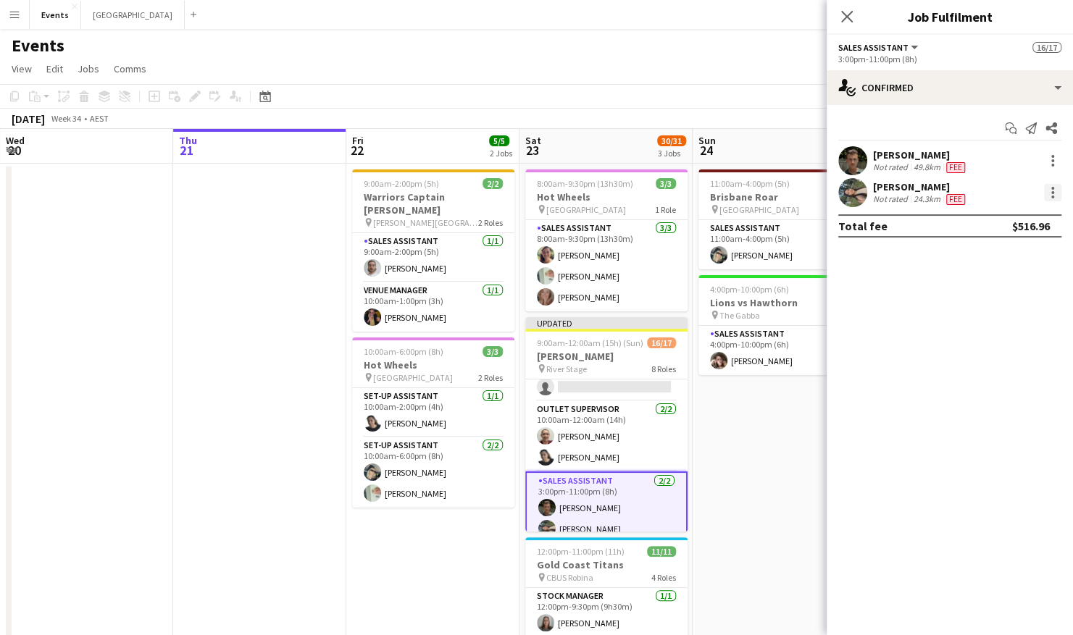
click at [1058, 196] on div at bounding box center [1052, 192] width 17 height 17
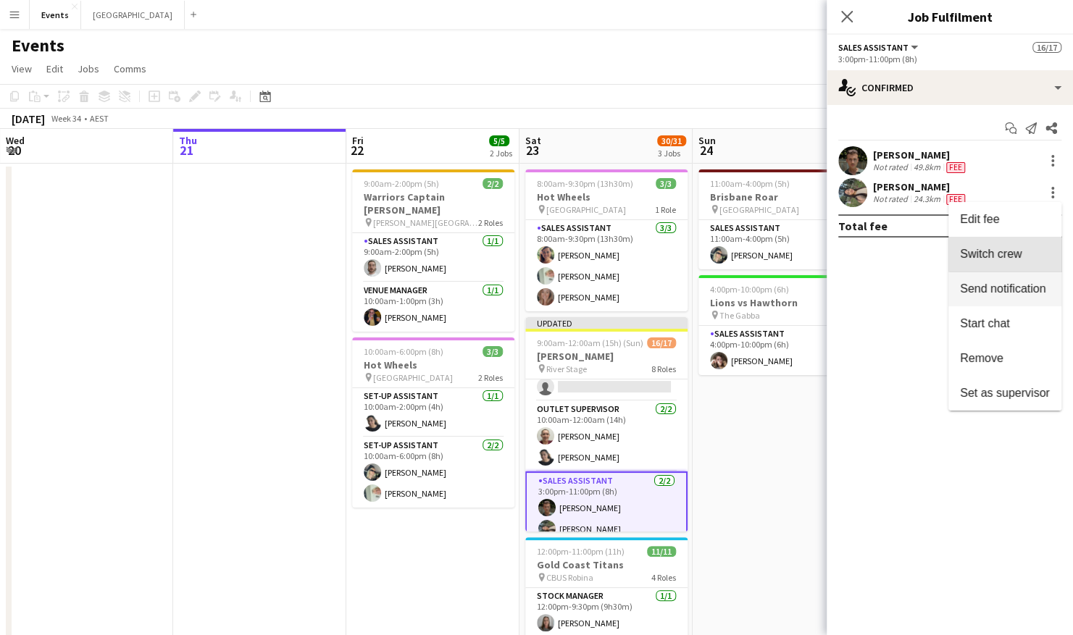
click at [1010, 254] on span "Switch crew" at bounding box center [991, 254] width 62 height 12
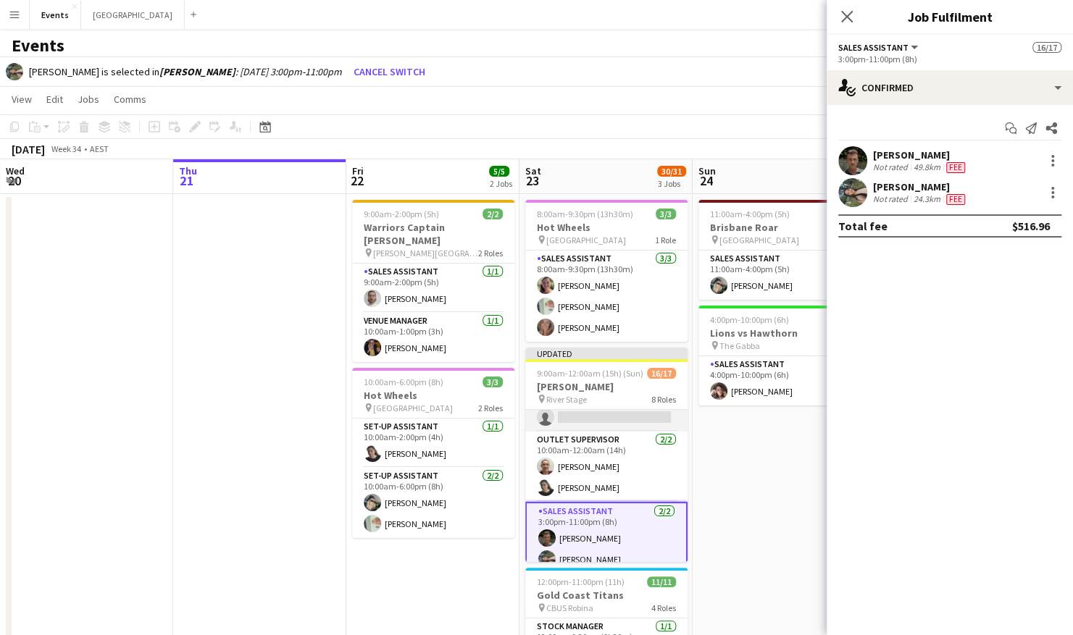
click at [588, 426] on app-card-role "Sales Assistant 4A [DATE] 10:00am-11:30pm (13h30m) [PERSON_NAME] [PERSON_NAME] …" at bounding box center [606, 385] width 162 height 91
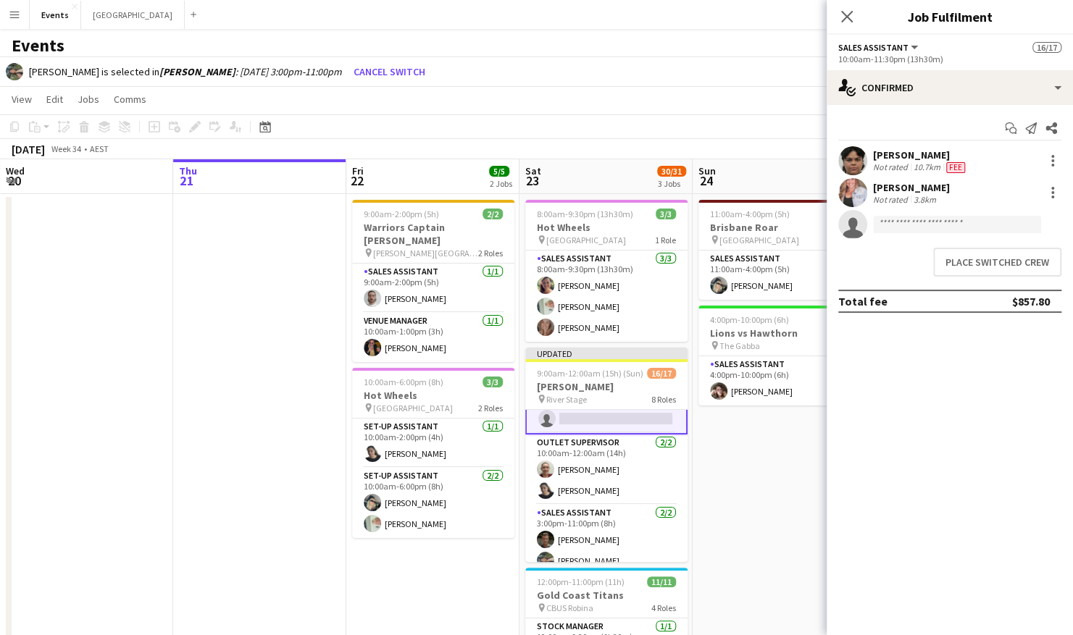
scroll to position [219, 0]
click at [981, 260] on button "Place switched crew" at bounding box center [997, 262] width 128 height 29
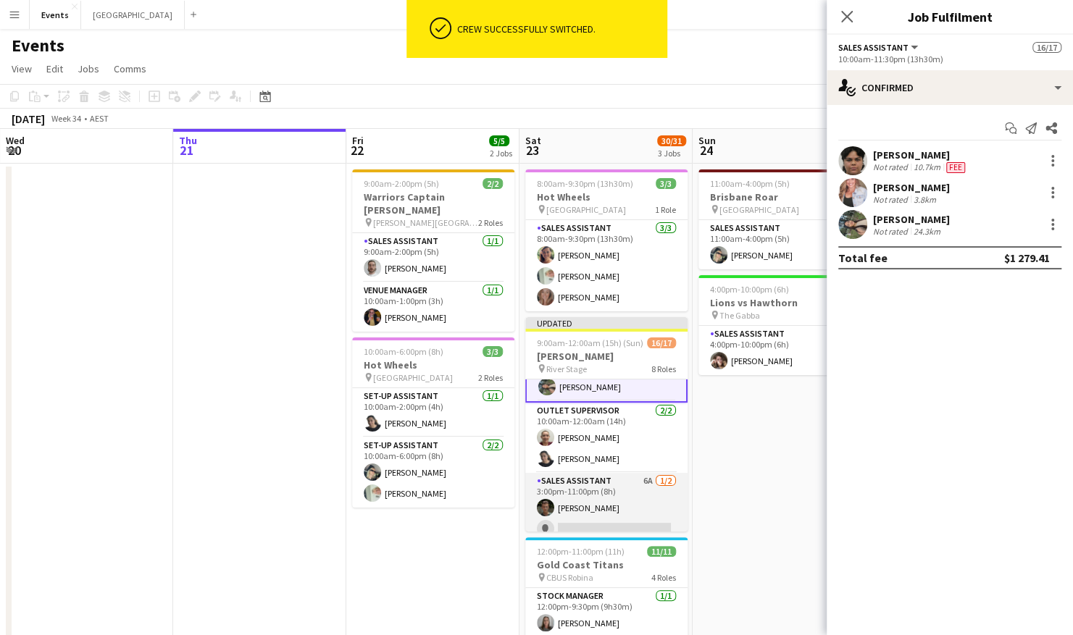
drag, startPoint x: 604, startPoint y: 491, endPoint x: 622, endPoint y: 481, distance: 20.1
click at [606, 491] on app-card-role "Sales Assistant 6A [DATE] 3:00pm-11:00pm (8h) [PERSON_NAME] single-neutral-acti…" at bounding box center [606, 508] width 162 height 70
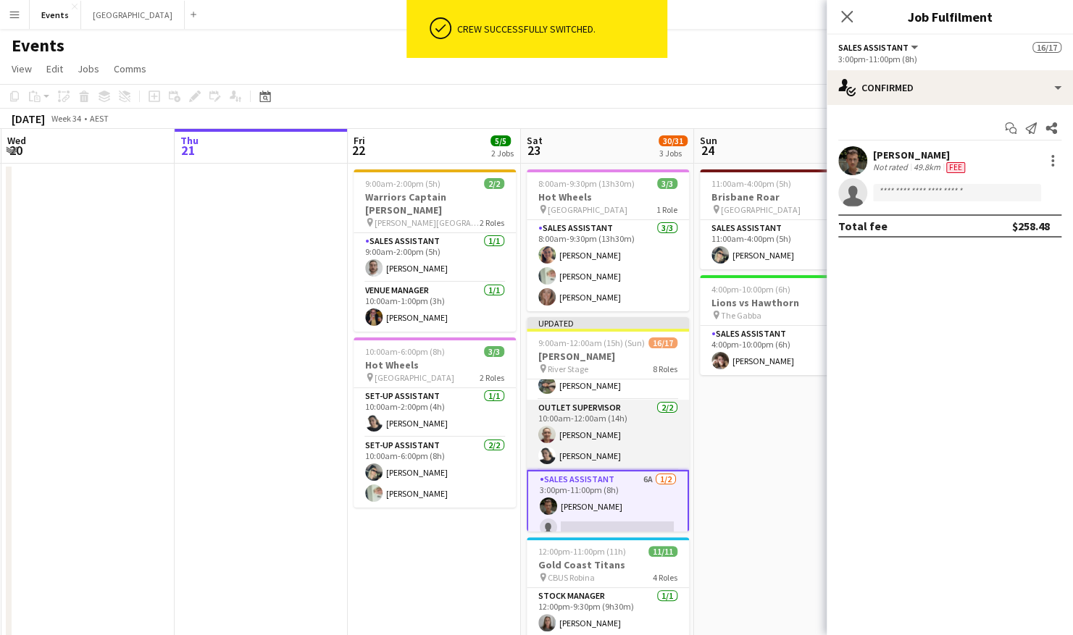
scroll to position [217, 0]
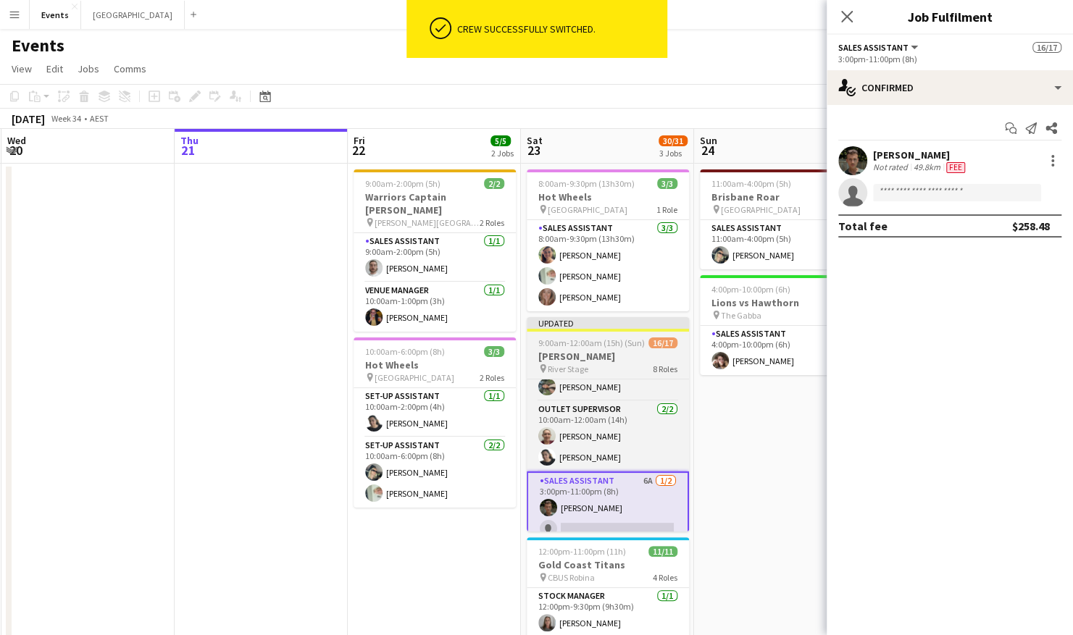
click at [615, 354] on h3 "[PERSON_NAME]" at bounding box center [608, 356] width 162 height 13
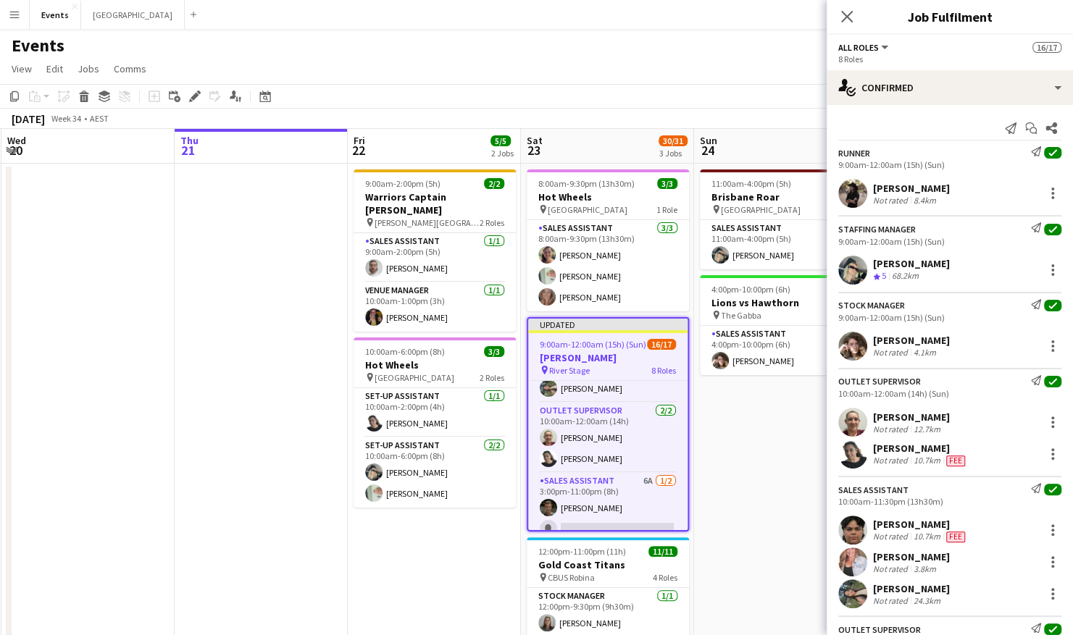
click at [601, 356] on h3 "[PERSON_NAME]" at bounding box center [607, 357] width 159 height 13
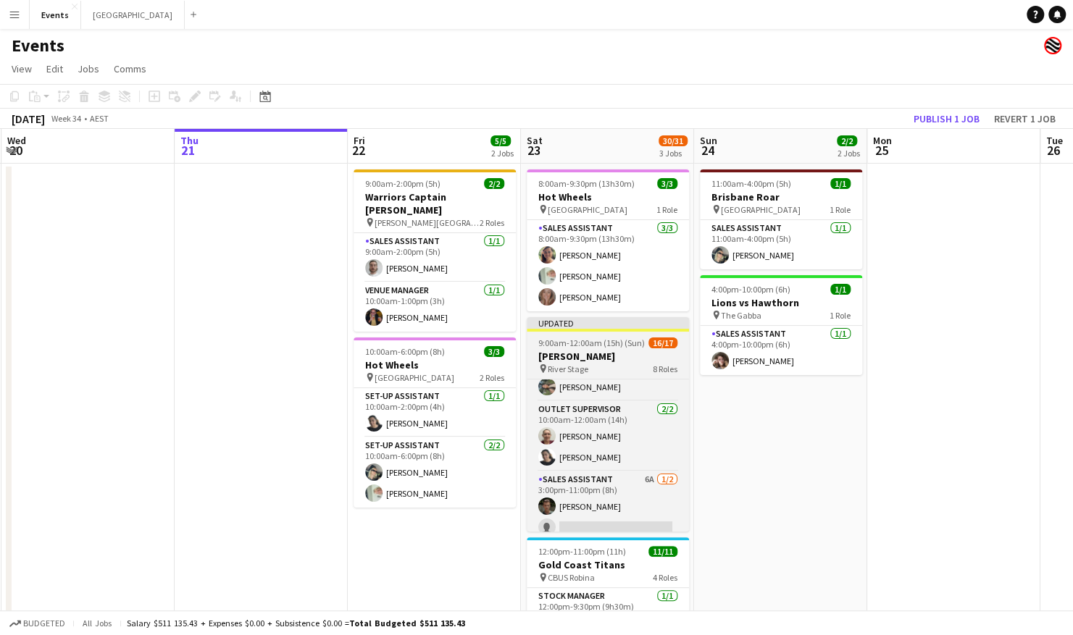
click at [602, 345] on span "9:00am-12:00am (15h) (Sun)" at bounding box center [591, 343] width 106 height 11
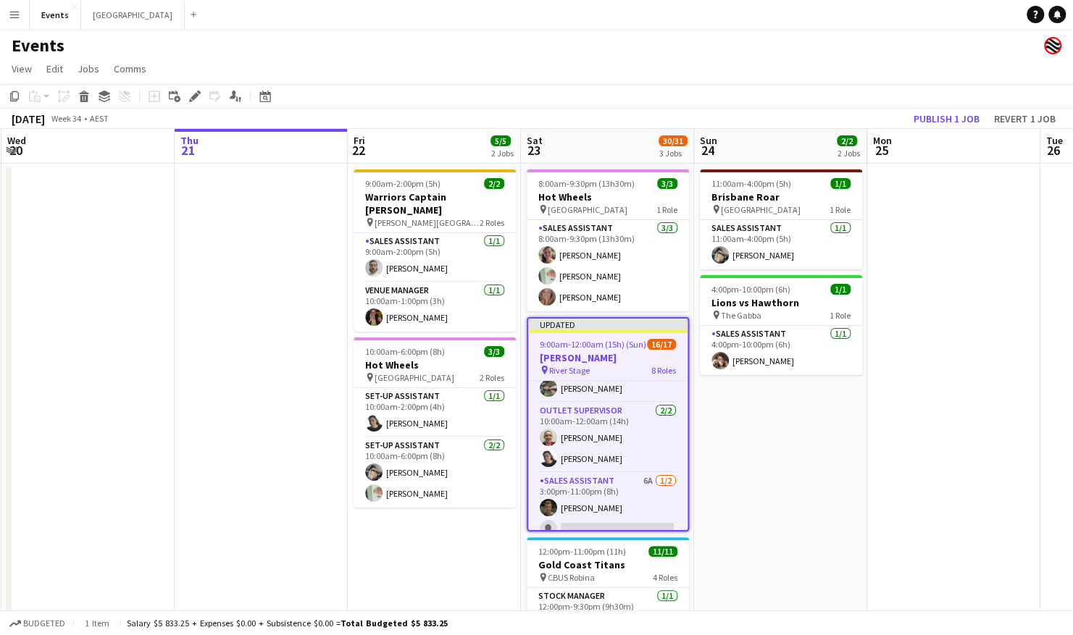
click at [197, 100] on icon "Edit" at bounding box center [195, 97] width 12 height 12
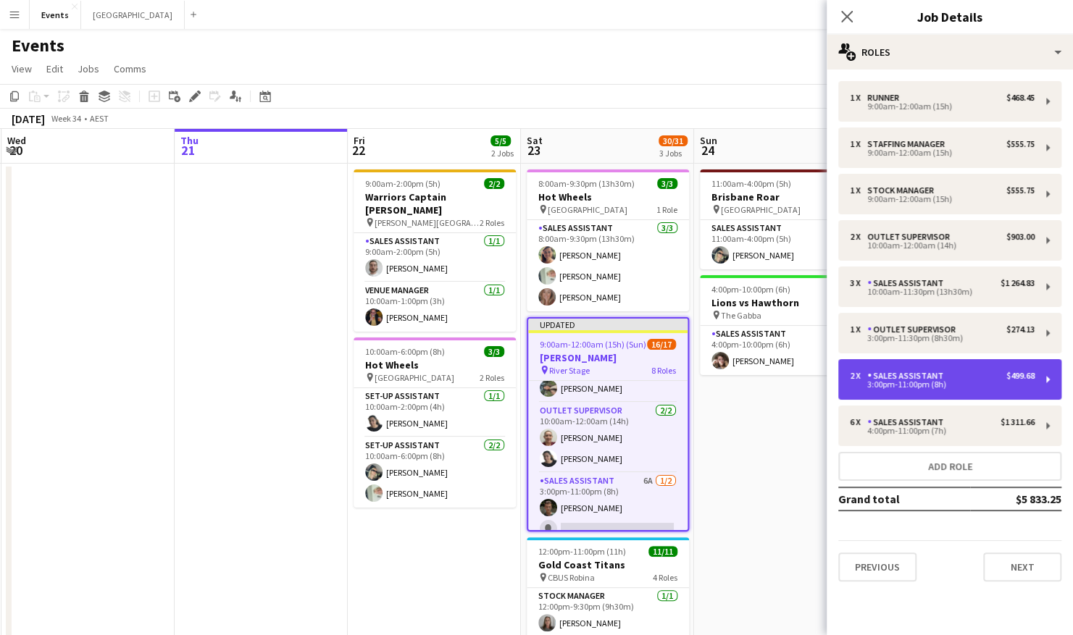
click at [984, 380] on div "2 x Sales Assistant $499.68" at bounding box center [942, 376] width 185 height 10
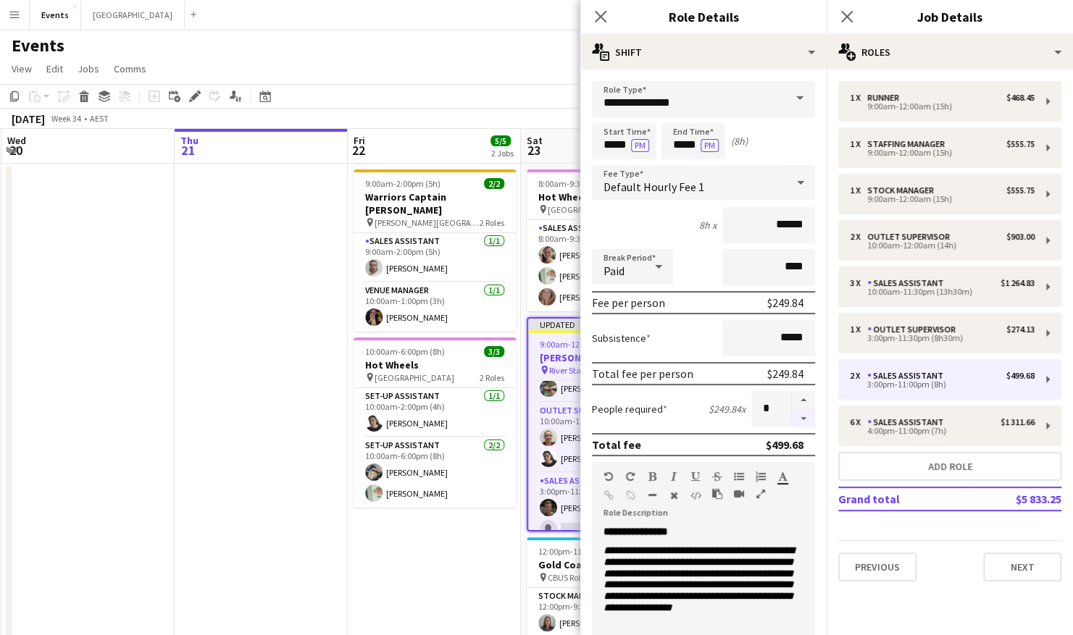
click at [792, 419] on button "button" at bounding box center [803, 419] width 23 height 18
type input "*"
click at [498, 538] on app-date-cell "9:00am-2:00pm (5h) 2/2 Warriors Captain Run pin [PERSON_NAME][GEOGRAPHIC_DATA] …" at bounding box center [434, 473] width 173 height 619
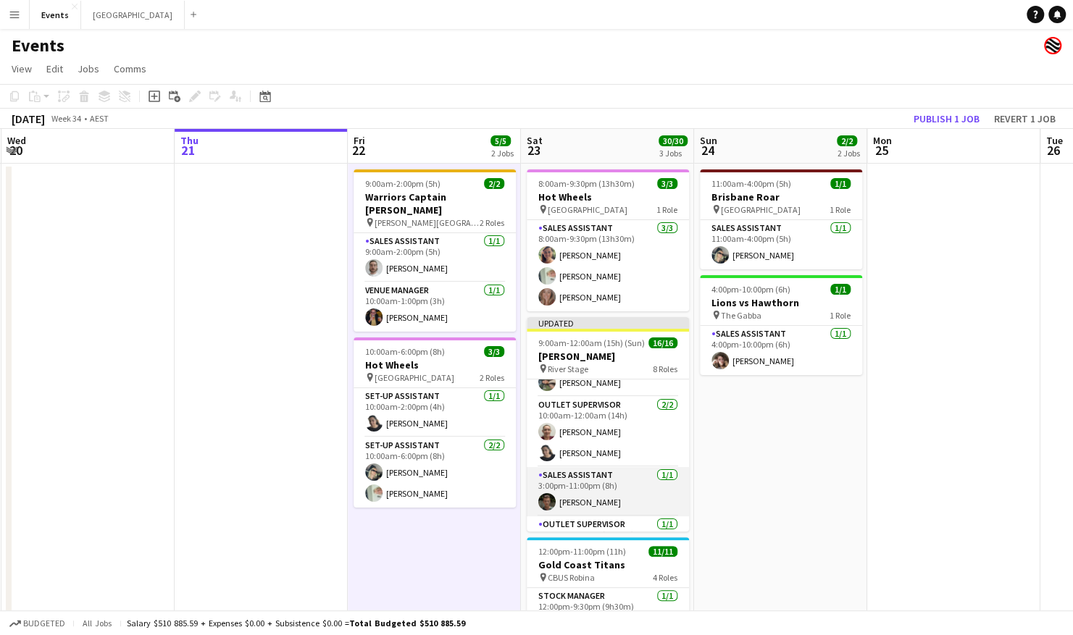
scroll to position [192, 0]
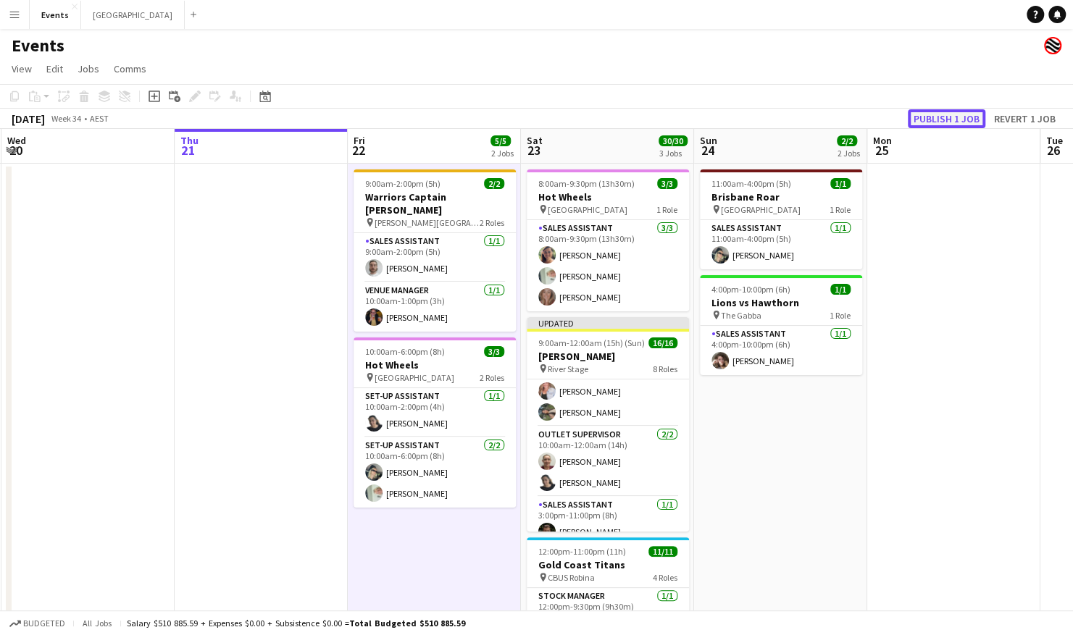
click at [946, 116] on button "Publish 1 job" at bounding box center [947, 118] width 78 height 19
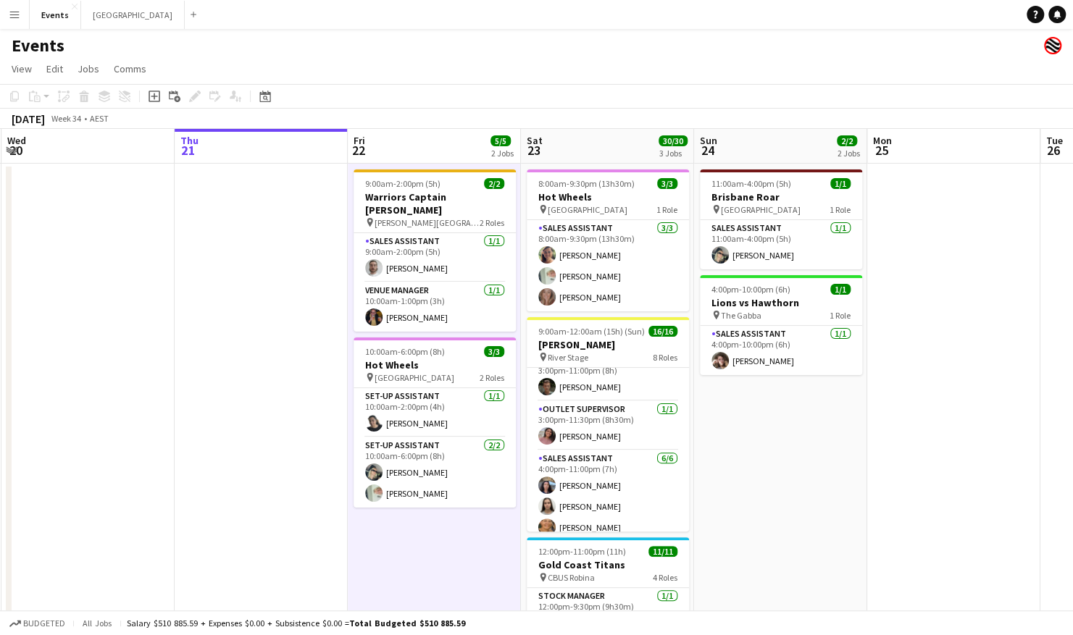
scroll to position [398, 0]
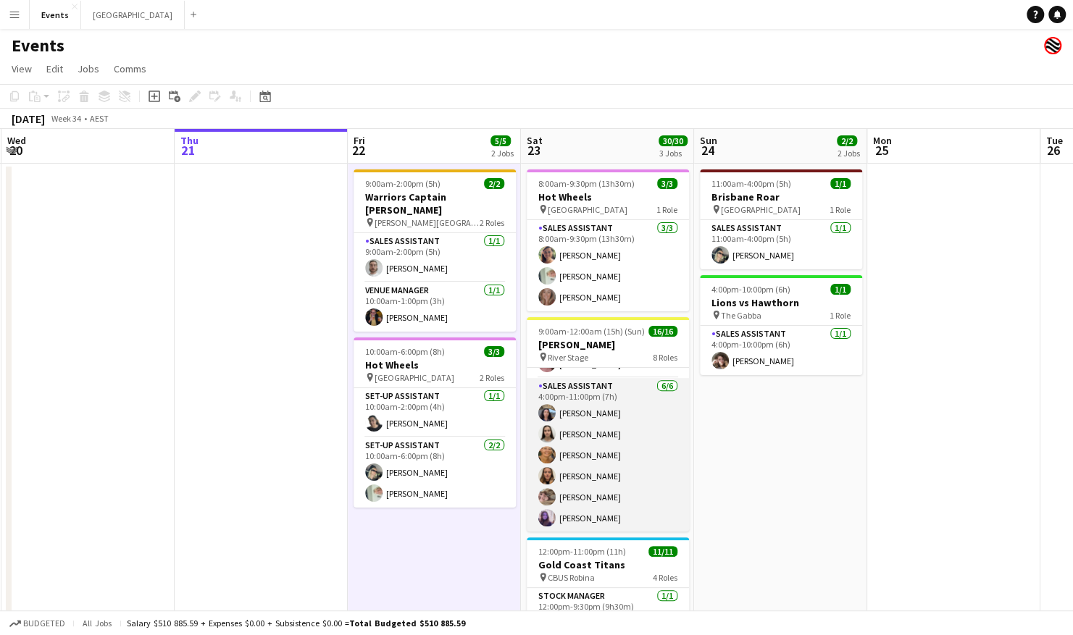
click at [609, 479] on app-card-role "Sales Assistant [DATE] 4:00pm-11:00pm (7h) [PERSON_NAME] [PERSON_NAME] [PERSON_…" at bounding box center [608, 455] width 162 height 154
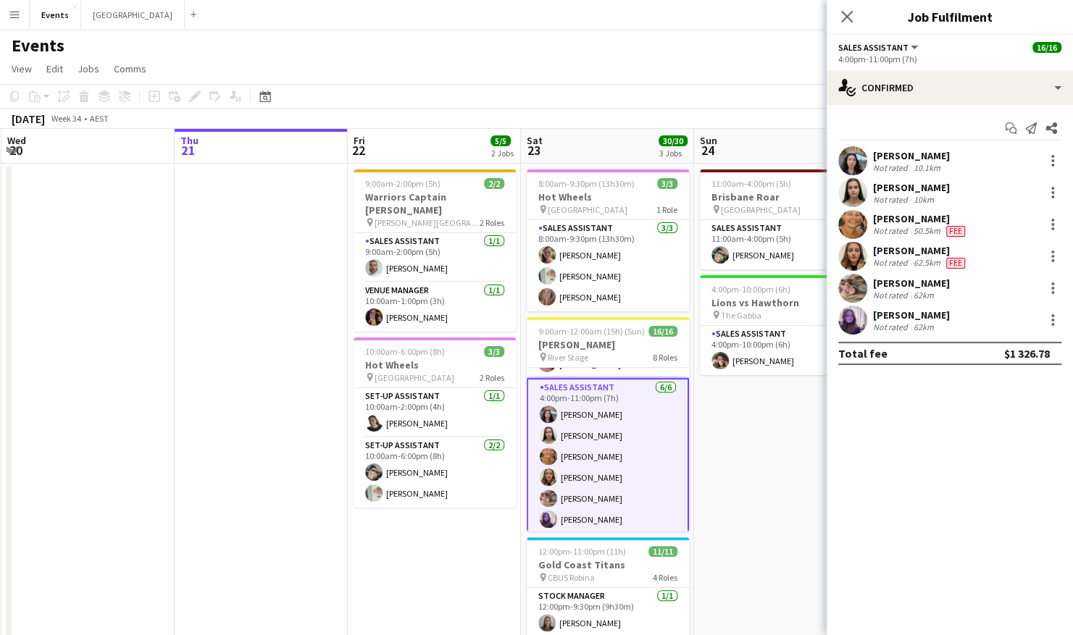
click at [860, 257] on app-user-avatar at bounding box center [852, 256] width 29 height 29
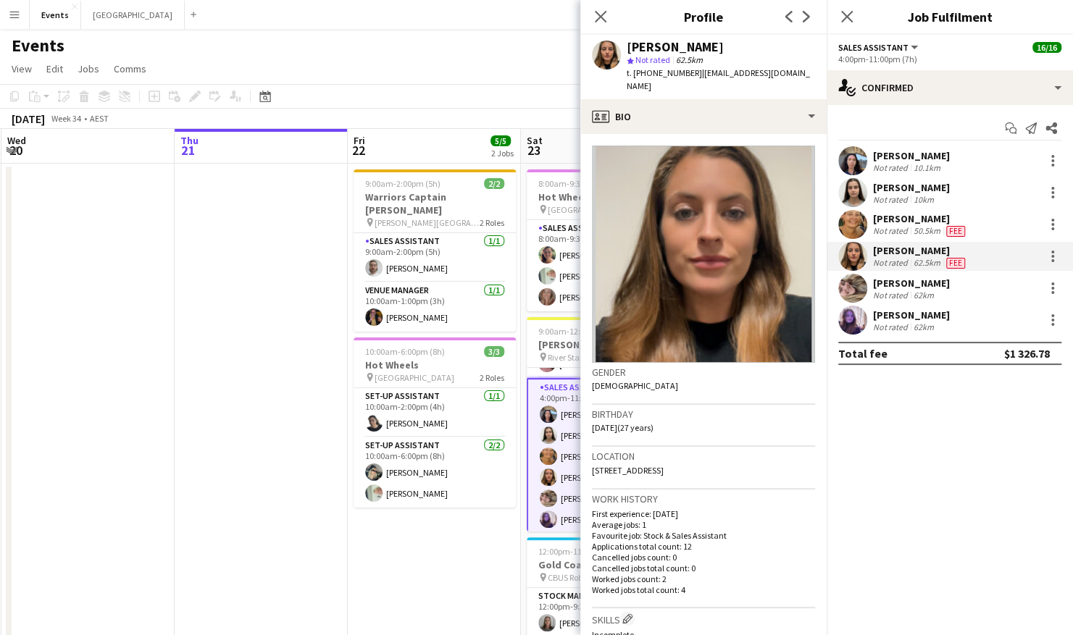
click at [861, 162] on app-user-avatar at bounding box center [852, 160] width 29 height 29
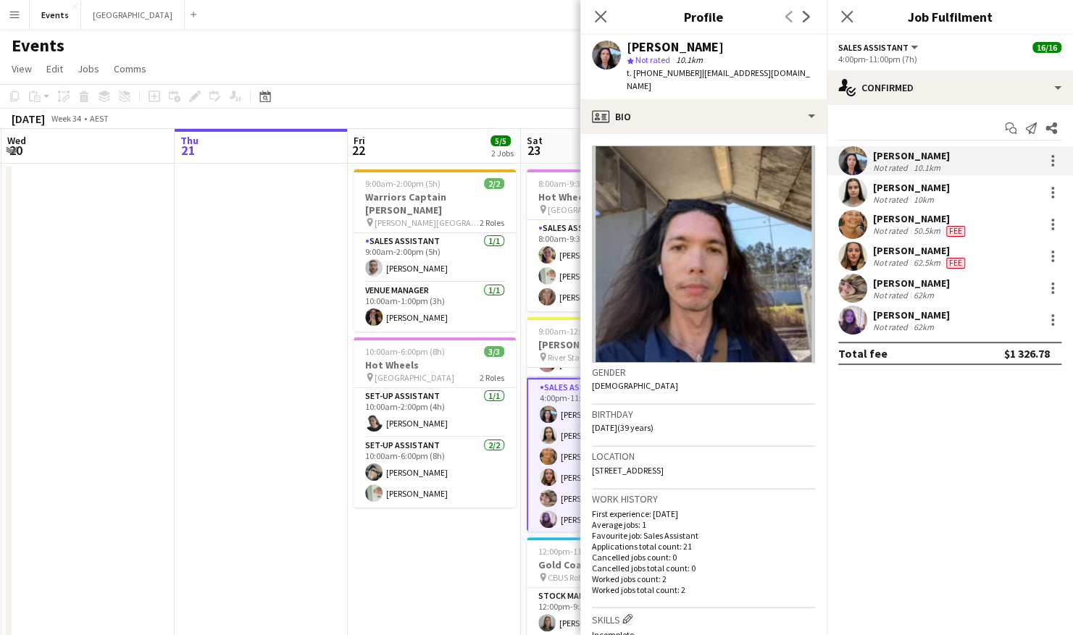
click at [856, 190] on app-user-avatar at bounding box center [852, 192] width 29 height 29
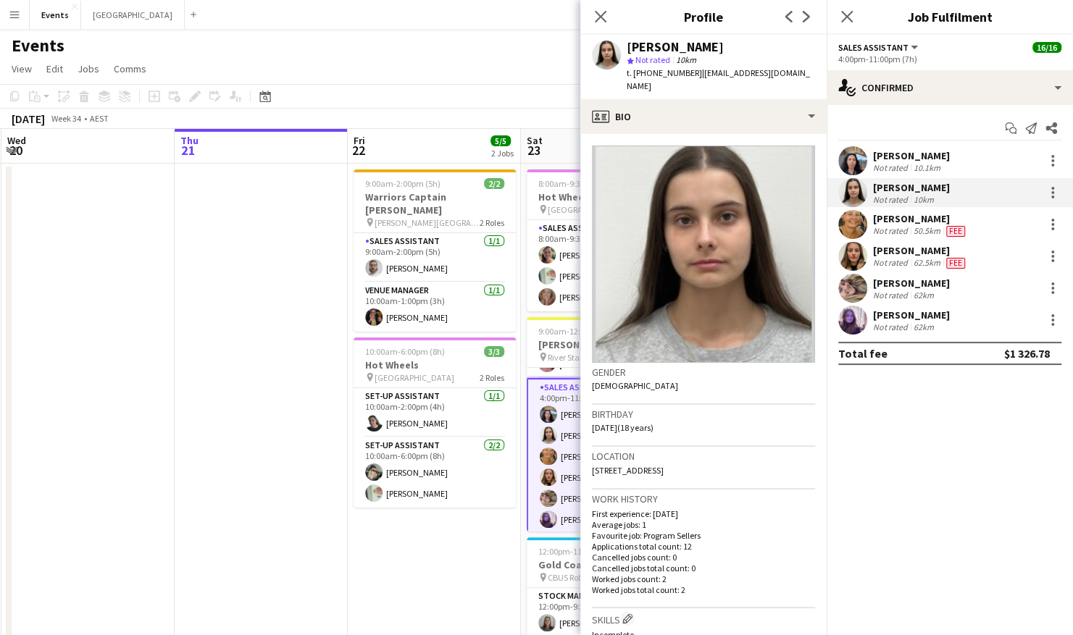
click at [859, 246] on app-user-avatar at bounding box center [852, 256] width 29 height 29
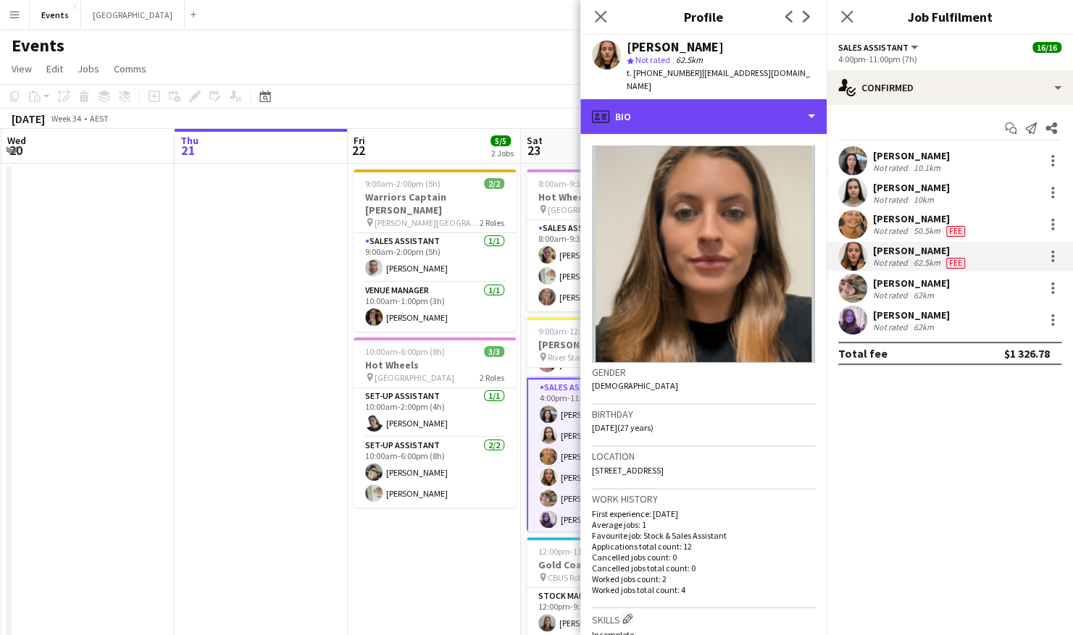
click at [775, 114] on div "profile Bio" at bounding box center [703, 116] width 246 height 35
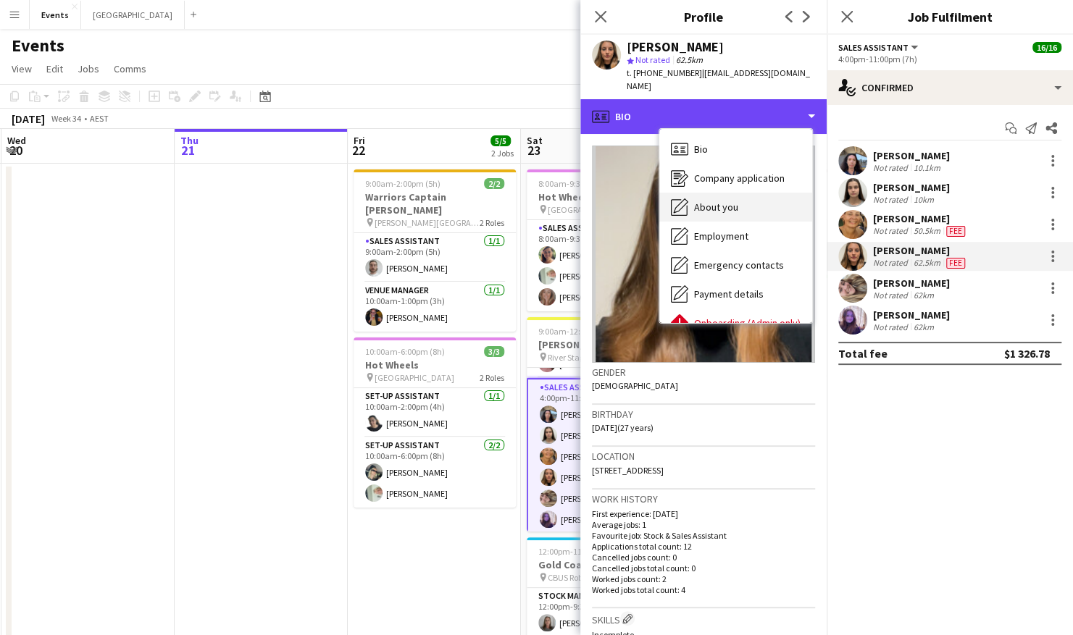
scroll to position [78, 0]
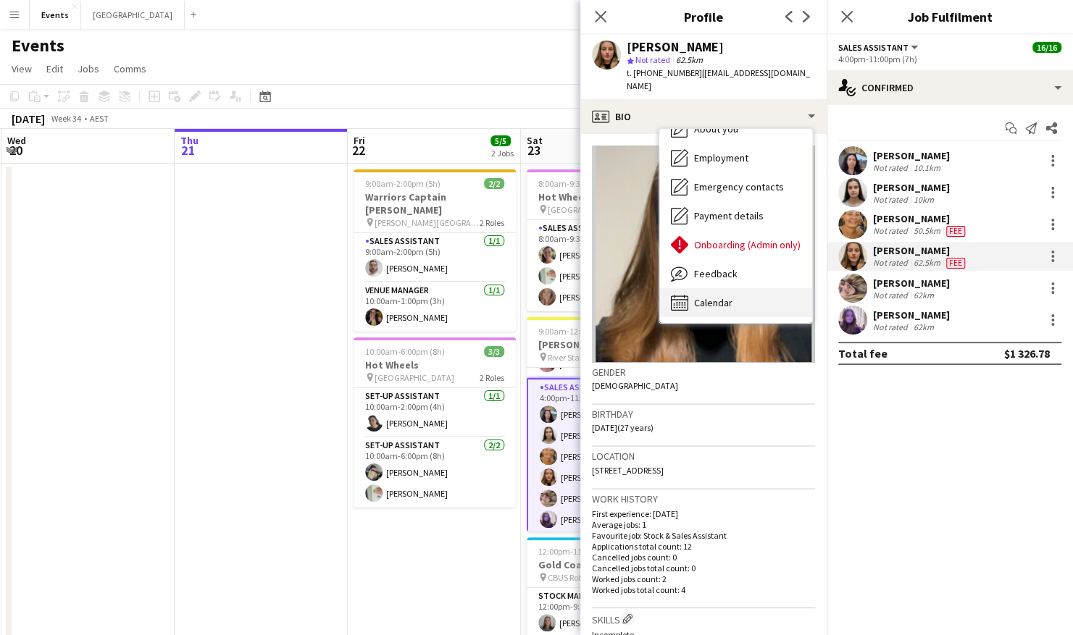
click at [719, 288] on div "Calendar Calendar" at bounding box center [735, 302] width 153 height 29
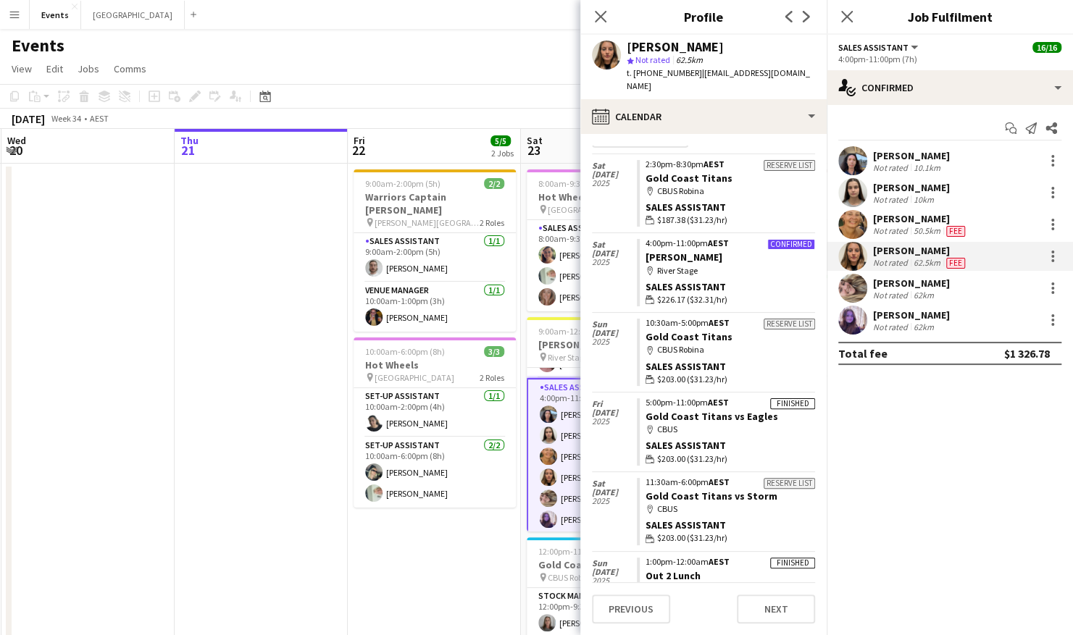
scroll to position [0, 0]
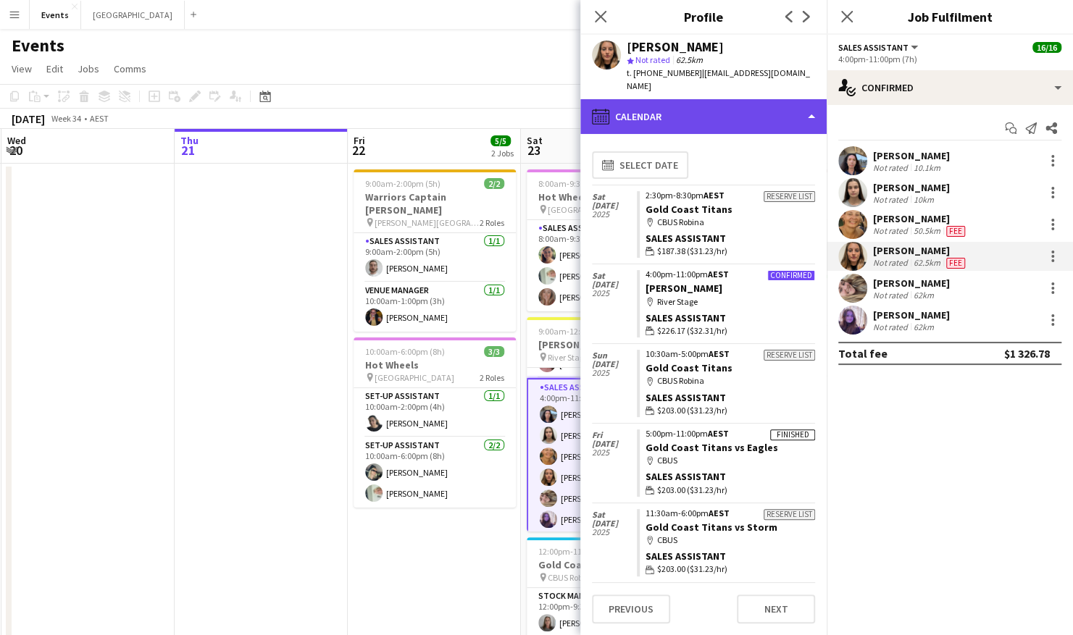
click at [743, 101] on div "calendar-full Calendar" at bounding box center [703, 116] width 246 height 35
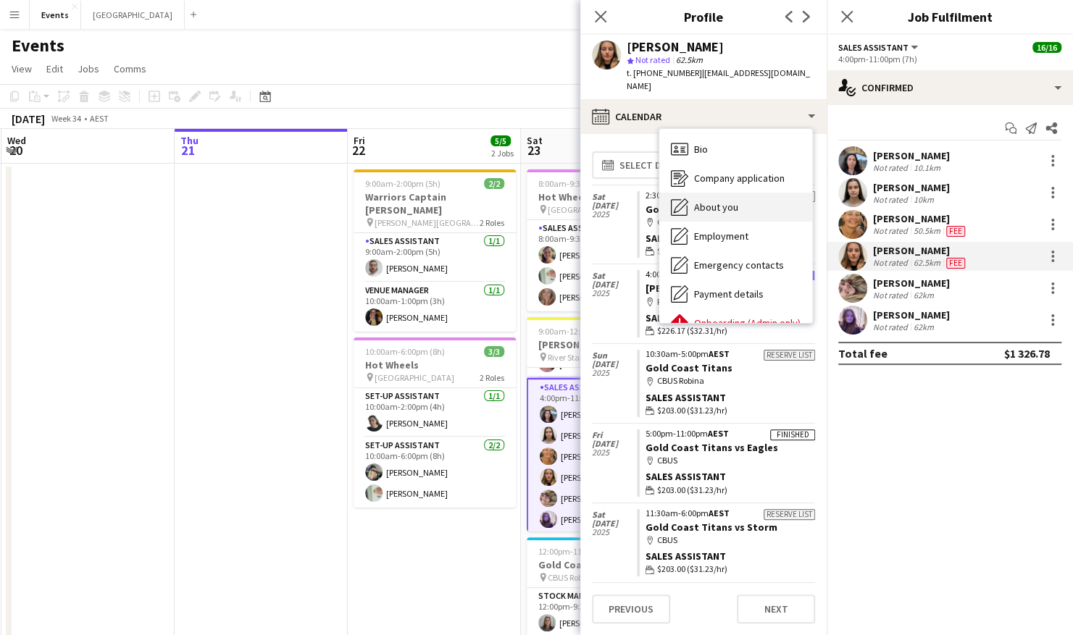
click at [736, 201] on span "About you" at bounding box center [716, 207] width 44 height 13
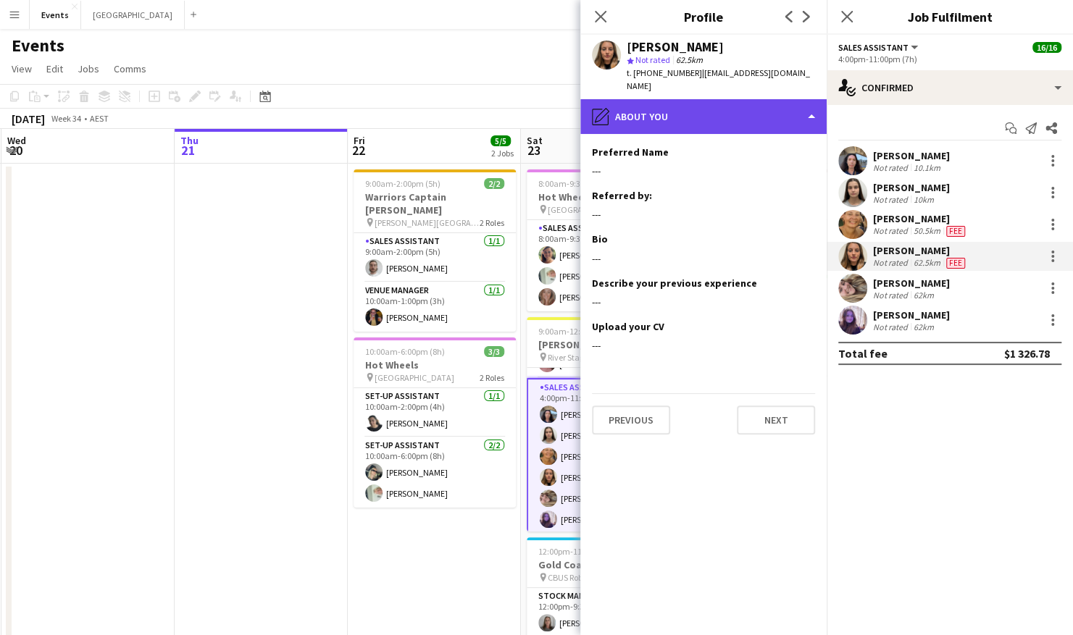
click at [746, 101] on div "pencil4 About you" at bounding box center [703, 116] width 246 height 35
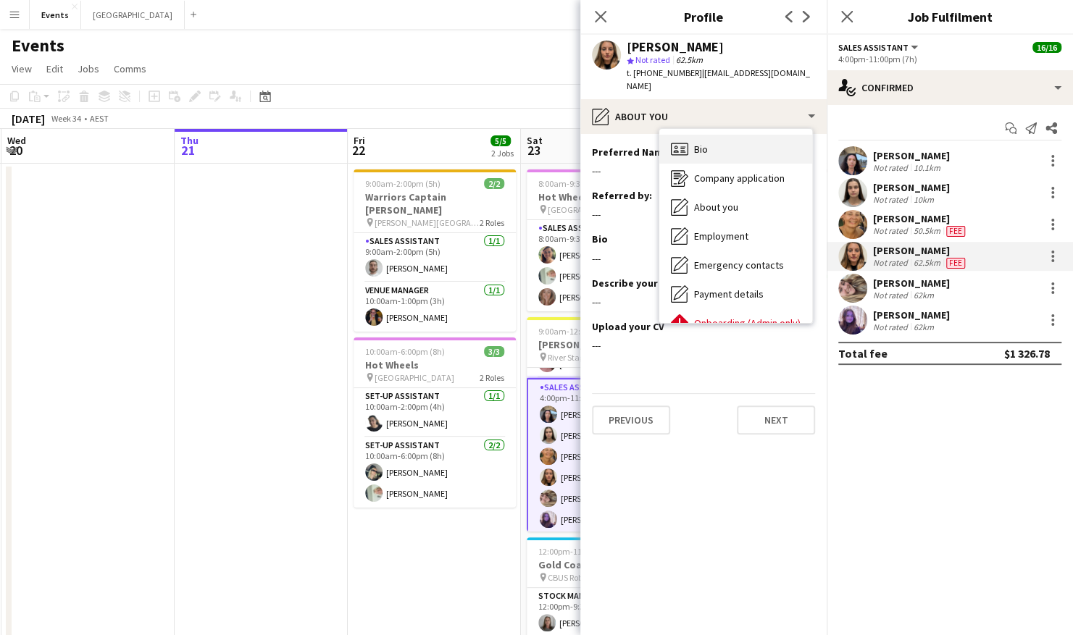
click at [738, 135] on div "Bio Bio" at bounding box center [735, 149] width 153 height 29
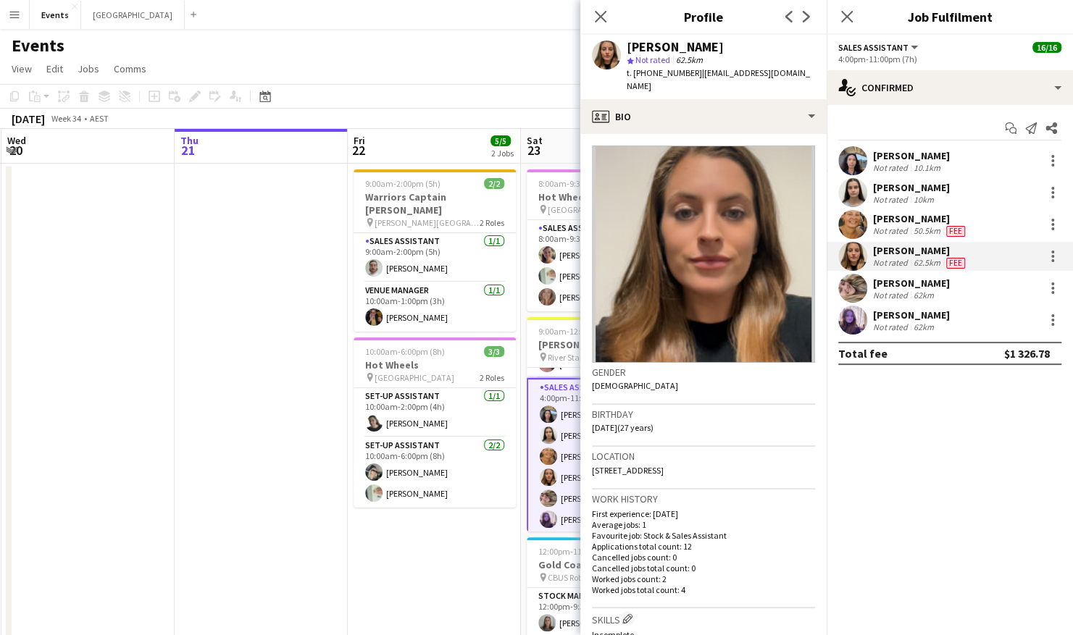
click at [856, 194] on app-user-avatar at bounding box center [852, 192] width 29 height 29
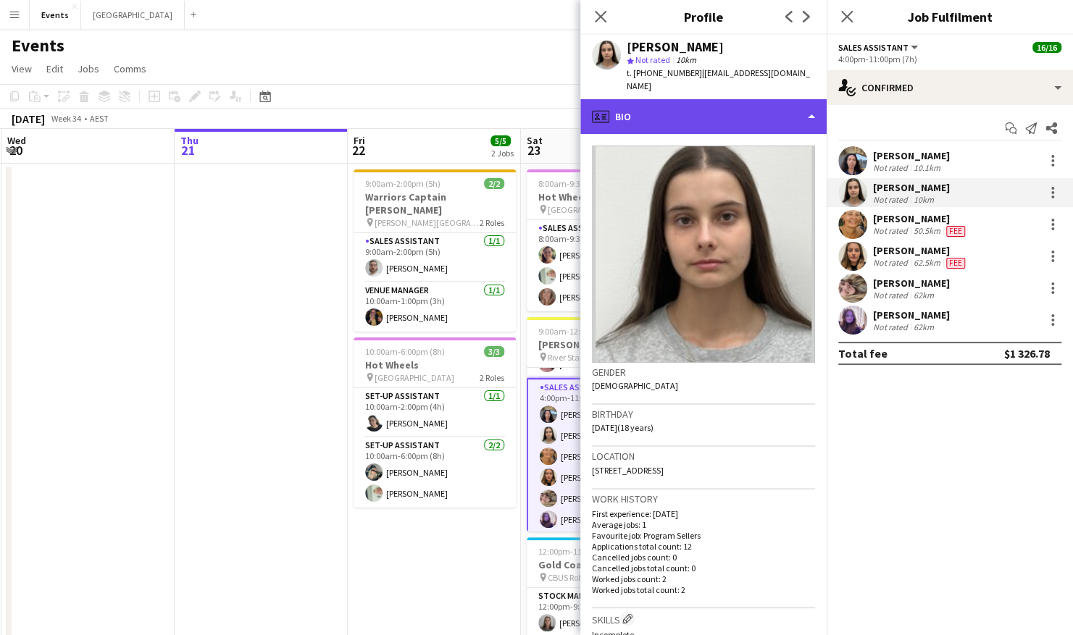
click at [724, 99] on div "profile Bio" at bounding box center [703, 116] width 246 height 35
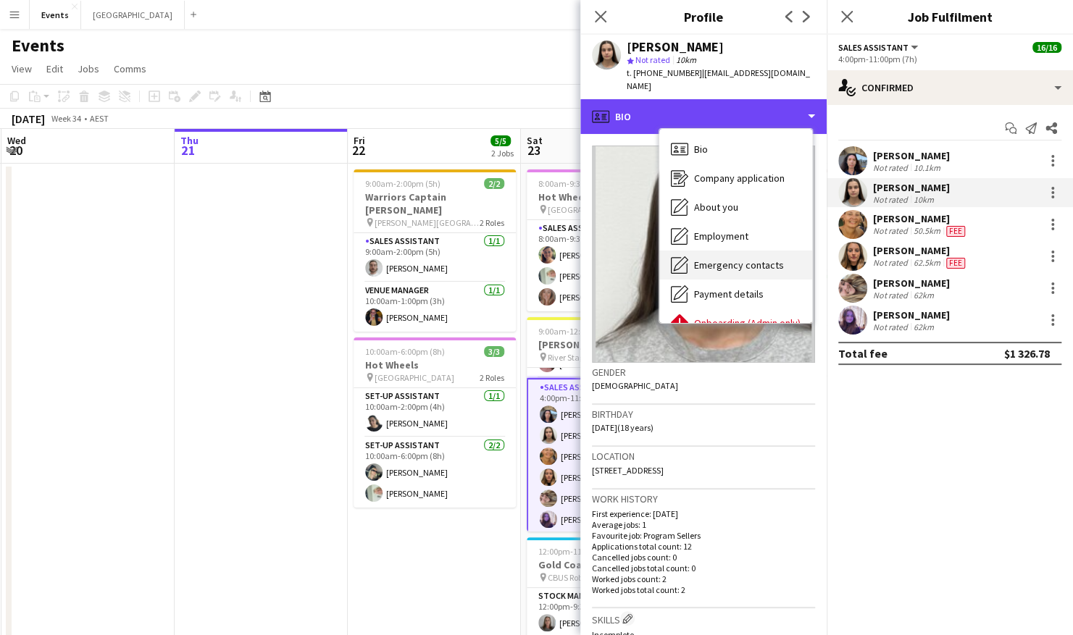
scroll to position [78, 0]
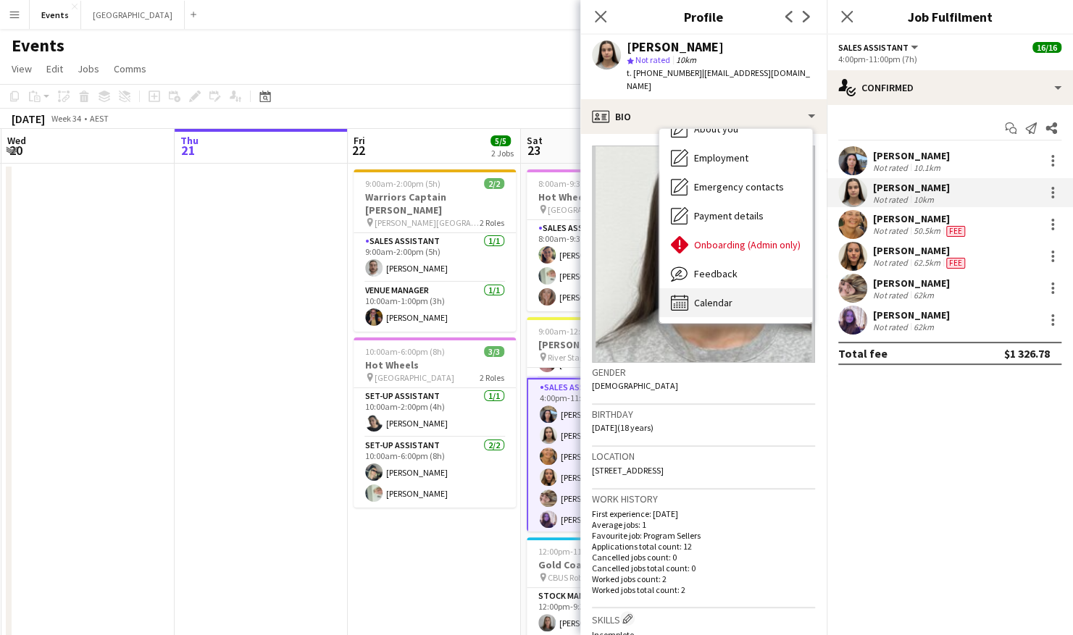
click at [729, 288] on div "Calendar Calendar" at bounding box center [735, 302] width 153 height 29
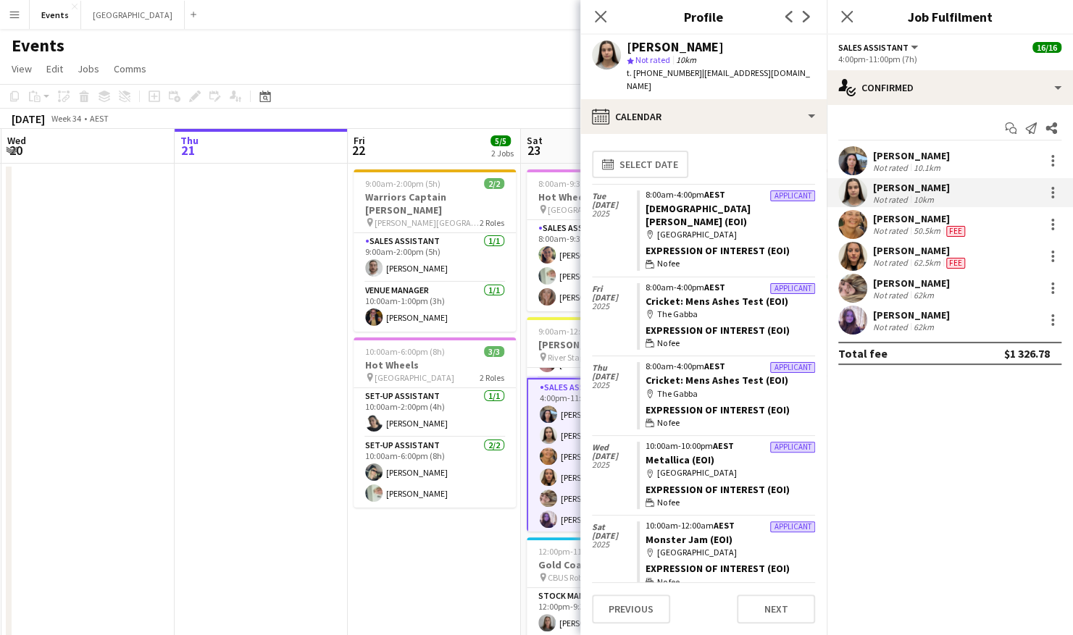
scroll to position [0, 0]
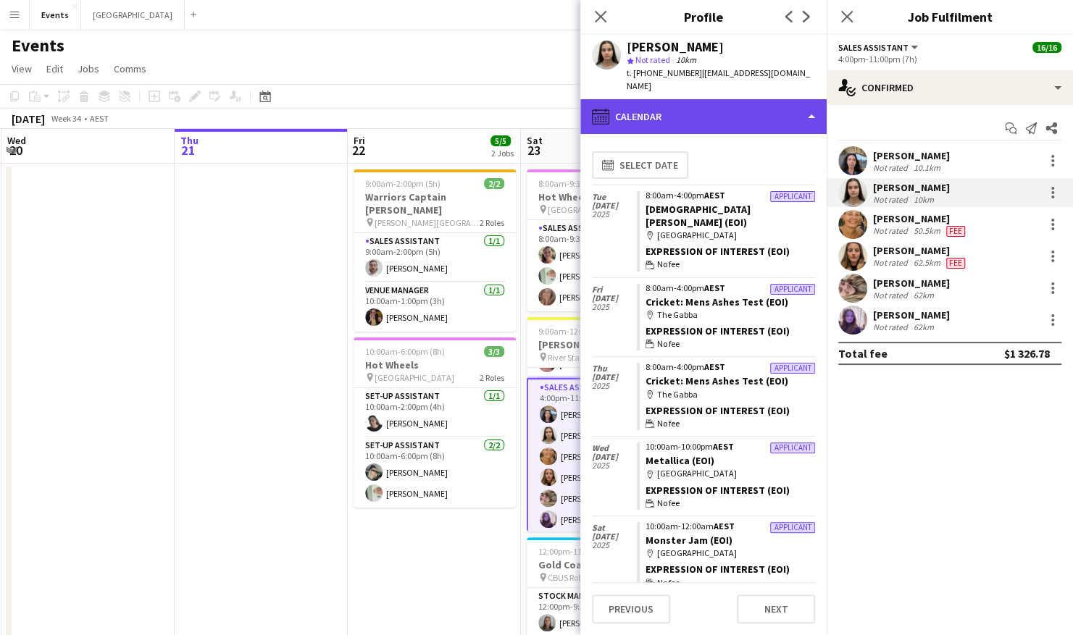
click at [687, 112] on div "calendar-full Calendar" at bounding box center [703, 116] width 246 height 35
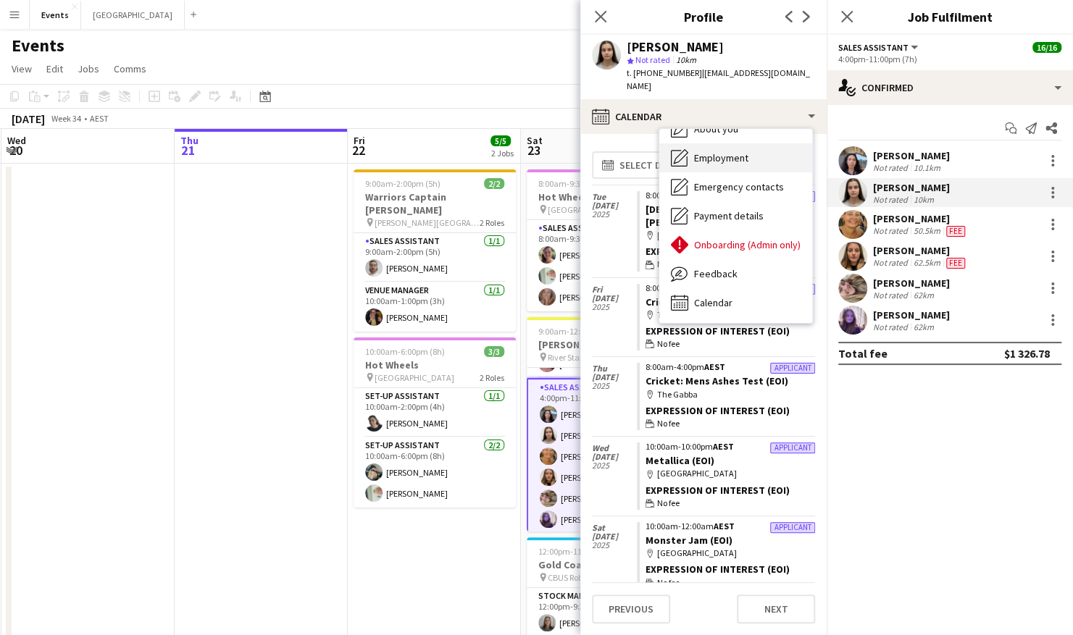
click at [739, 151] on span "Employment" at bounding box center [721, 157] width 54 height 13
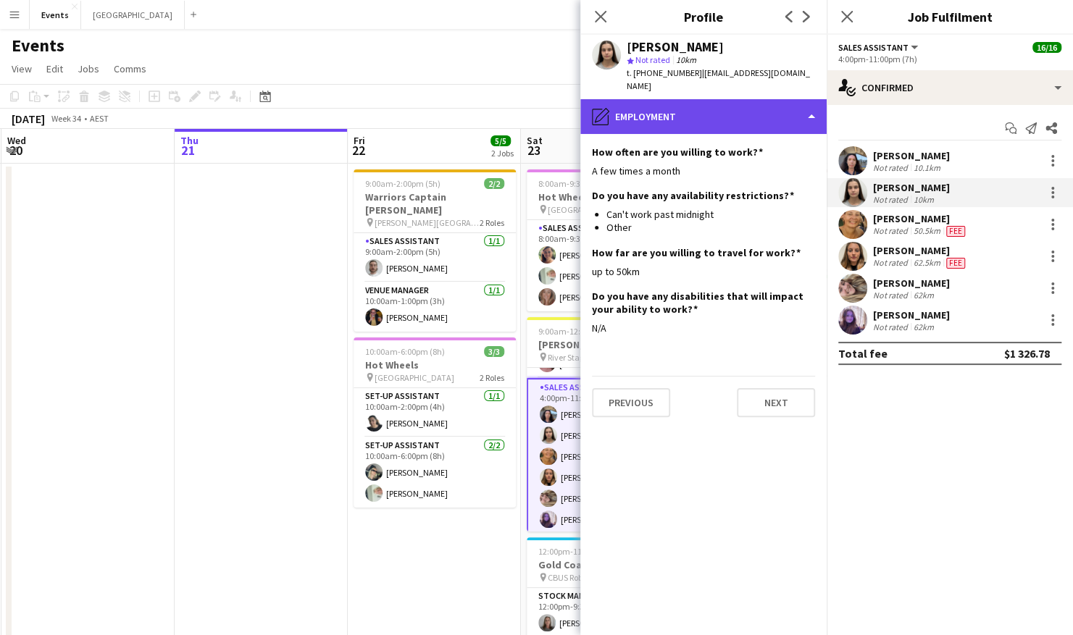
click at [730, 104] on div "pencil4 Employment" at bounding box center [703, 116] width 246 height 35
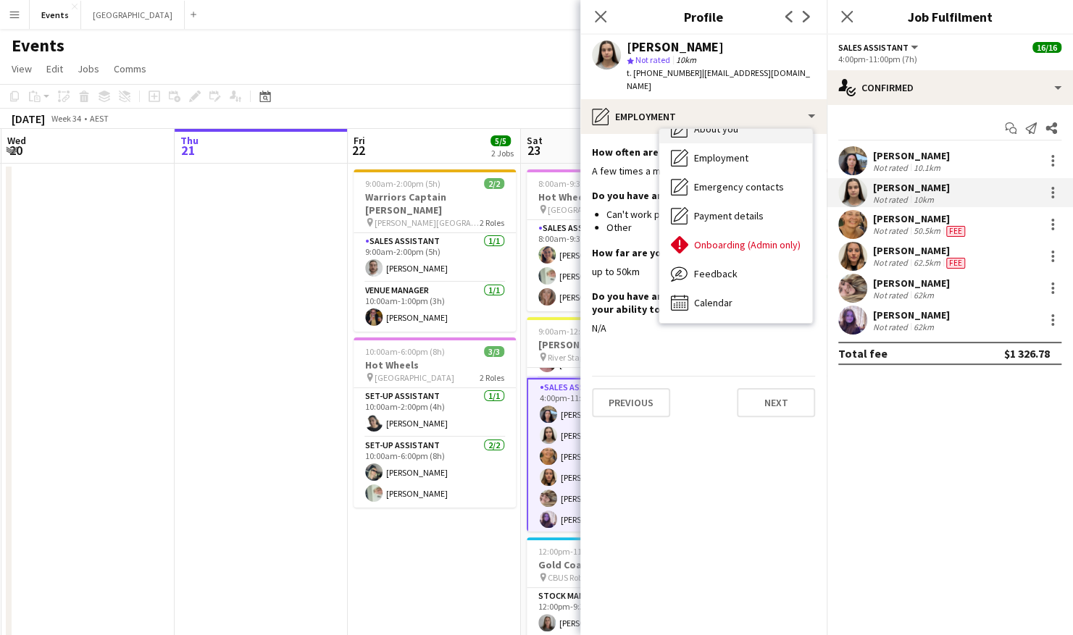
click at [737, 121] on div "About you About you" at bounding box center [735, 128] width 153 height 29
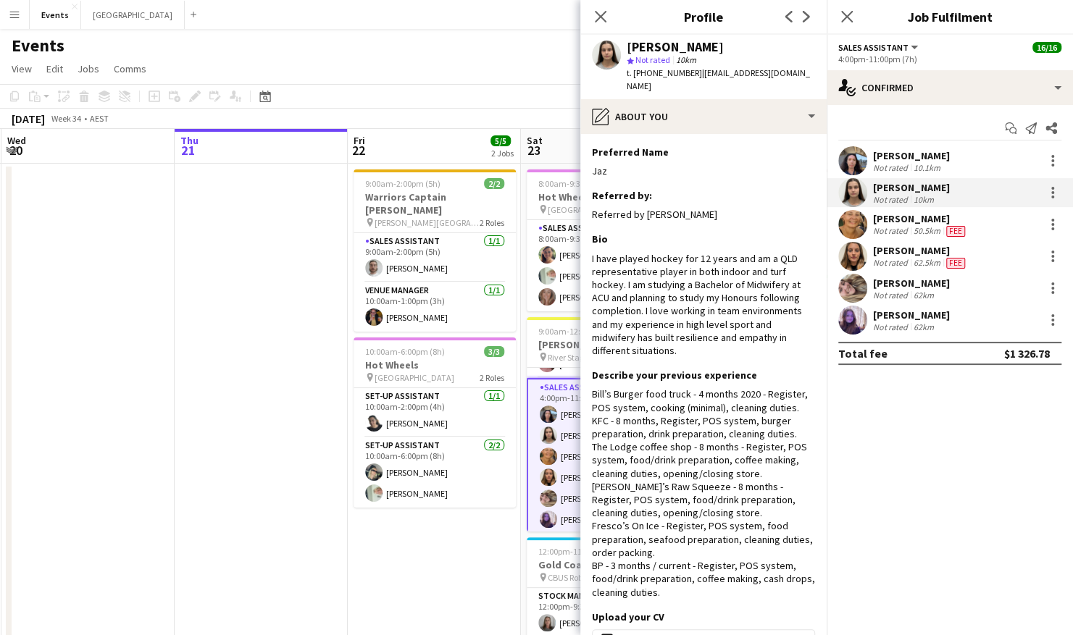
click at [403, 543] on app-date-cell "9:00am-2:00pm (5h) 2/2 Warriors Captain Run pin [PERSON_NAME][GEOGRAPHIC_DATA] …" at bounding box center [434, 473] width 173 height 619
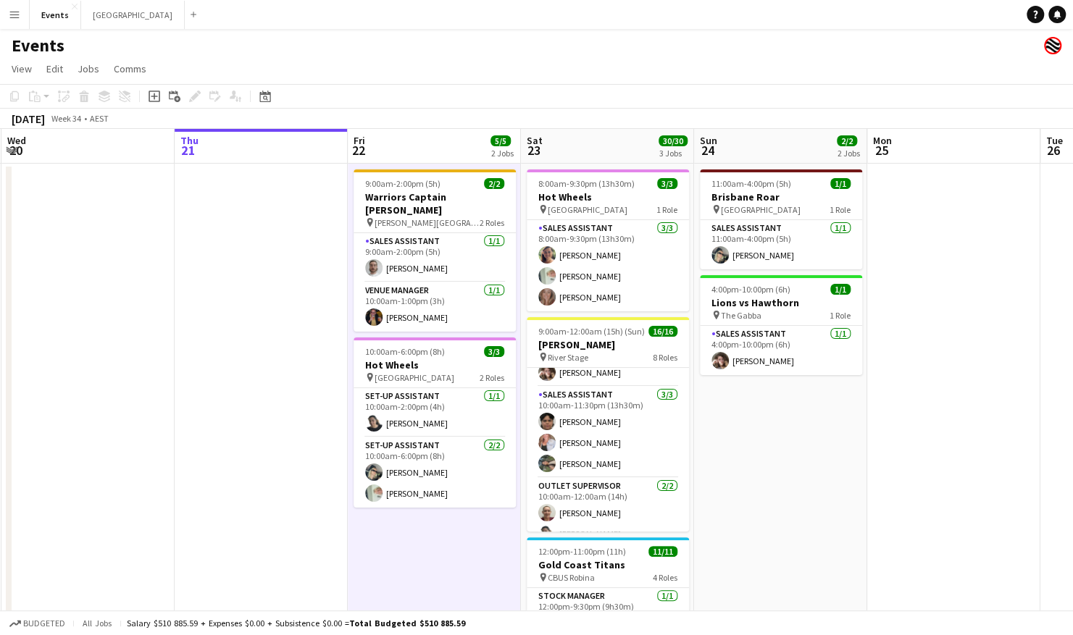
scroll to position [108, 0]
